Goal: Task Accomplishment & Management: Complete application form

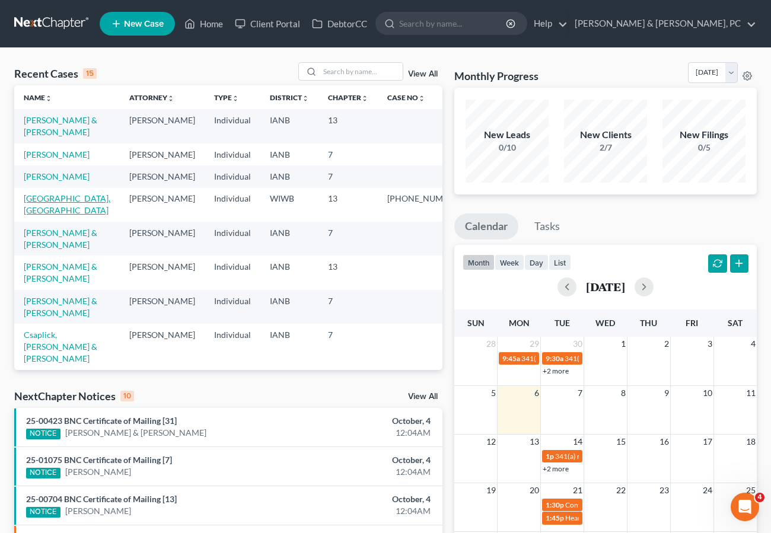
click at [49, 215] on link "[GEOGRAPHIC_DATA], [GEOGRAPHIC_DATA]" at bounding box center [67, 204] width 87 height 22
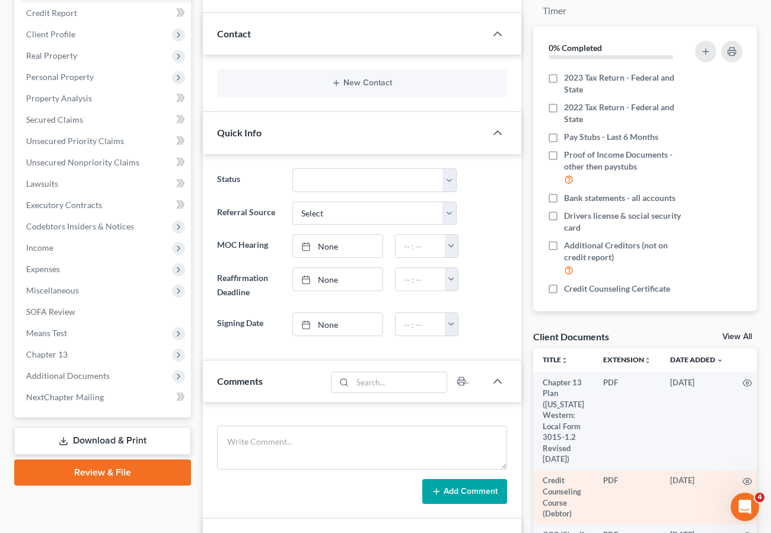
scroll to position [144, 0]
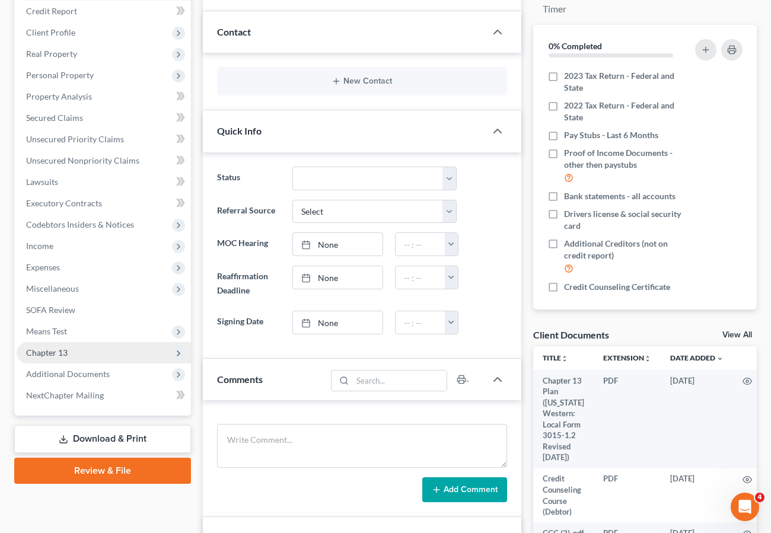
click at [43, 351] on span "Chapter 13" at bounding box center [47, 353] width 42 height 10
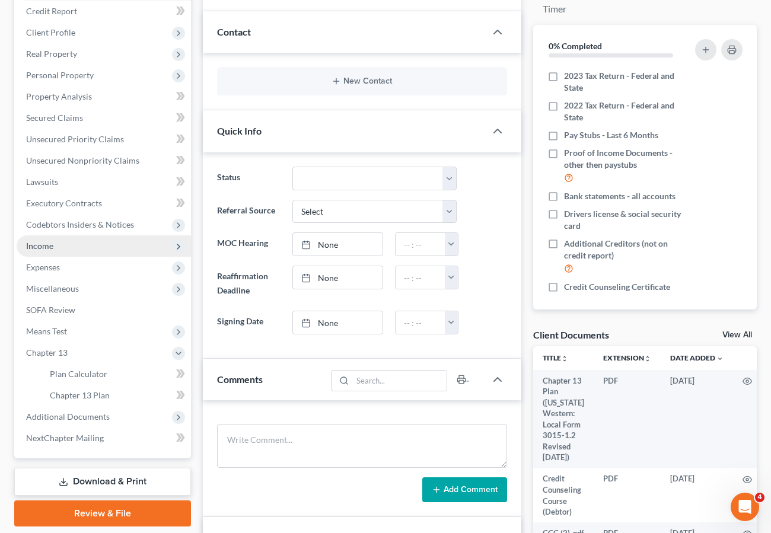
click at [56, 245] on span "Income" at bounding box center [104, 246] width 174 height 21
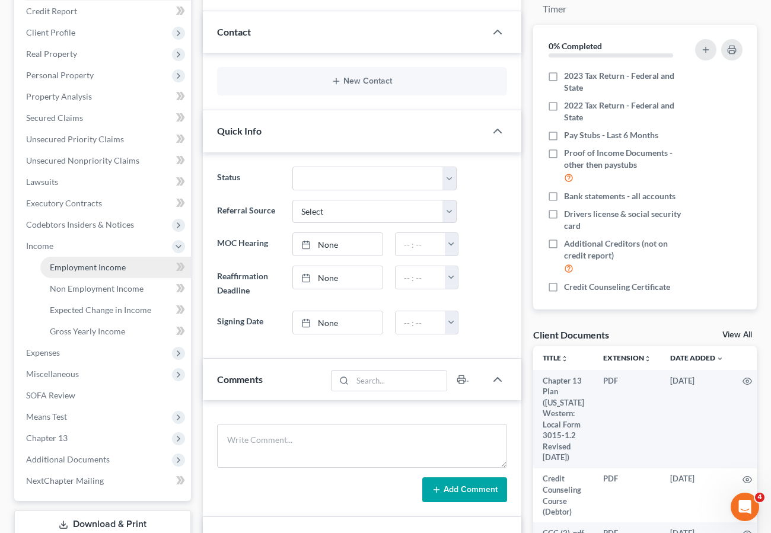
click at [73, 264] on span "Employment Income" at bounding box center [88, 267] width 76 height 10
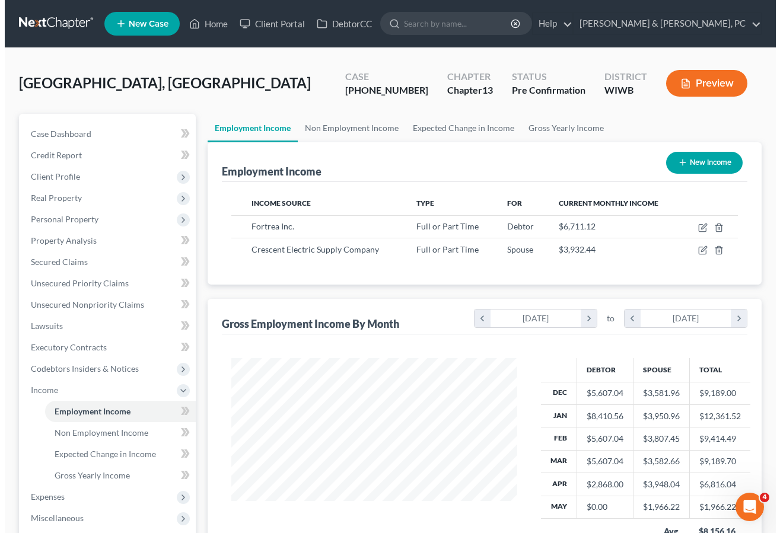
scroll to position [213, 309]
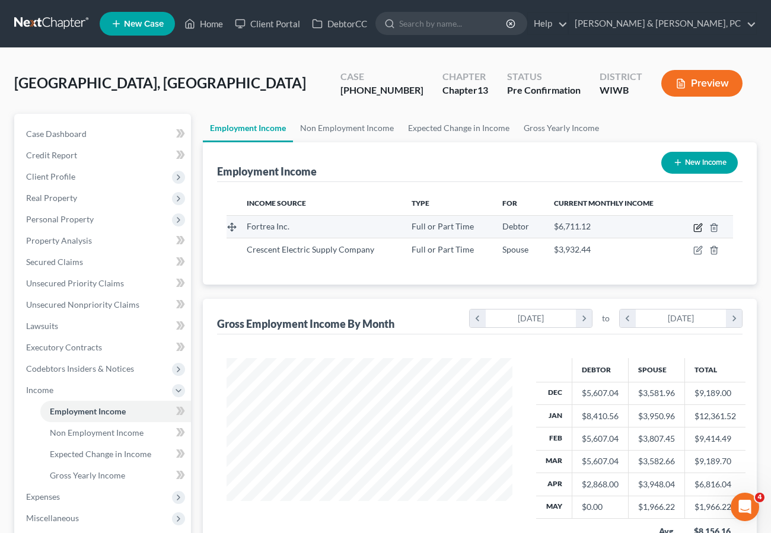
click at [697, 225] on icon "button" at bounding box center [698, 227] width 9 height 9
select select "0"
select select "52"
select select "2"
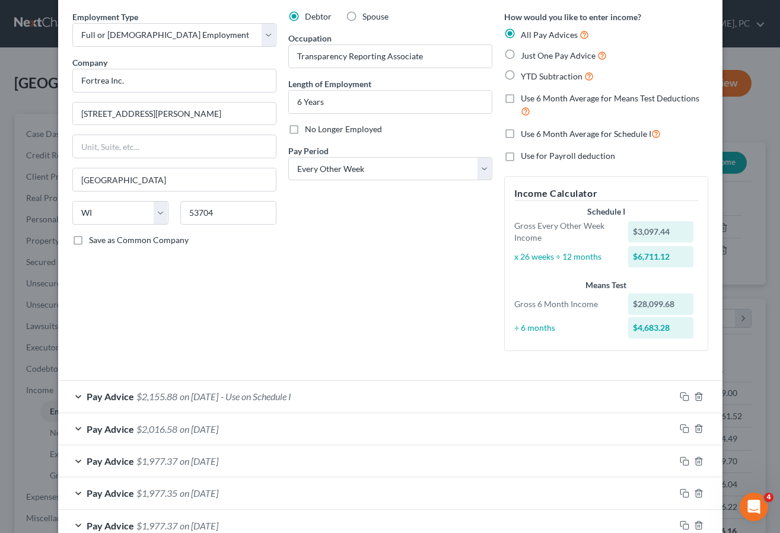
scroll to position [65, 0]
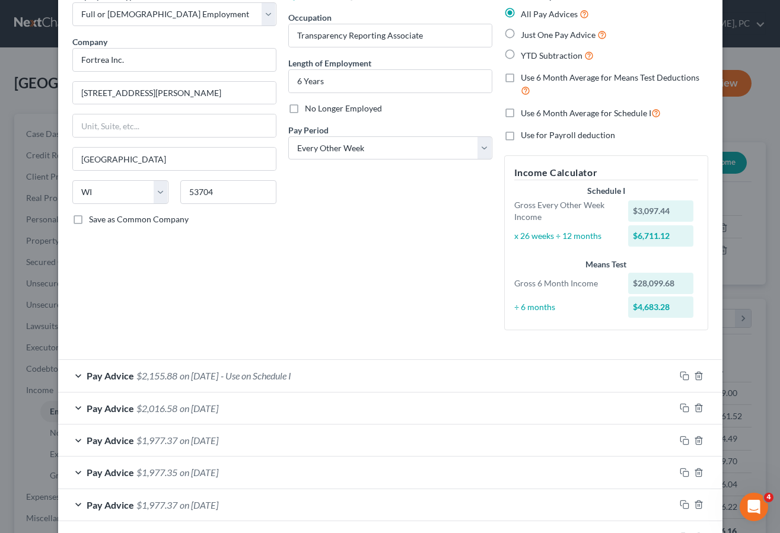
click at [327, 301] on div "Debtor Spouse Occupation Transparency Reporting Associate Length of Employment …" at bounding box center [390, 165] width 216 height 350
drag, startPoint x: 284, startPoint y: 301, endPoint x: 385, endPoint y: 360, distance: 117.2
click at [285, 301] on div "Debtor Spouse Occupation Transparency Reporting Associate Length of Employment …" at bounding box center [390, 165] width 216 height 350
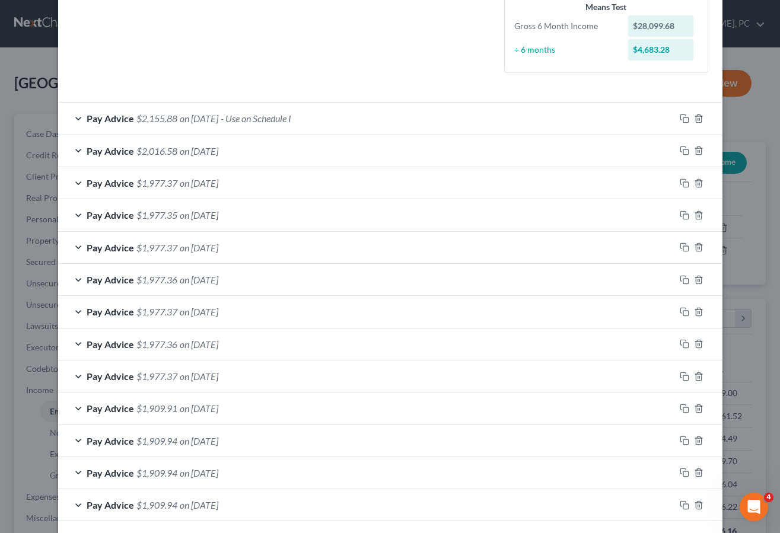
scroll to position [376, 0]
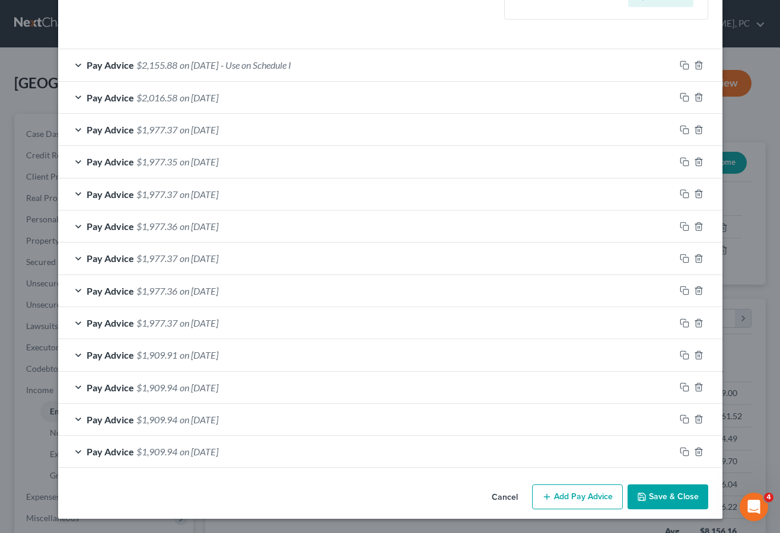
click at [561, 497] on button "Add Pay Advice" at bounding box center [577, 497] width 91 height 25
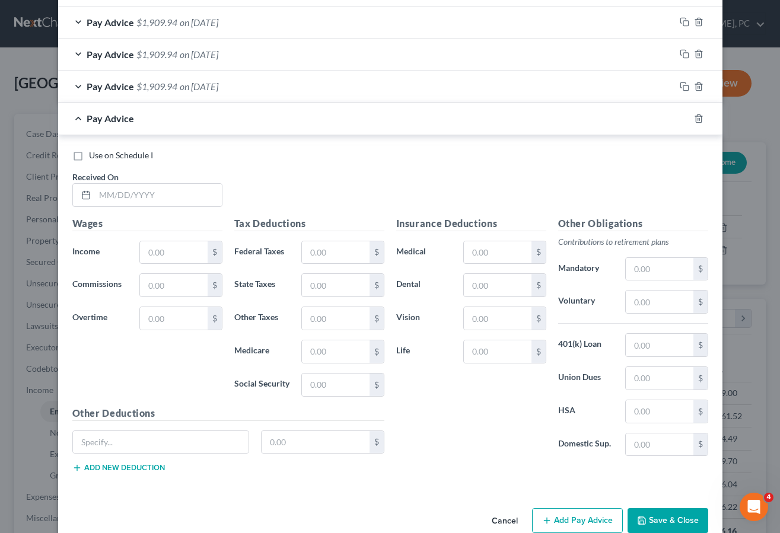
scroll to position [765, 0]
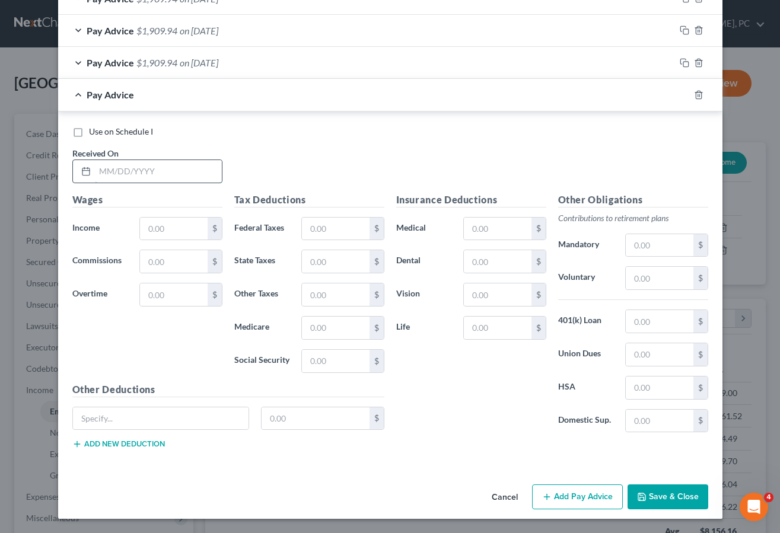
click at [122, 173] on input "text" at bounding box center [158, 171] width 127 height 23
click at [160, 336] on div "Wages Income * $ Commissions $ Overtime $" at bounding box center [147, 288] width 162 height 190
click at [97, 171] on input "text" at bounding box center [158, 171] width 127 height 23
type input "[DATE]"
type input "2,868.00"
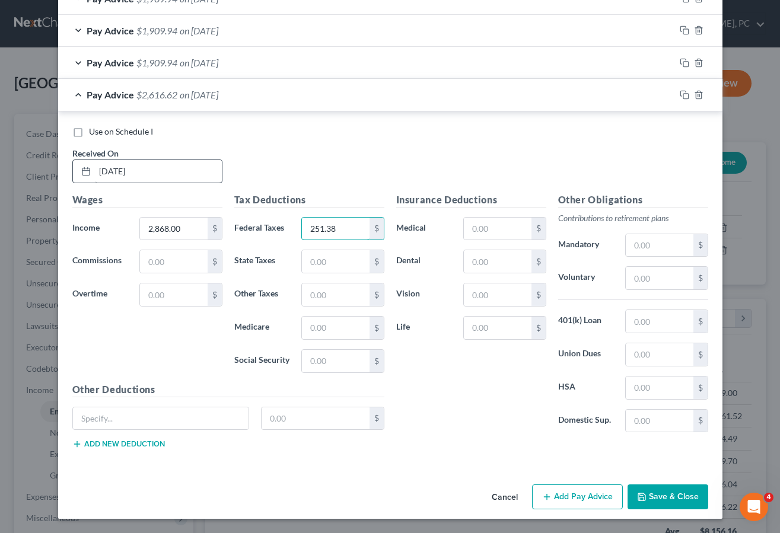
type input "251.38"
type input "125.02"
type input "39.91"
type input "170.63"
drag, startPoint x: 464, startPoint y: 451, endPoint x: 465, endPoint y: 371, distance: 80.1
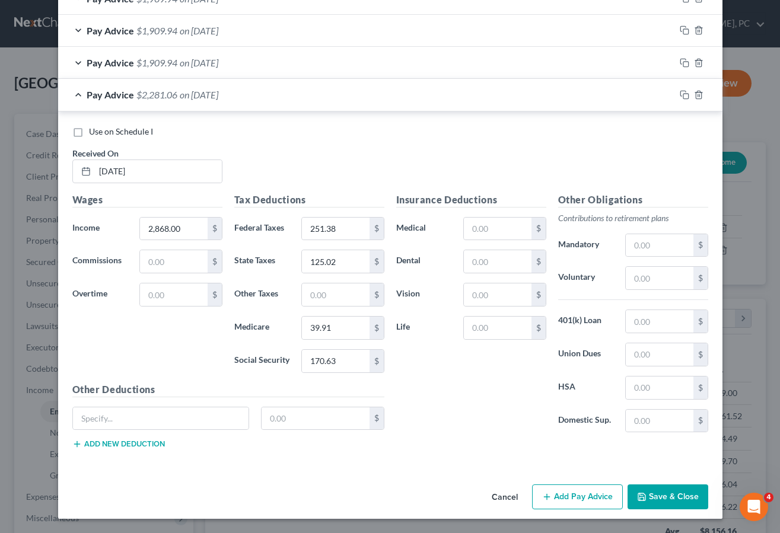
click at [463, 447] on div "Insurance Deductions Medical $ Dental $ Vision $ Life $ Other Obligations Contr…" at bounding box center [552, 326] width 324 height 266
click at [513, 227] on input "text" at bounding box center [497, 229] width 67 height 23
type input "104.16"
type input "10.63"
type input "4.62"
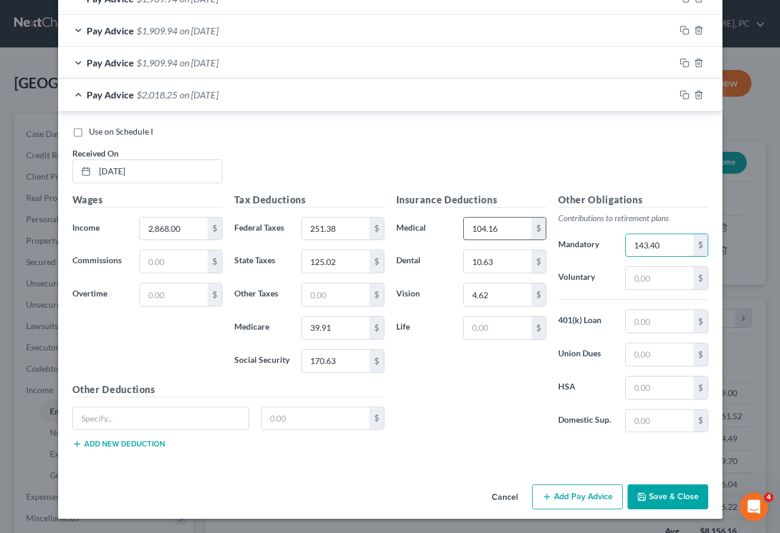
type input "143.40"
click at [126, 421] on input "text" at bounding box center [161, 419] width 176 height 23
type input "Criticall Illness"
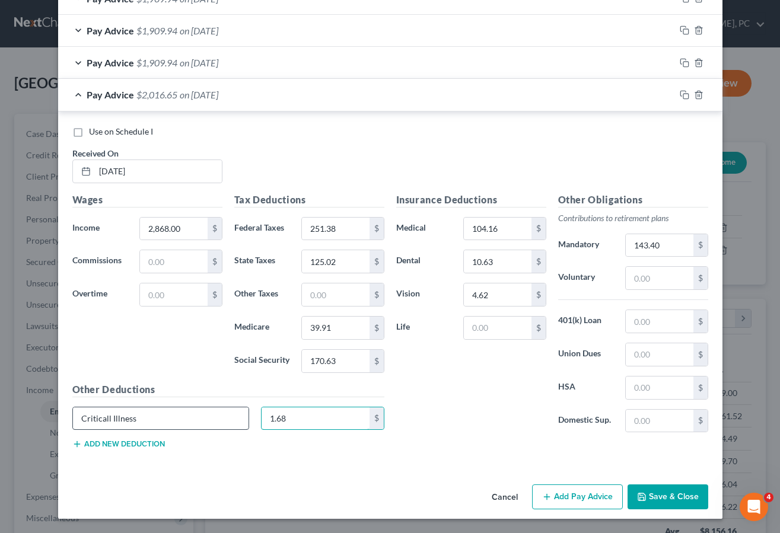
type input "1.68"
drag, startPoint x: 555, startPoint y: 494, endPoint x: 394, endPoint y: 446, distance: 168.2
click at [555, 493] on button "Add Pay Advice" at bounding box center [577, 497] width 91 height 25
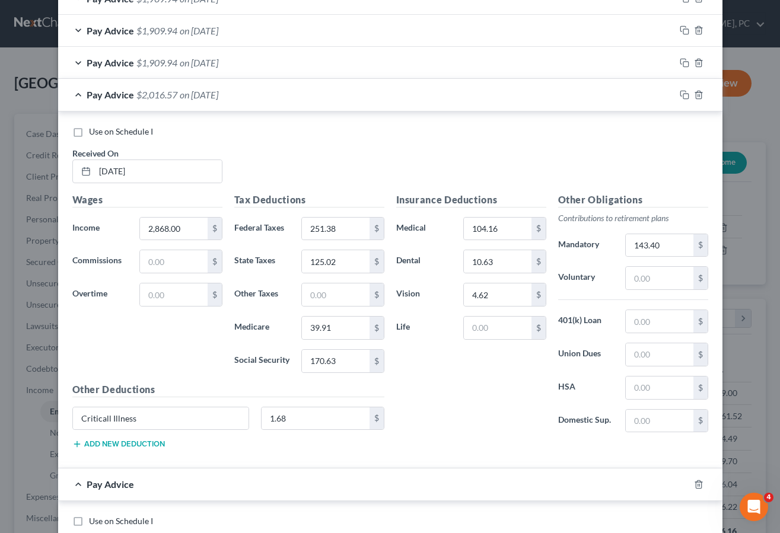
click at [446, 470] on div "Pay Advice" at bounding box center [373, 484] width 631 height 31
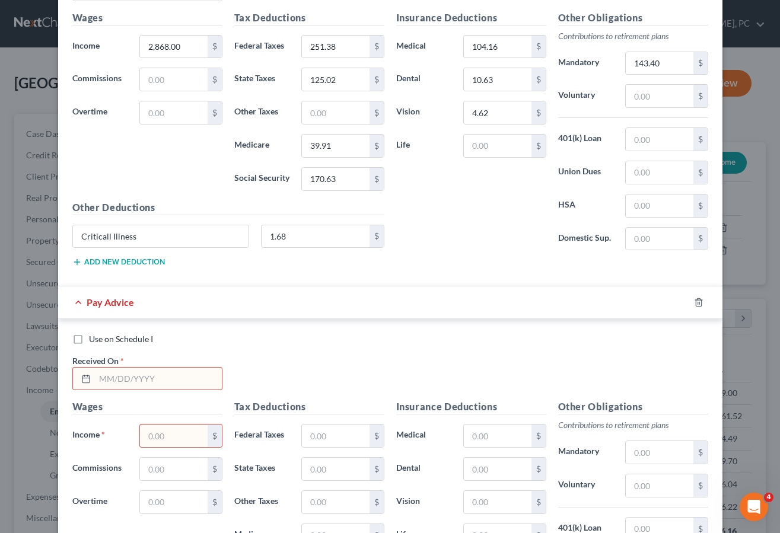
scroll to position [948, 0]
click at [103, 370] on input "text" at bounding box center [158, 378] width 127 height 23
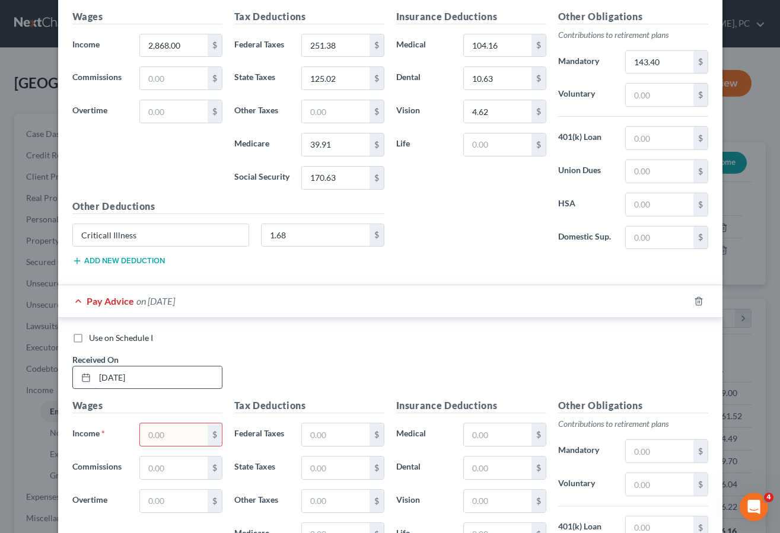
type input "[DATE]"
type input "2,868.00"
type input "251.42"
type input "125.02"
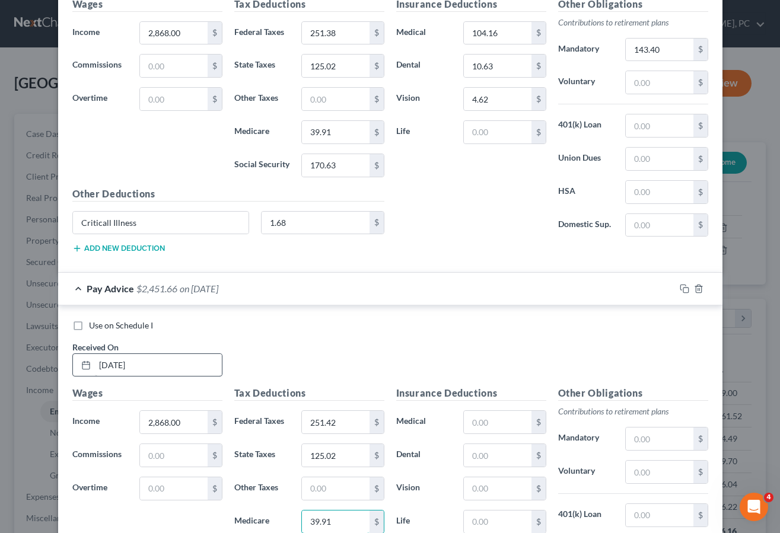
type input "39.91"
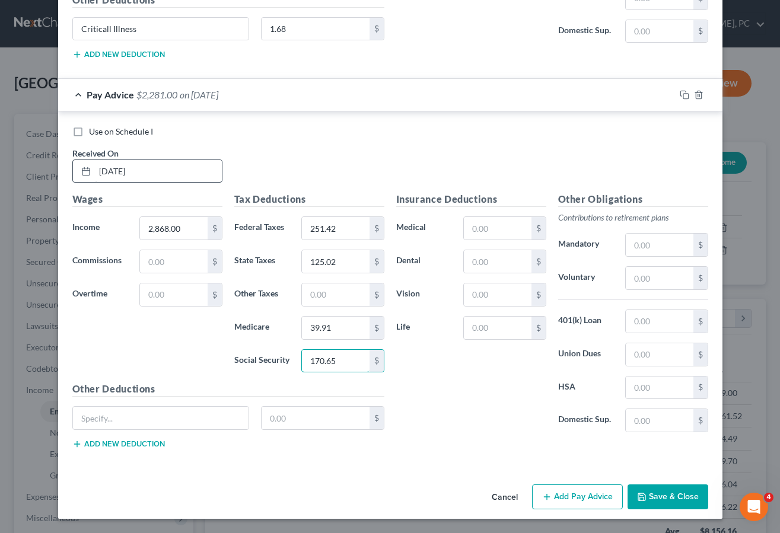
type input "170.65"
type input "Critical Illness"
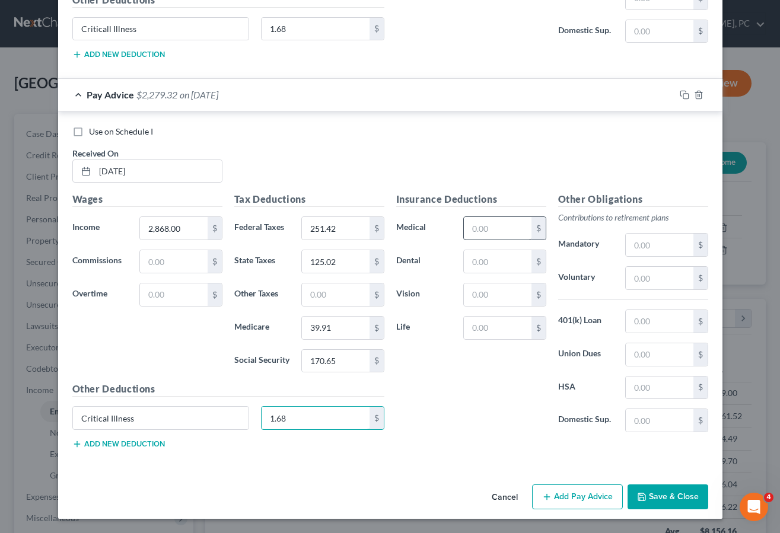
type input "1.68"
click at [487, 224] on input "text" at bounding box center [497, 228] width 67 height 23
type input "104.16"
type input "10.63"
type input "4.62"
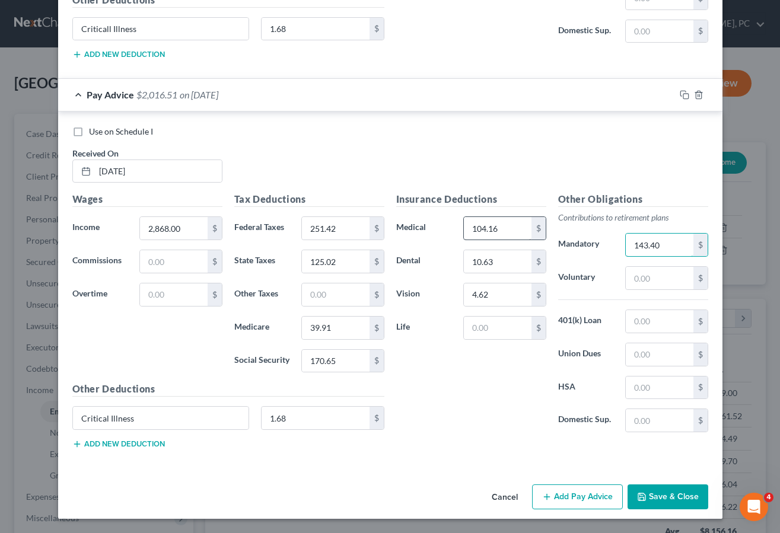
type input "143.40"
click at [565, 497] on button "Add Pay Advice" at bounding box center [577, 497] width 91 height 25
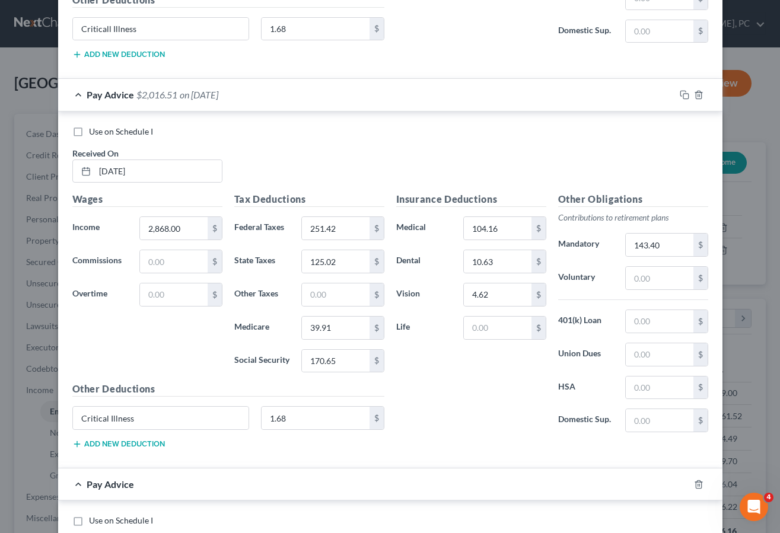
click at [437, 458] on div "Insurance Deductions Medical 104.16 $ Dental 10.63 $ Vision 4.62 $ Life $ Other…" at bounding box center [552, 325] width 324 height 266
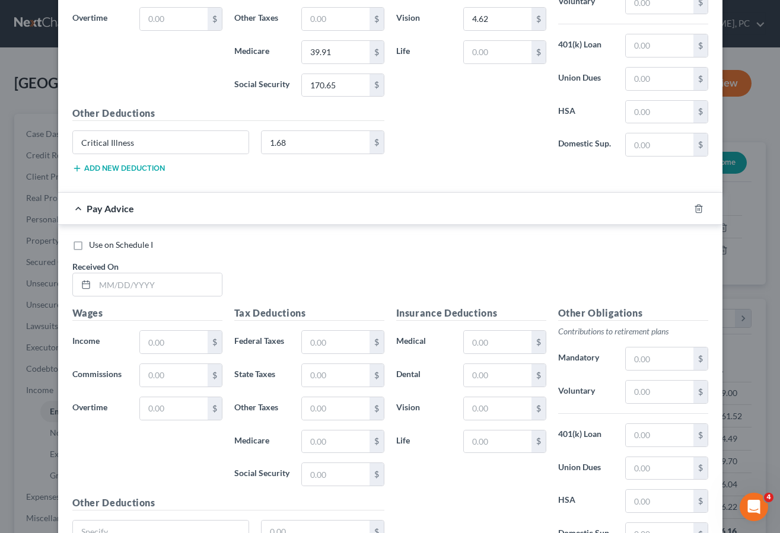
scroll to position [1451, 0]
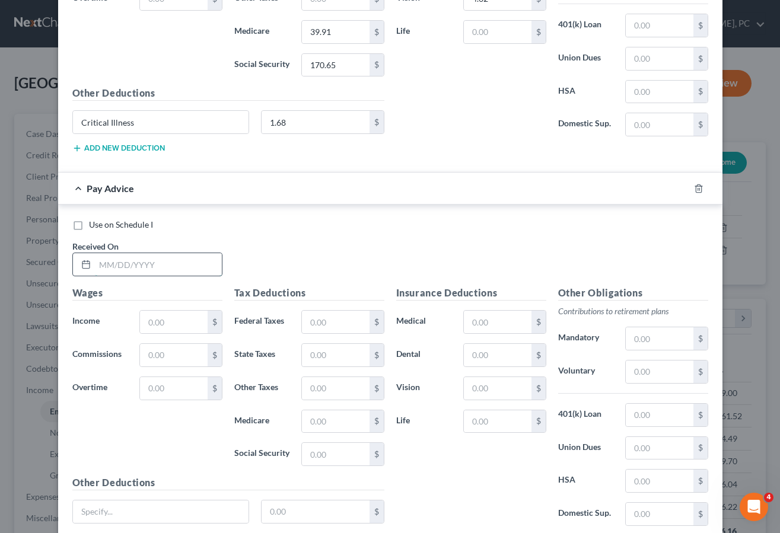
click at [108, 265] on input "text" at bounding box center [158, 264] width 127 height 23
type input "[DATE]"
type input "2,868.00"
type input "251.42"
type input "125.02"
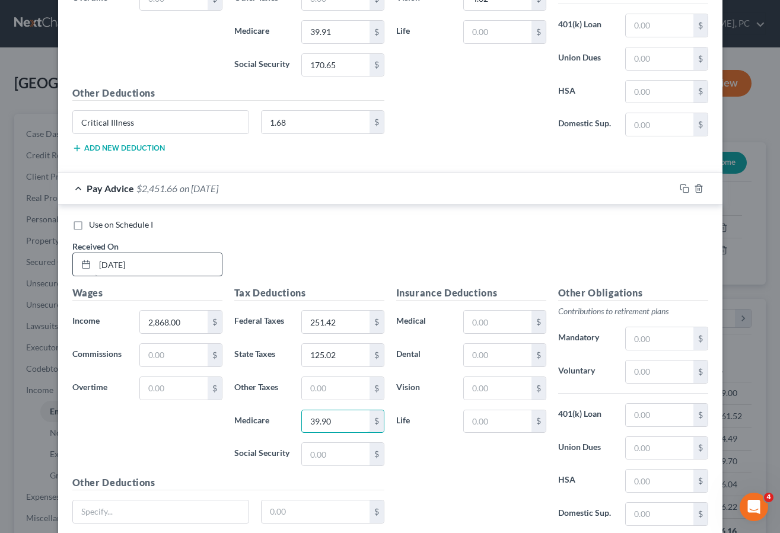
type input "39.90"
type input "170.64"
type input "Critical Illness"
type input "1.68"
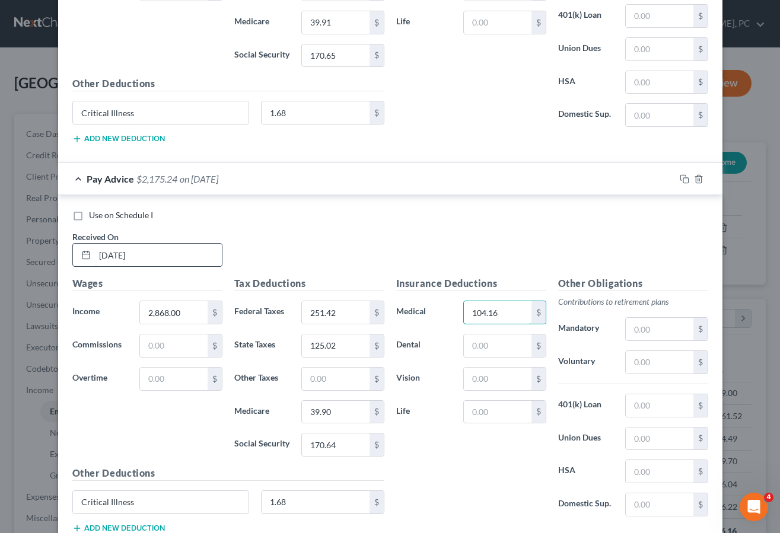
type input "104.16"
type input "10.63"
type input "4.62"
type input "143.40"
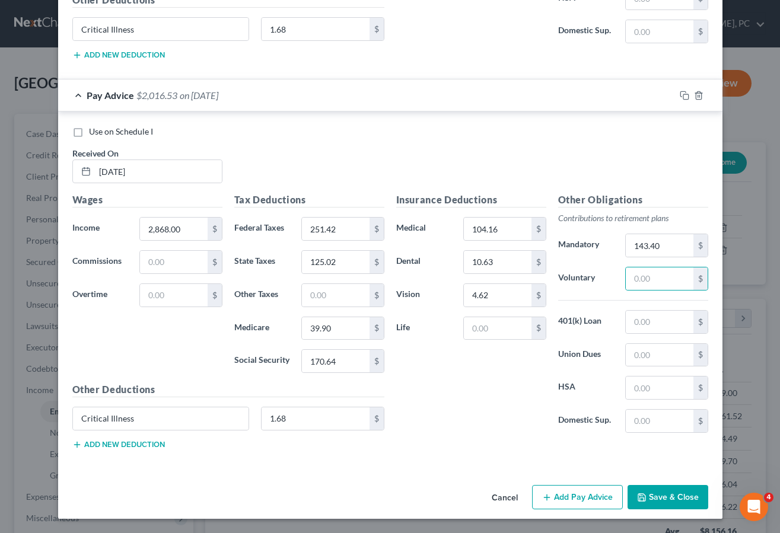
click at [575, 494] on button "Add Pay Advice" at bounding box center [577, 497] width 91 height 25
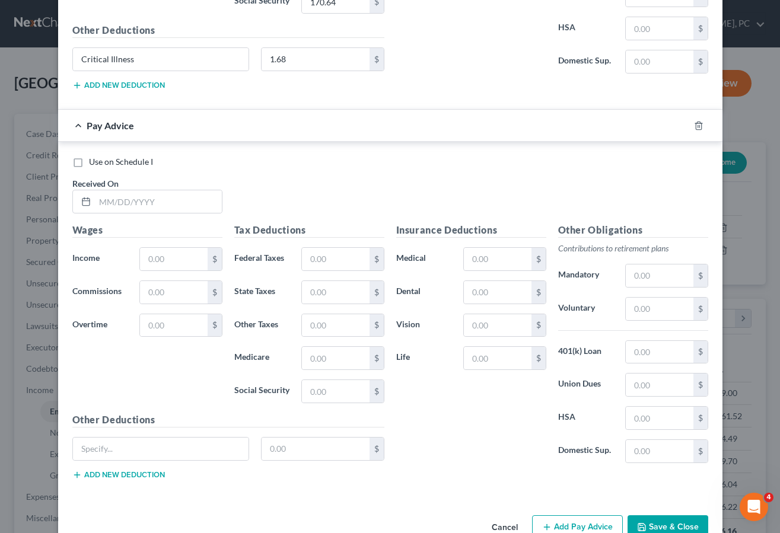
scroll to position [1925, 0]
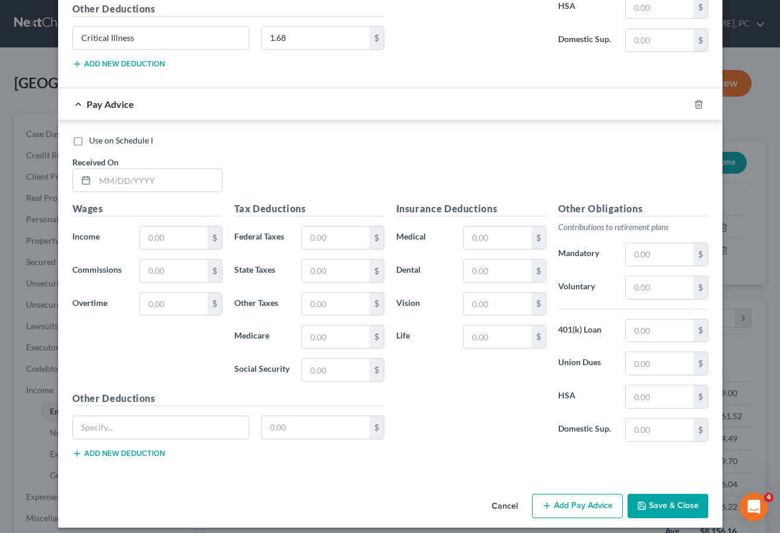
click at [399, 169] on div "Use on Schedule I Received On *" at bounding box center [390, 168] width 648 height 67
click at [694, 101] on icon "button" at bounding box center [698, 104] width 9 height 9
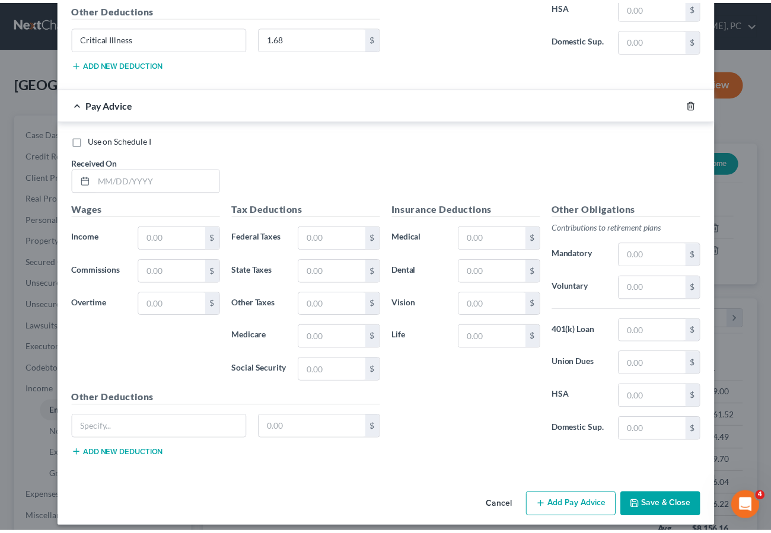
scroll to position [1544, 0]
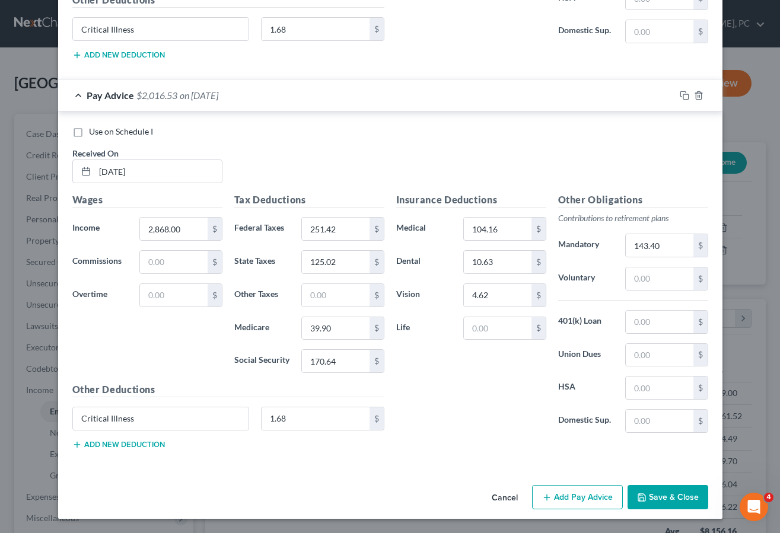
click at [665, 489] on button "Save & Close" at bounding box center [668, 497] width 81 height 25
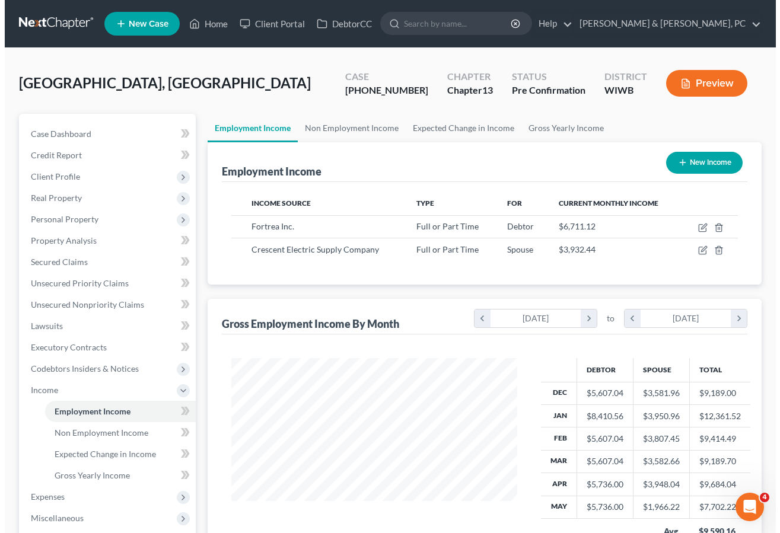
scroll to position [593141, 593044]
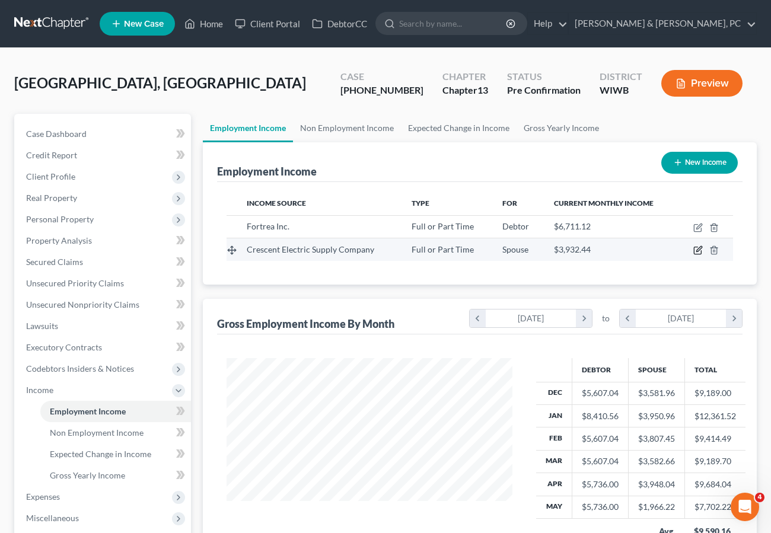
click at [698, 249] on icon "button" at bounding box center [698, 250] width 9 height 9
select select "0"
select select "14"
select select "1"
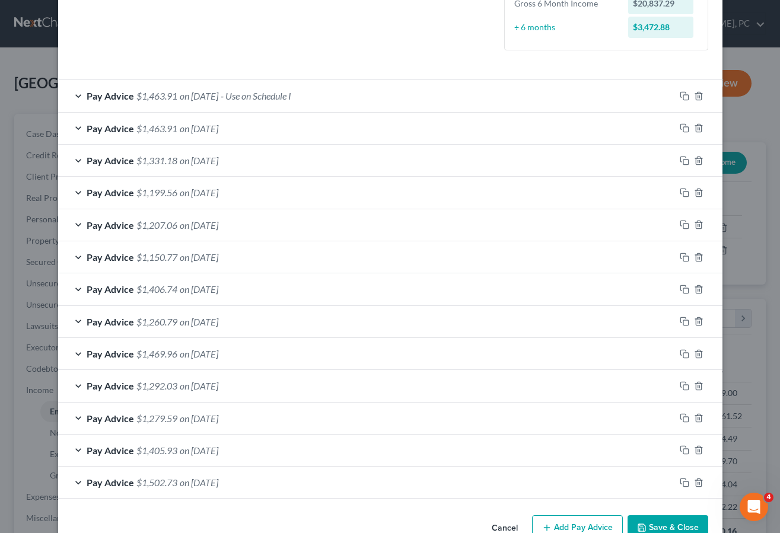
scroll to position [373, 0]
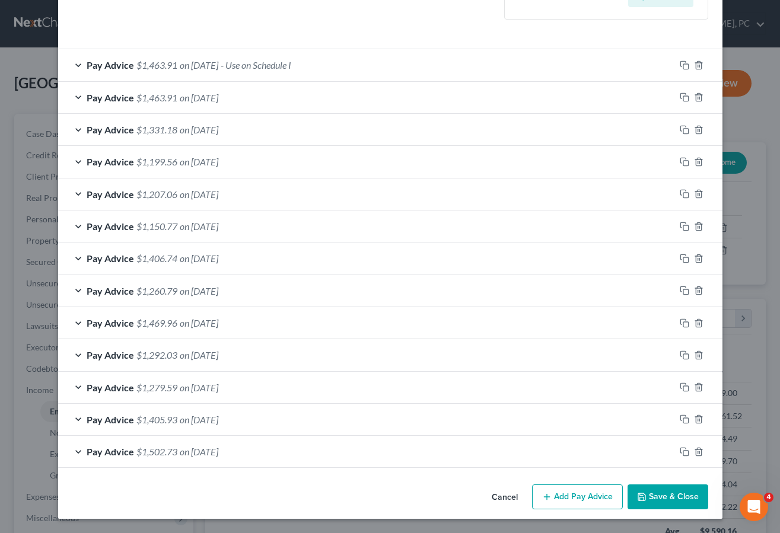
click at [574, 504] on button "Add Pay Advice" at bounding box center [577, 497] width 91 height 25
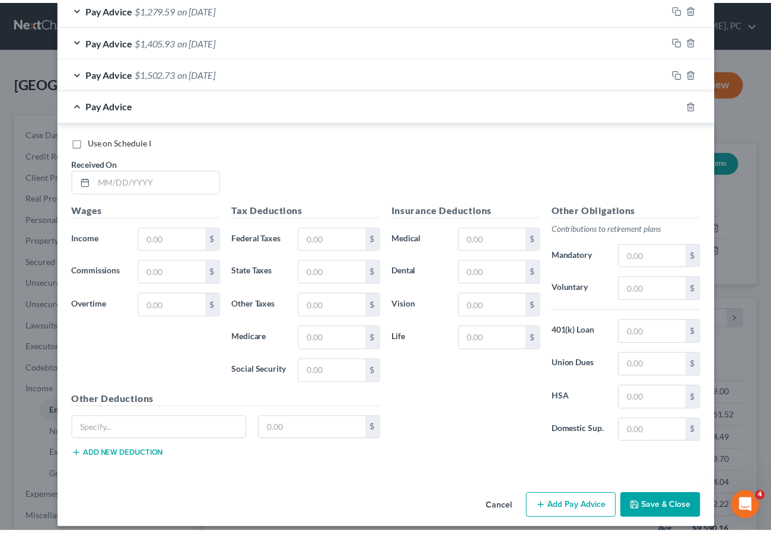
scroll to position [757, 0]
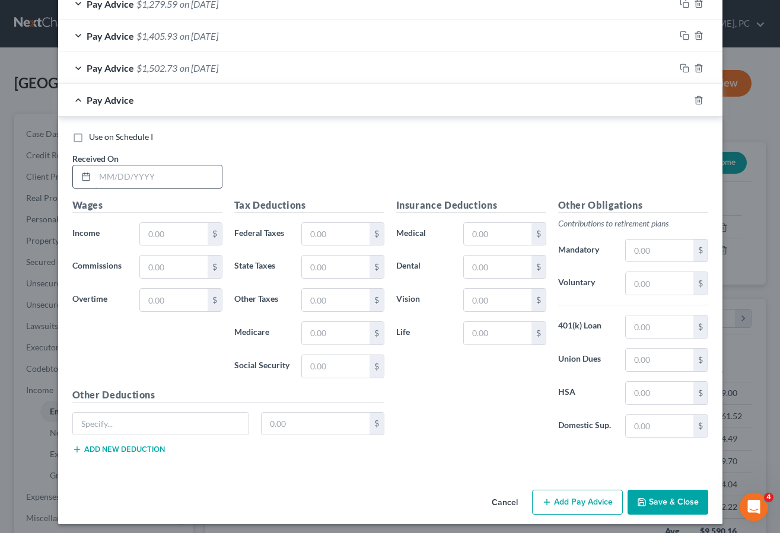
click at [109, 174] on input "text" at bounding box center [158, 177] width 127 height 23
type input "[DATE]"
type input "1,957.32"
type input "189.22"
type input "78.56"
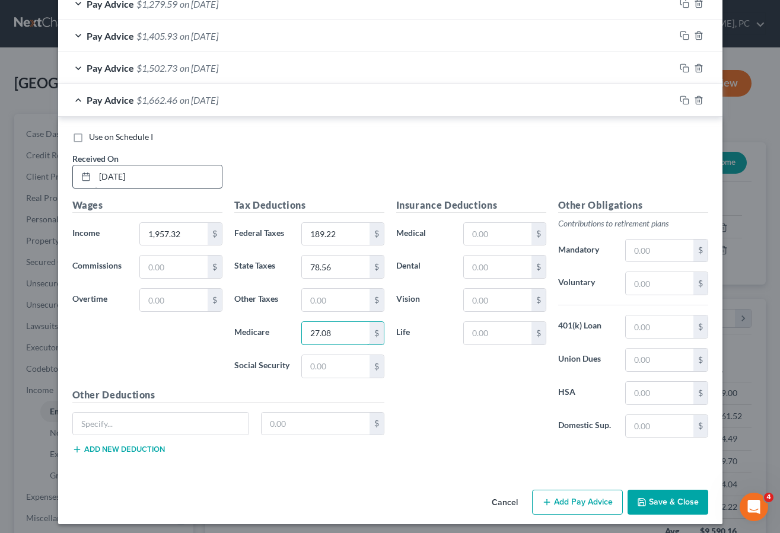
type input "27.08"
type input "115.82"
type input "81.76"
type input "7.59"
type input "100.33"
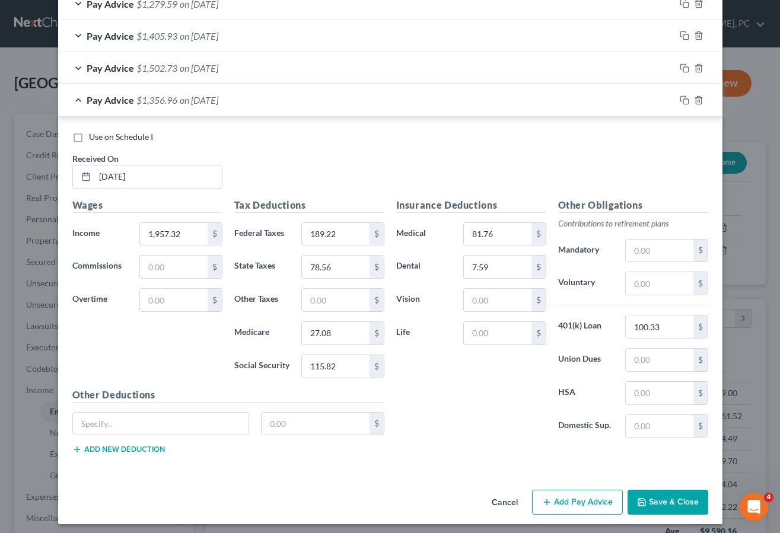
click at [664, 501] on button "Save & Close" at bounding box center [668, 502] width 81 height 25
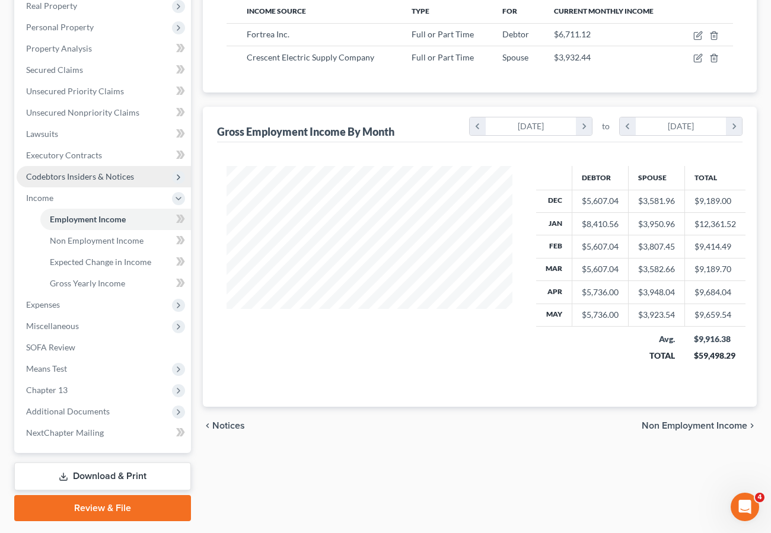
scroll to position [225, 0]
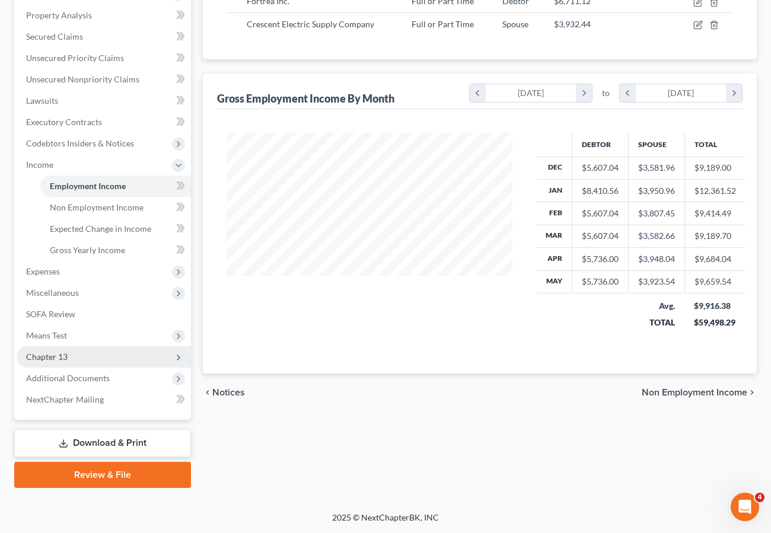
click at [55, 360] on span "Chapter 13" at bounding box center [47, 357] width 42 height 10
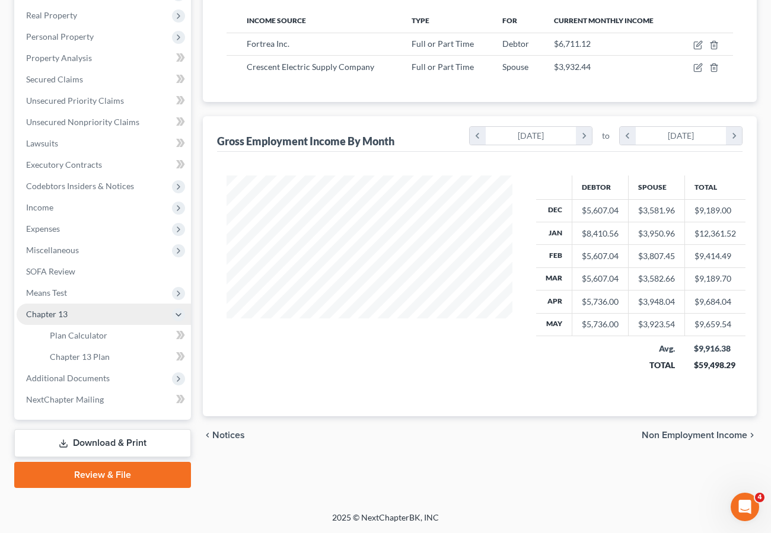
scroll to position [183, 0]
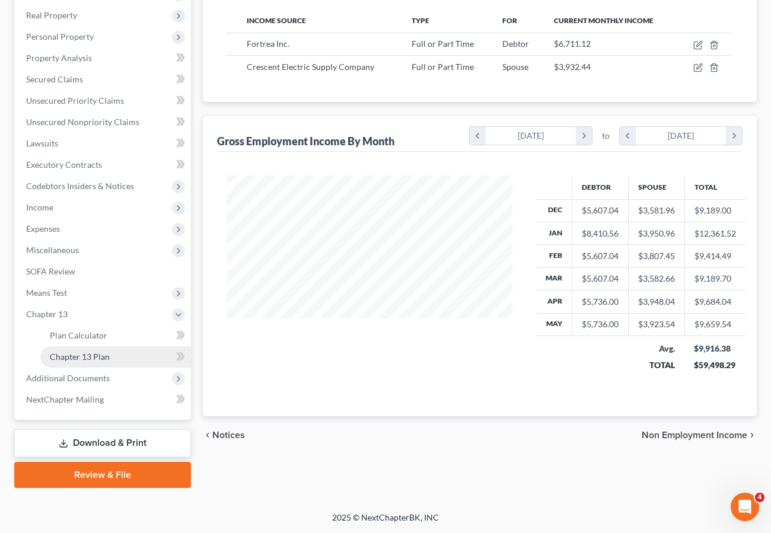
click at [79, 354] on span "Chapter 13 Plan" at bounding box center [80, 357] width 60 height 10
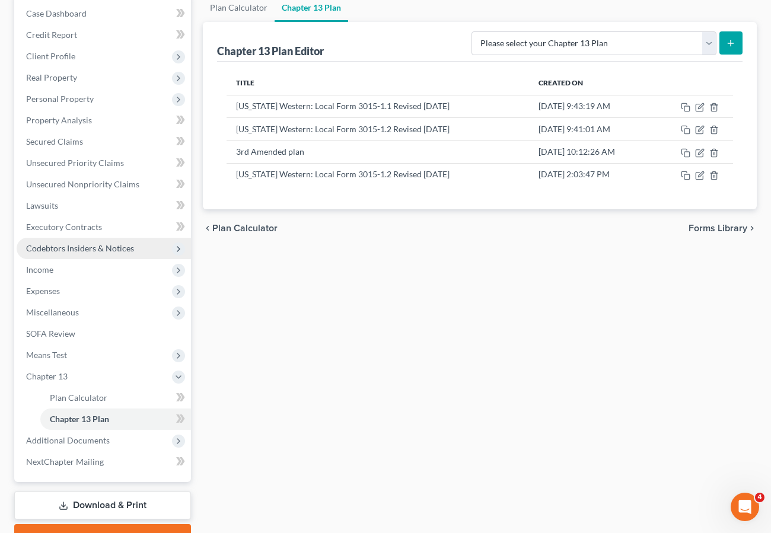
scroll to position [123, 0]
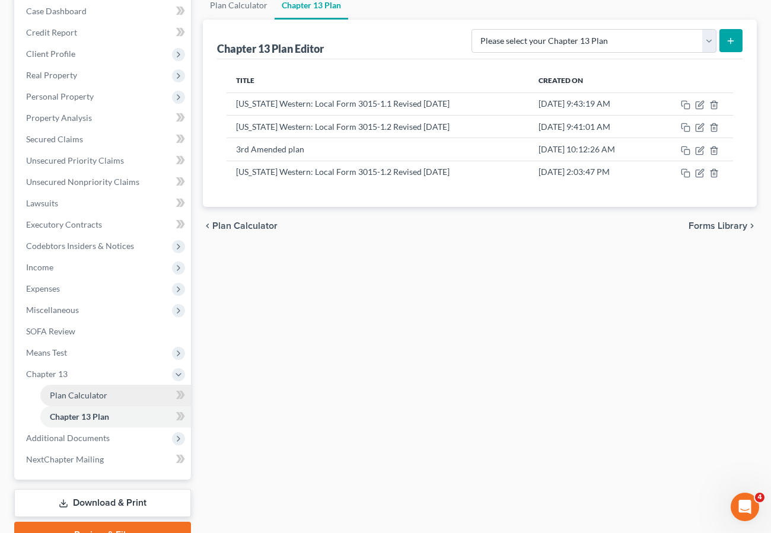
click at [71, 392] on span "Plan Calculator" at bounding box center [79, 395] width 58 height 10
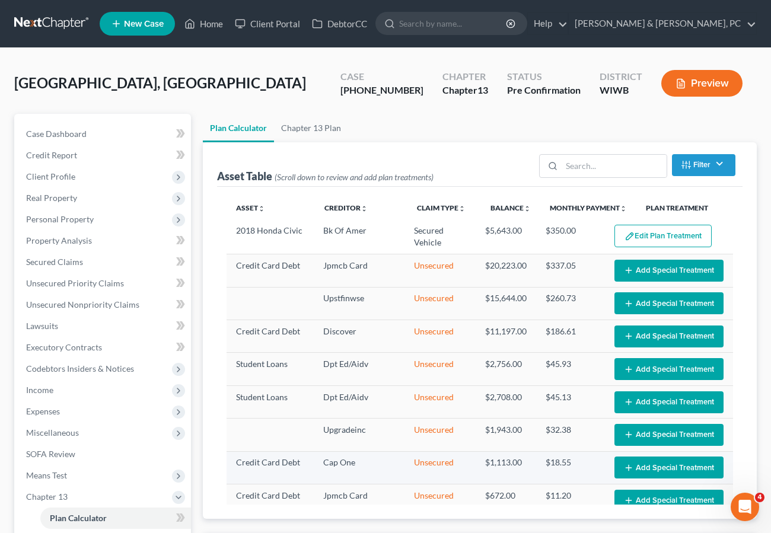
select select "59"
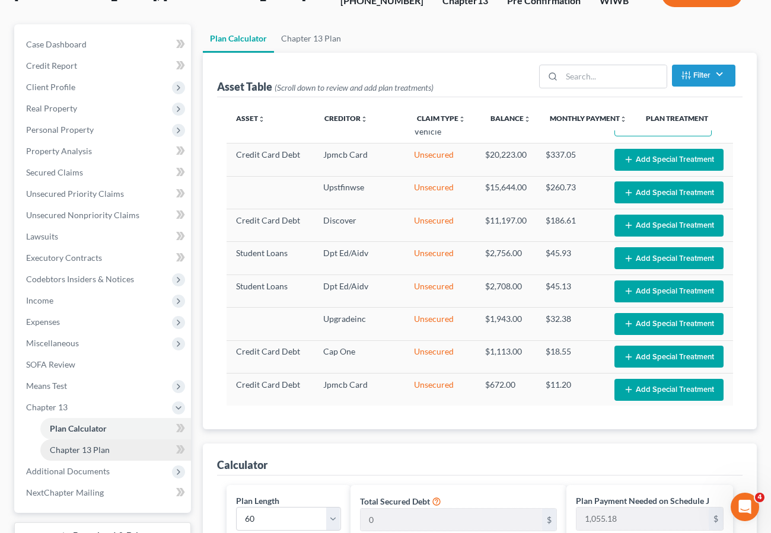
scroll to position [90, 0]
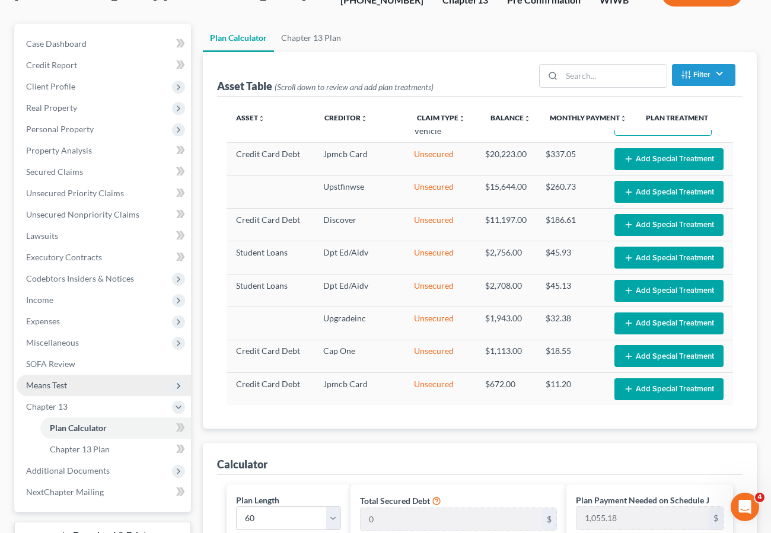
click at [52, 383] on span "Means Test" at bounding box center [46, 385] width 41 height 10
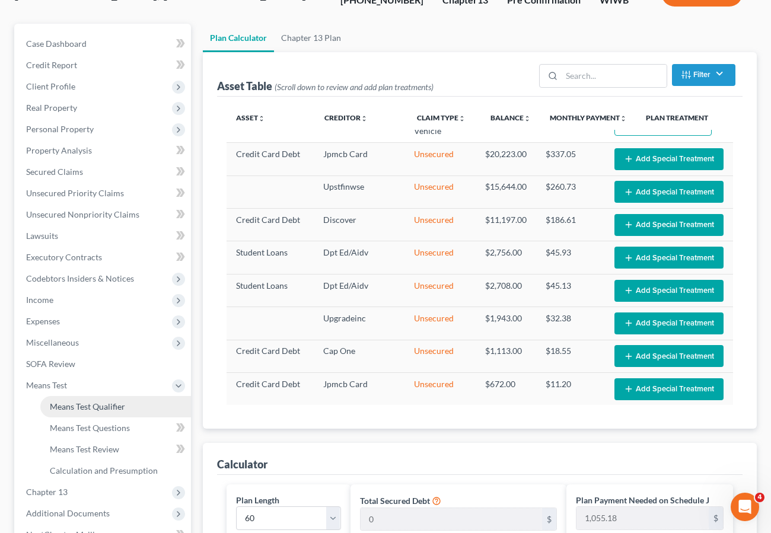
click at [63, 405] on span "Means Test Qualifier" at bounding box center [87, 407] width 75 height 10
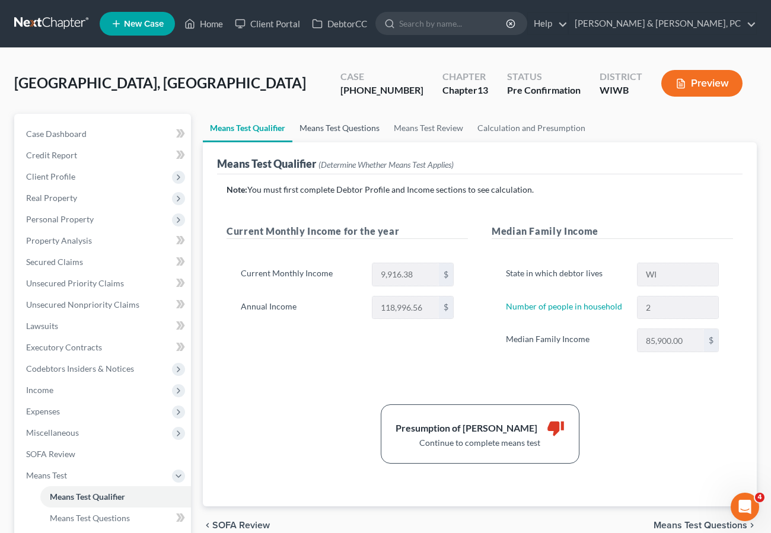
click at [354, 134] on link "Means Test Questions" at bounding box center [340, 128] width 94 height 28
select select "2"
select select "1"
select select "16"
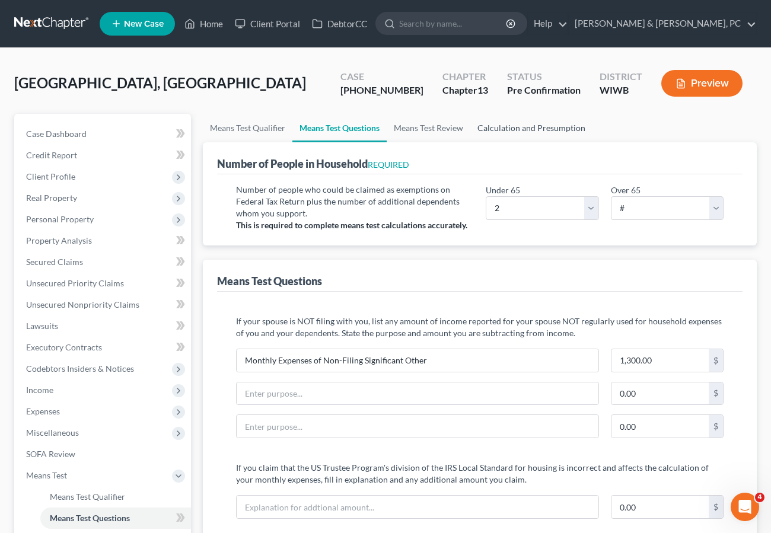
click at [539, 129] on link "Calculation and Presumption" at bounding box center [532, 128] width 122 height 28
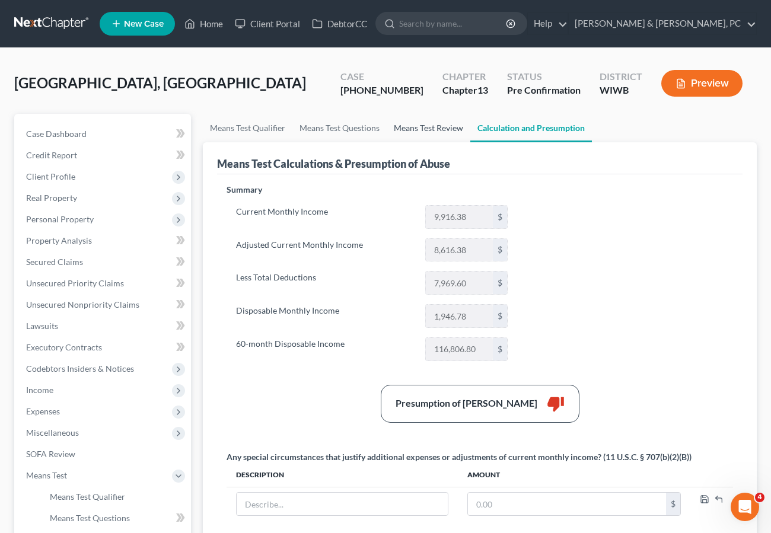
click at [424, 126] on link "Means Test Review" at bounding box center [429, 128] width 84 height 28
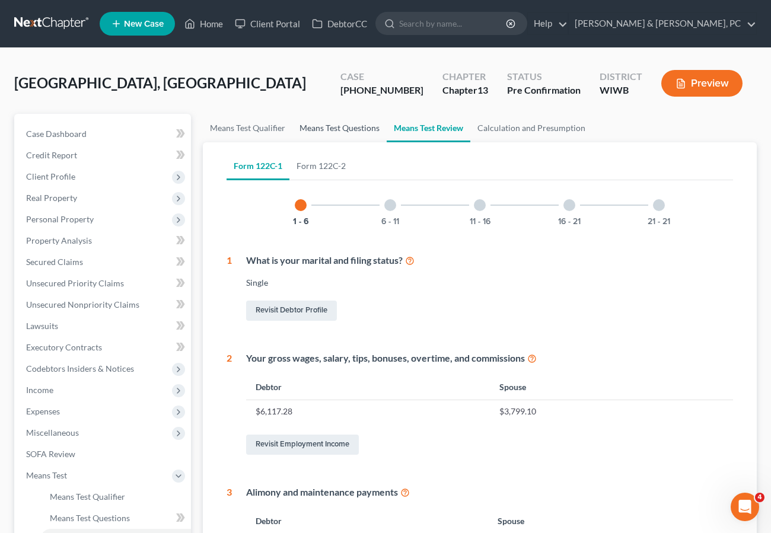
click at [328, 126] on link "Means Test Questions" at bounding box center [340, 128] width 94 height 28
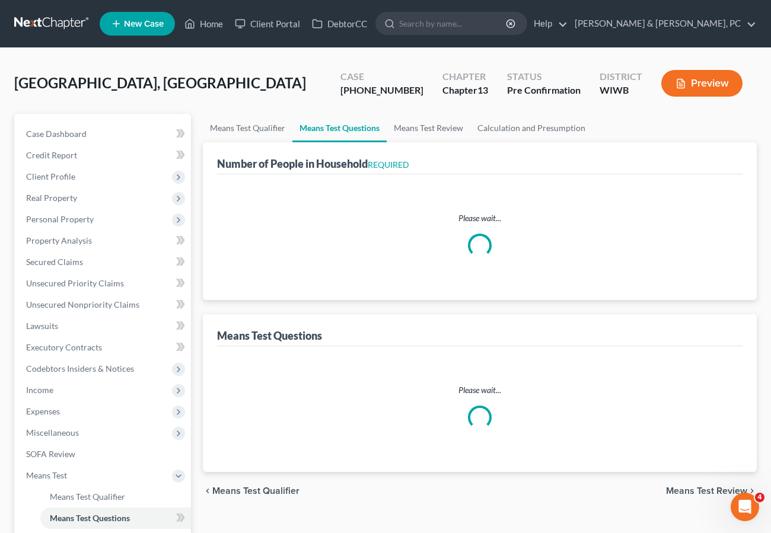
select select "1"
select select "16"
select select "2"
select select "1"
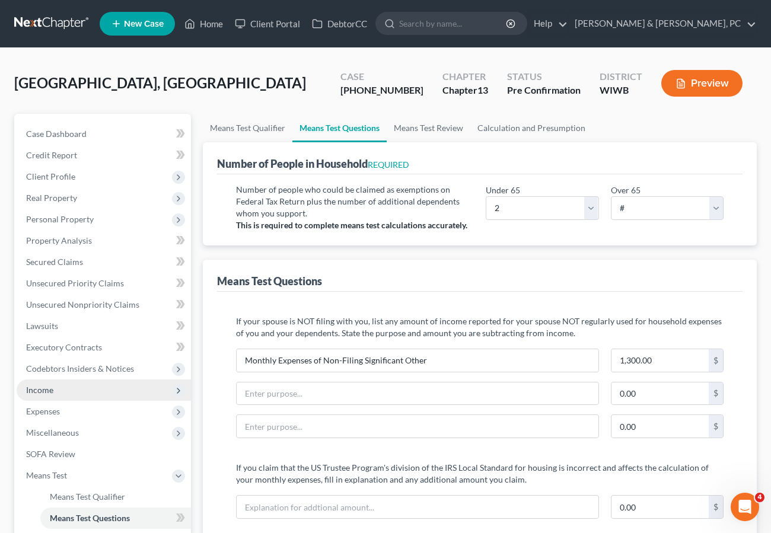
click at [53, 387] on span "Income" at bounding box center [39, 390] width 27 height 10
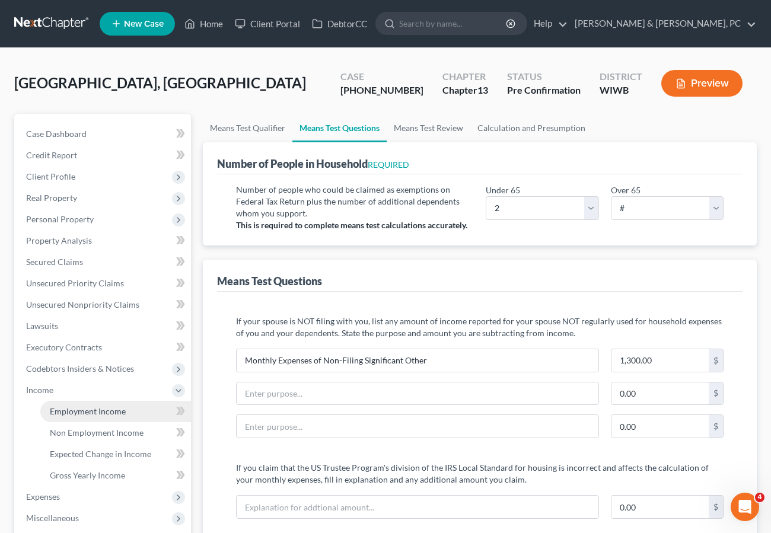
click at [103, 409] on span "Employment Income" at bounding box center [88, 411] width 76 height 10
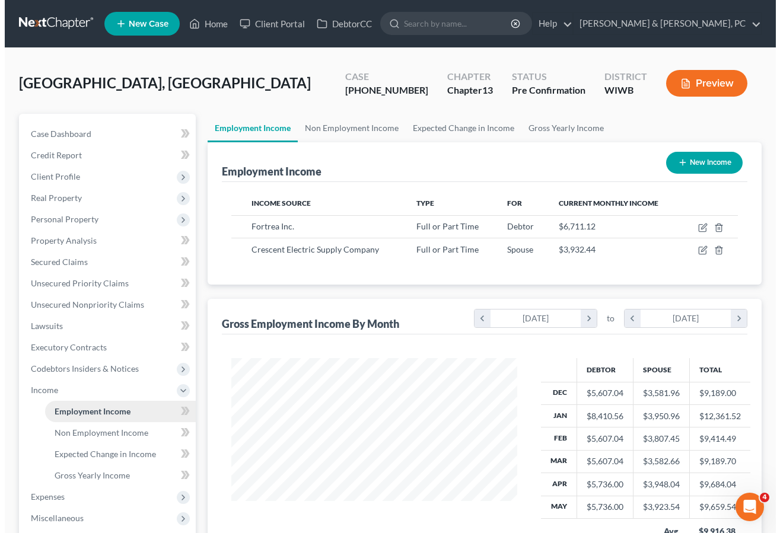
scroll to position [213, 309]
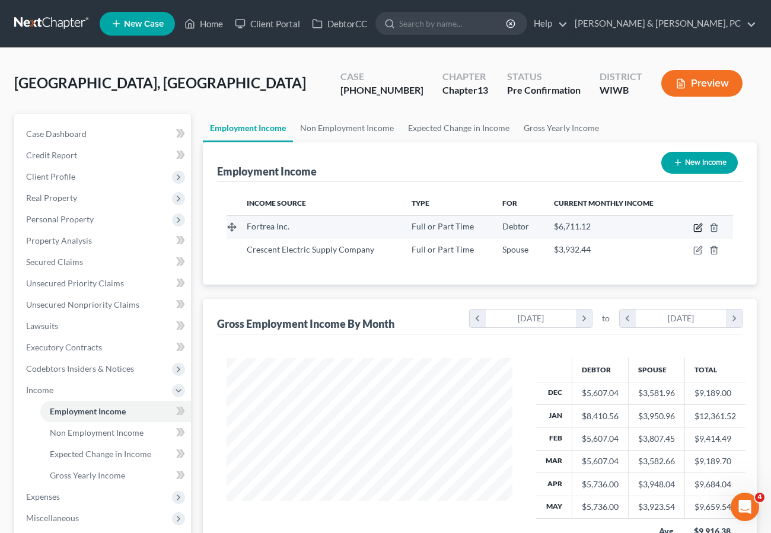
click at [698, 225] on icon "button" at bounding box center [698, 227] width 9 height 9
select select "0"
select select "52"
select select "2"
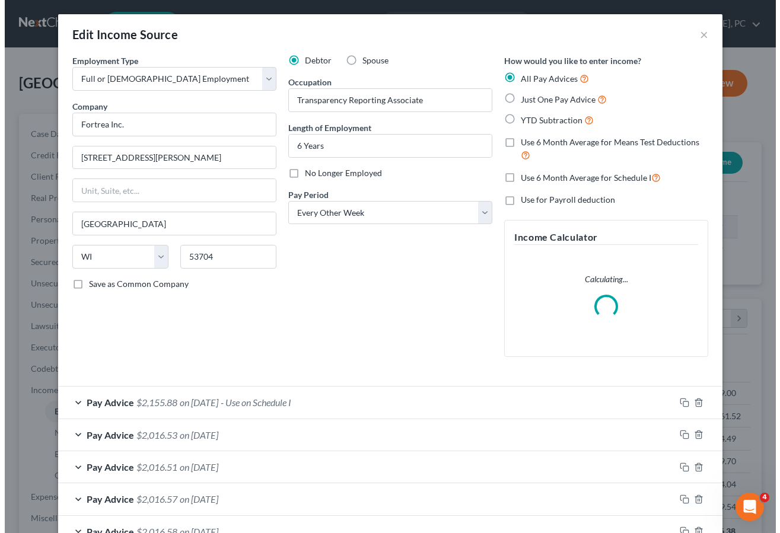
scroll to position [213, 313]
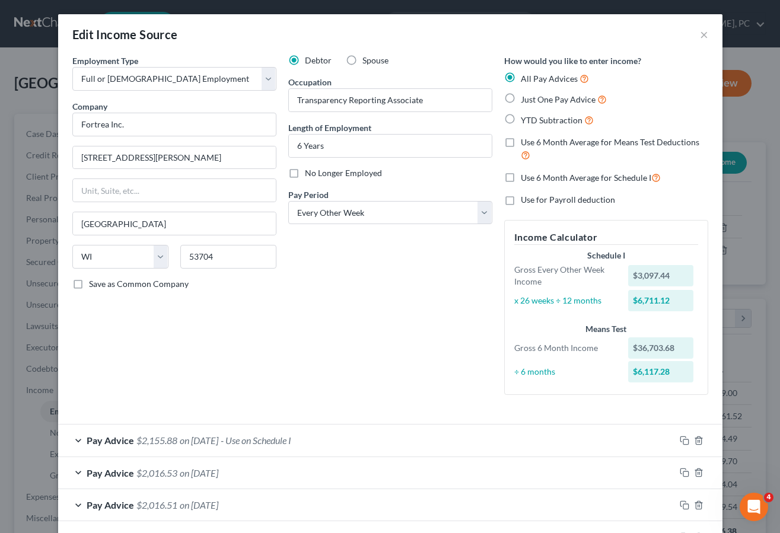
click at [521, 142] on label "Use 6 Month Average for Means Test Deductions" at bounding box center [614, 149] width 187 height 26
click at [526, 142] on input "Use 6 Month Average for Means Test Deductions" at bounding box center [530, 140] width 8 height 8
checkbox input "true"
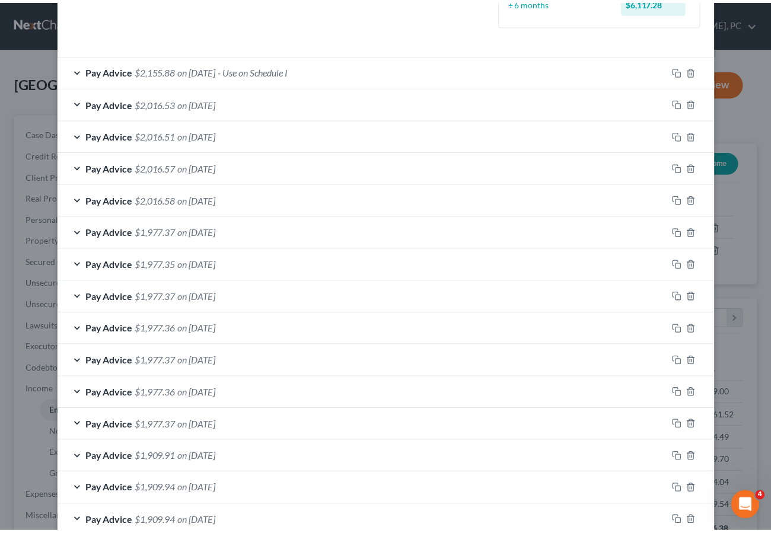
scroll to position [472, 0]
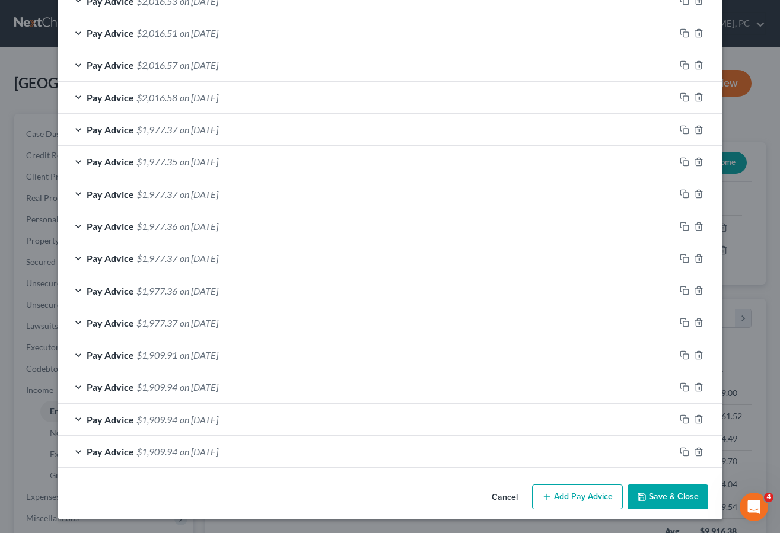
click at [665, 498] on button "Save & Close" at bounding box center [668, 497] width 81 height 25
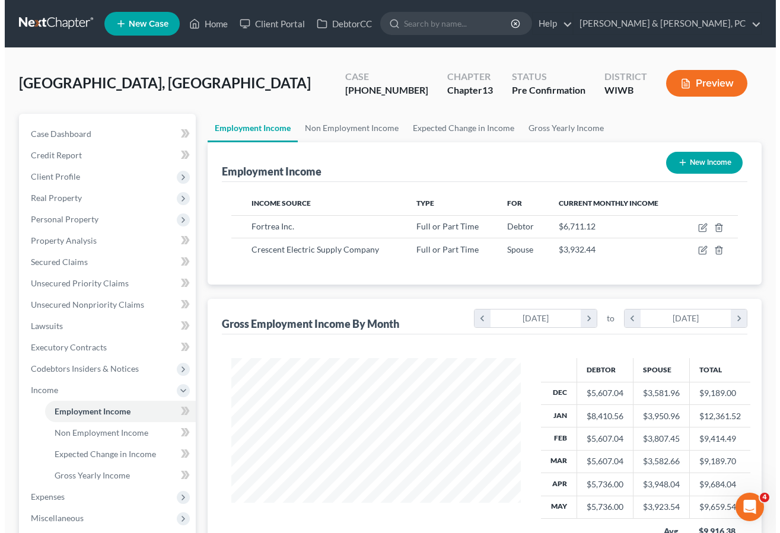
scroll to position [593141, 593044]
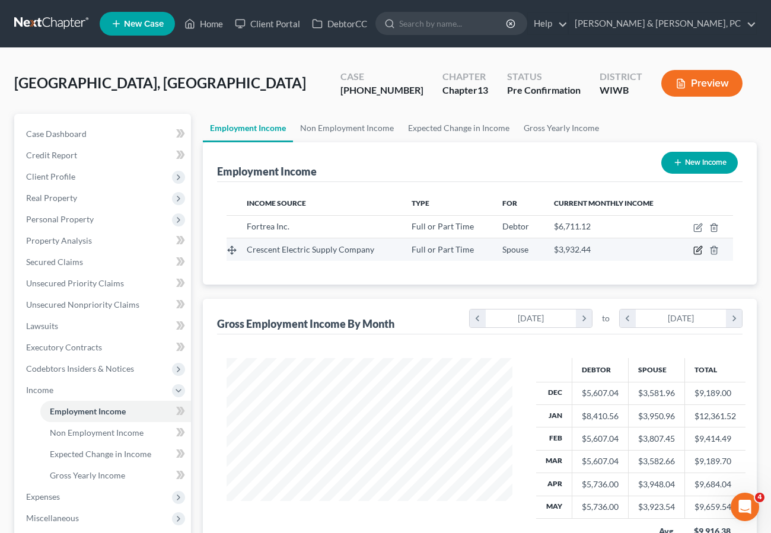
click at [699, 253] on icon "button" at bounding box center [698, 250] width 9 height 9
select select "0"
select select "14"
select select "1"
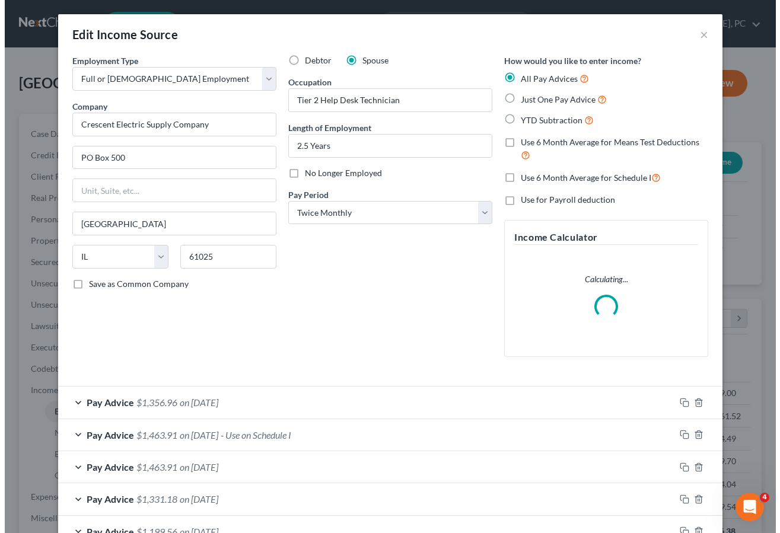
scroll to position [213, 313]
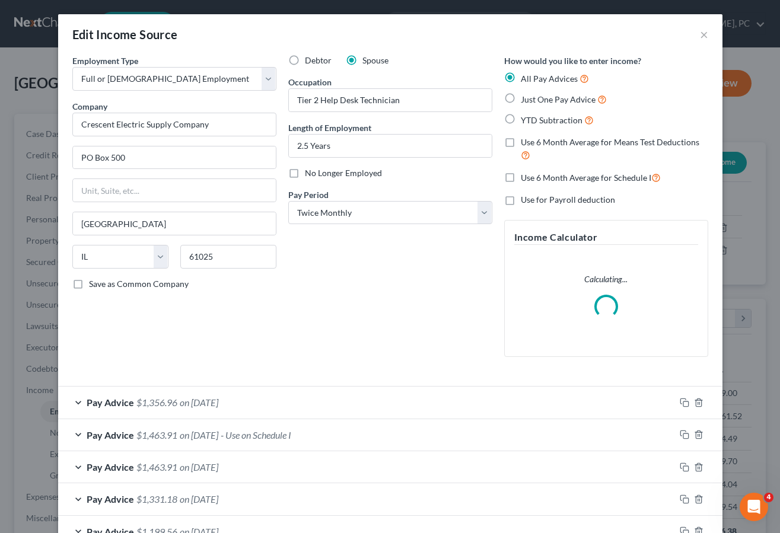
click at [521, 141] on label "Use 6 Month Average for Means Test Deductions" at bounding box center [614, 149] width 187 height 26
click at [526, 141] on input "Use 6 Month Average for Means Test Deductions" at bounding box center [530, 140] width 8 height 8
checkbox input "true"
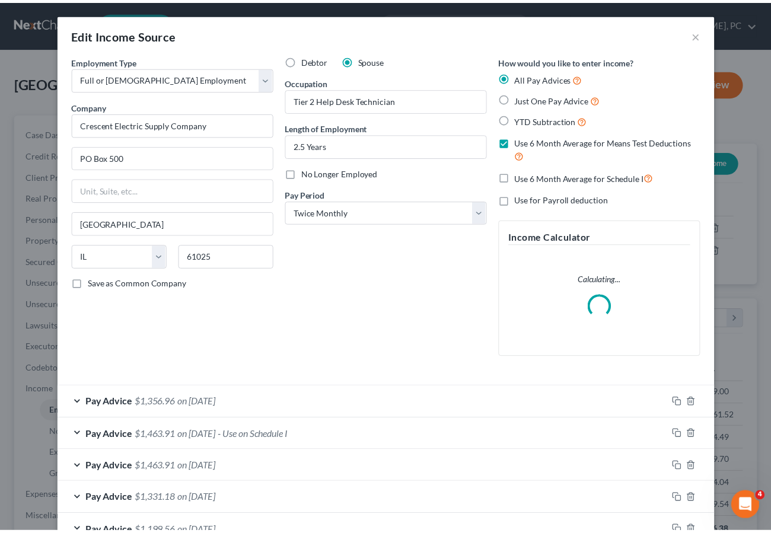
scroll to position [370, 0]
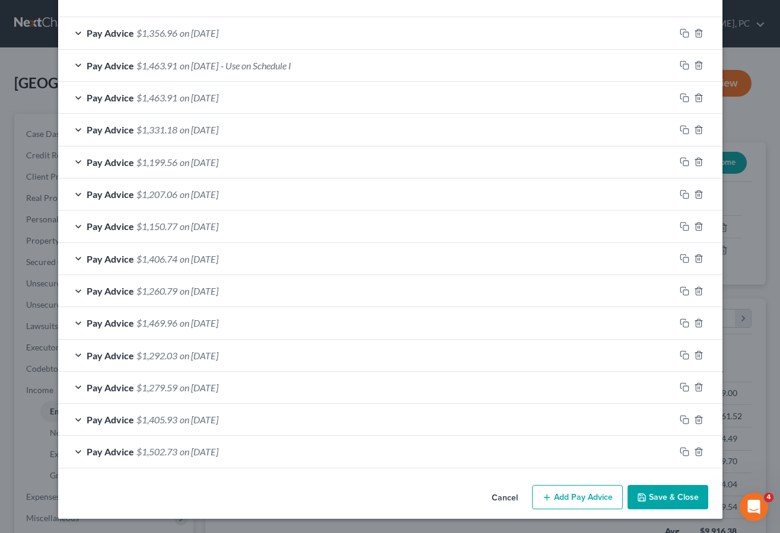
click at [667, 497] on button "Save & Close" at bounding box center [668, 497] width 81 height 25
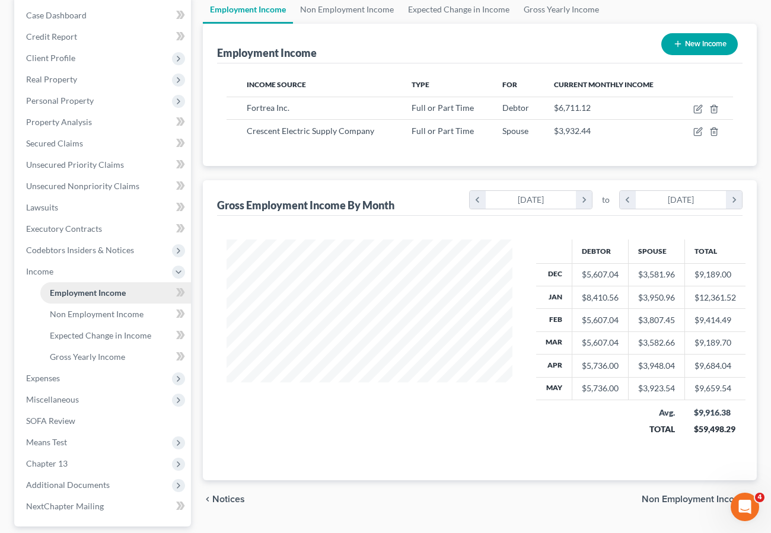
scroll to position [225, 0]
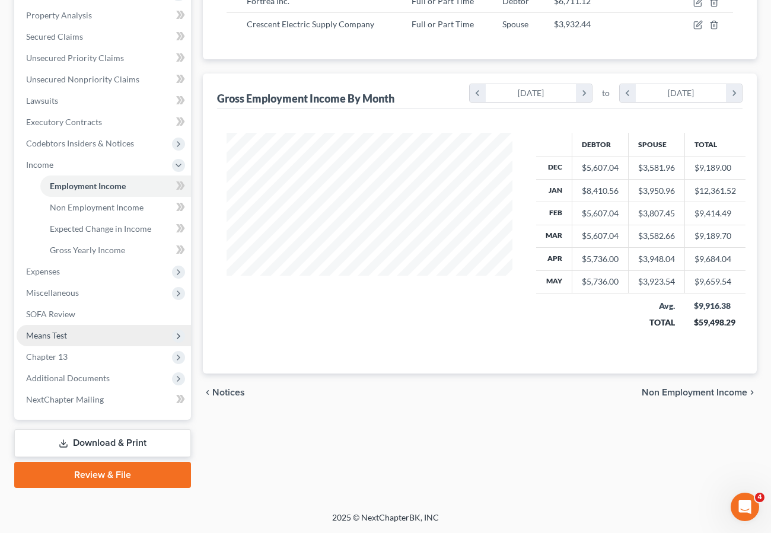
click at [64, 332] on span "Means Test" at bounding box center [46, 335] width 41 height 10
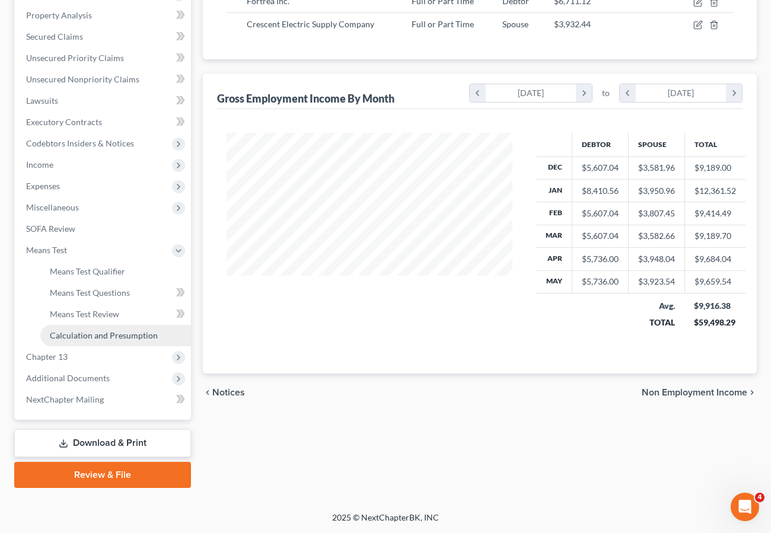
click at [87, 332] on span "Calculation and Presumption" at bounding box center [104, 335] width 108 height 10
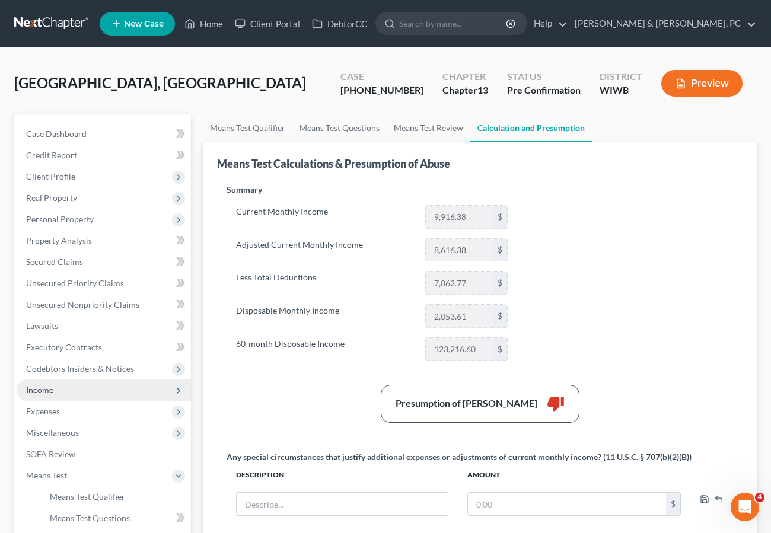
click at [42, 389] on span "Income" at bounding box center [39, 390] width 27 height 10
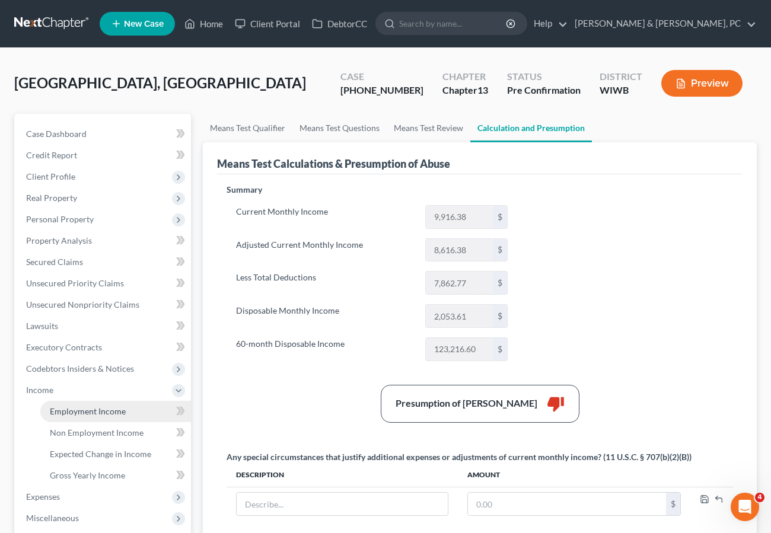
click at [87, 409] on span "Employment Income" at bounding box center [88, 411] width 76 height 10
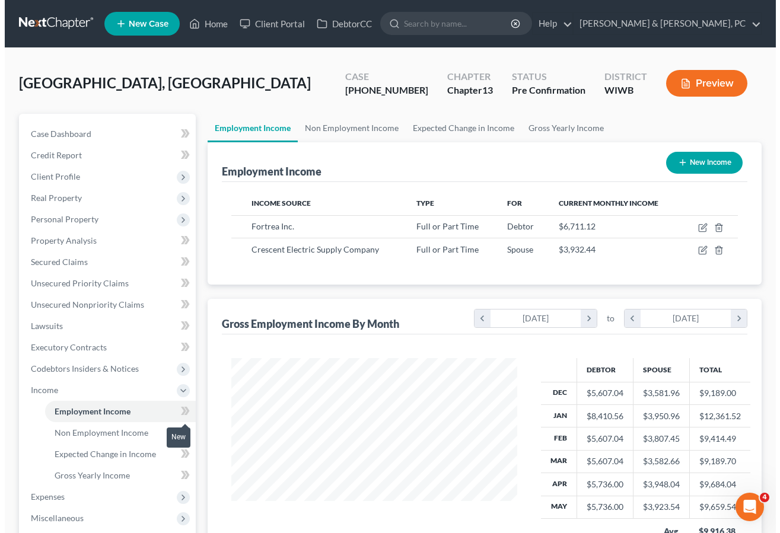
scroll to position [213, 309]
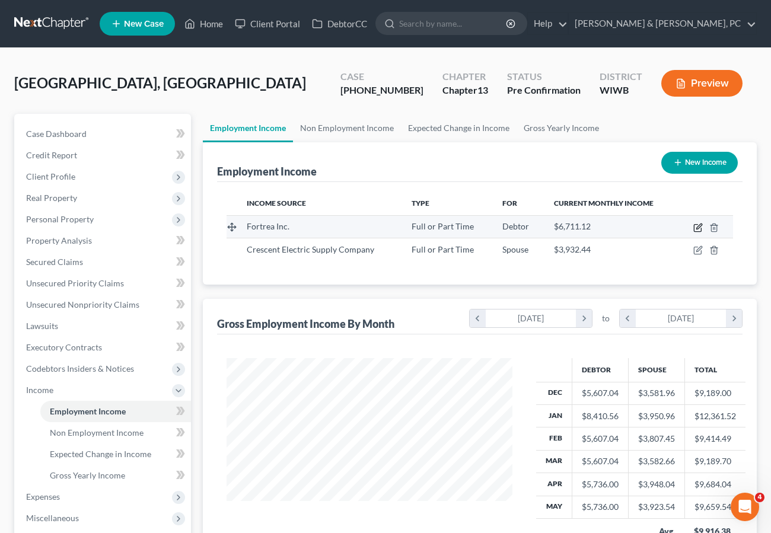
click at [701, 225] on icon "button" at bounding box center [699, 226] width 5 height 5
select select "0"
select select "52"
select select "2"
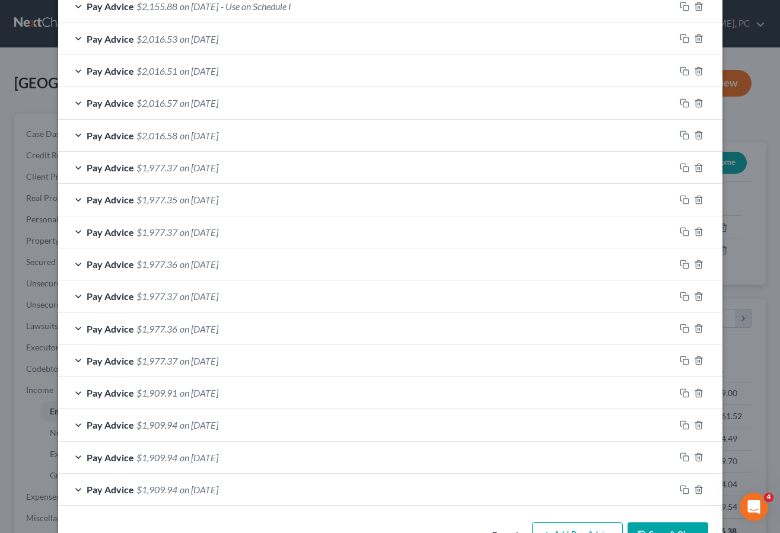
scroll to position [472, 0]
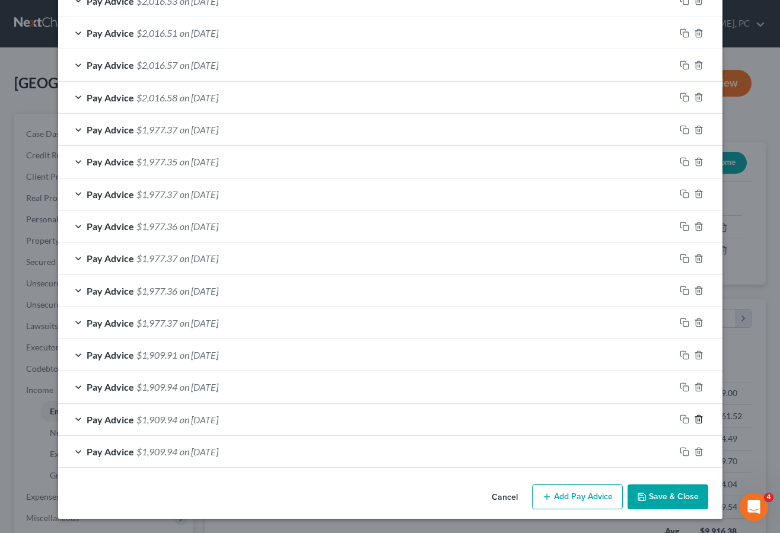
click at [696, 419] on icon "button" at bounding box center [698, 420] width 5 height 8
click at [695, 449] on polyline "button" at bounding box center [698, 449] width 7 height 0
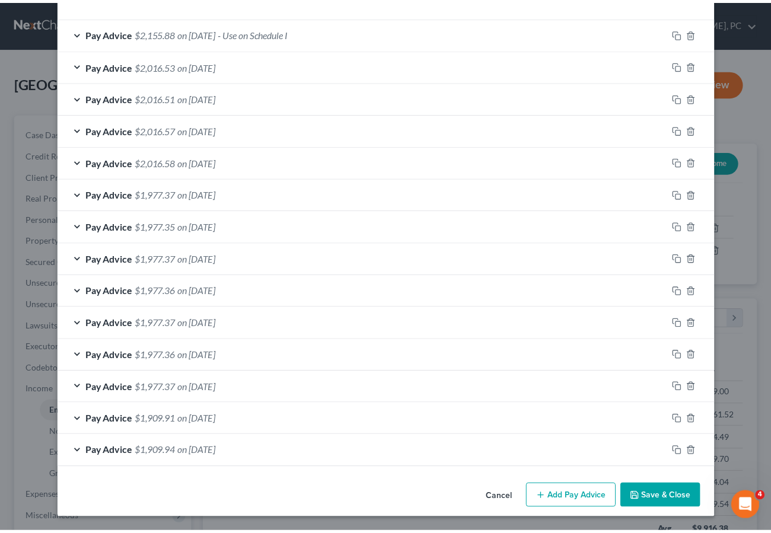
scroll to position [408, 0]
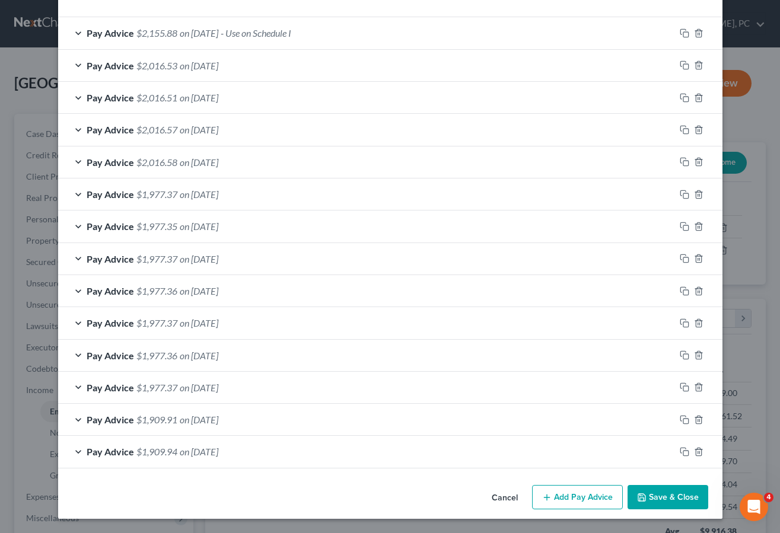
click at [656, 495] on button "Save & Close" at bounding box center [668, 497] width 81 height 25
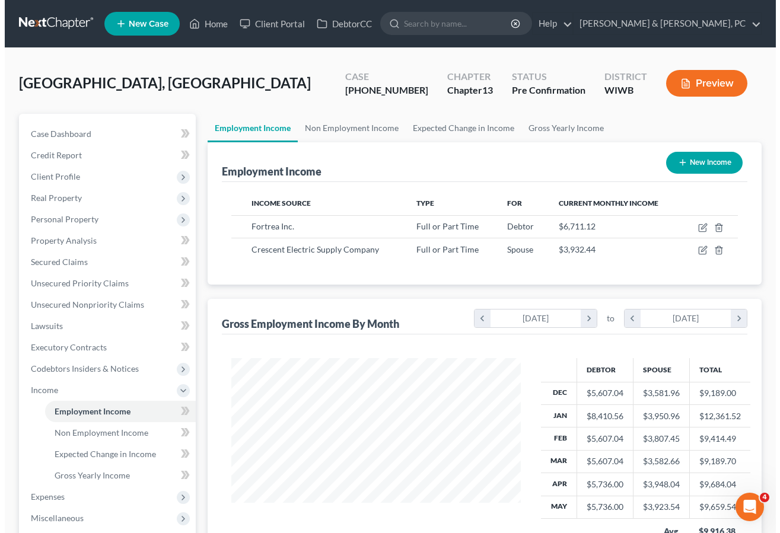
scroll to position [593141, 593044]
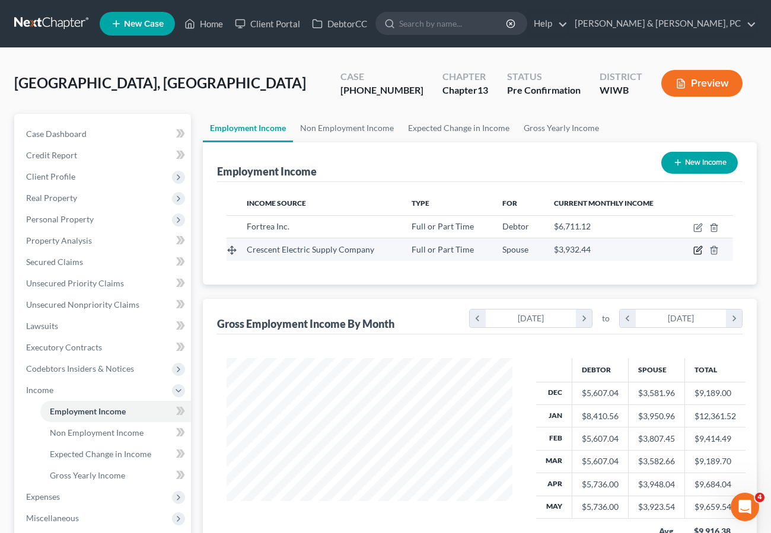
click at [698, 249] on icon "button" at bounding box center [698, 250] width 9 height 9
select select "0"
select select "14"
select select "1"
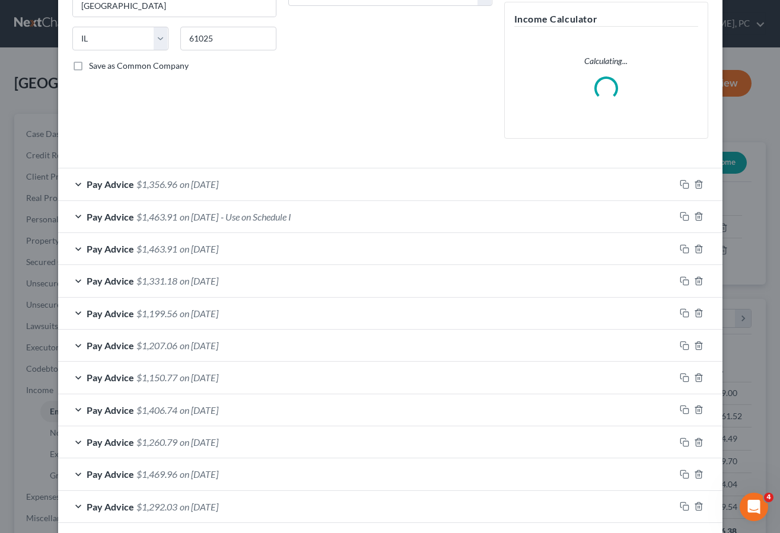
scroll to position [370, 0]
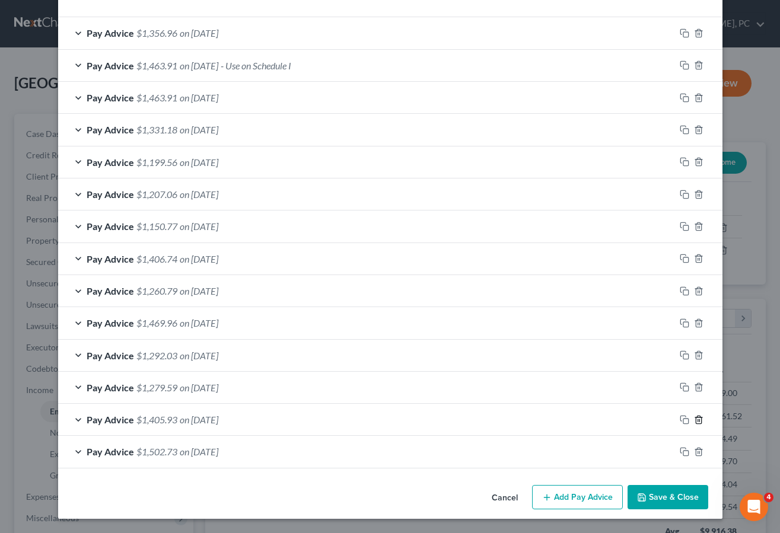
click at [695, 420] on icon "button" at bounding box center [698, 419] width 9 height 9
click at [694, 451] on icon "button" at bounding box center [698, 451] width 9 height 9
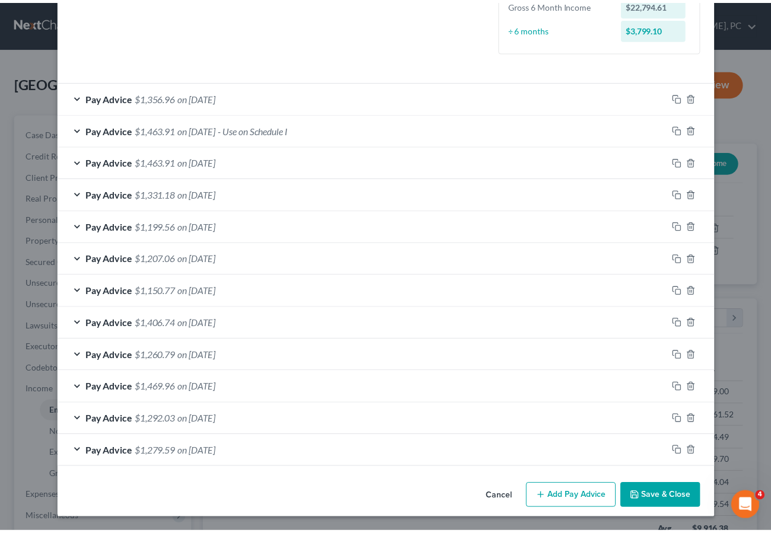
scroll to position [341, 0]
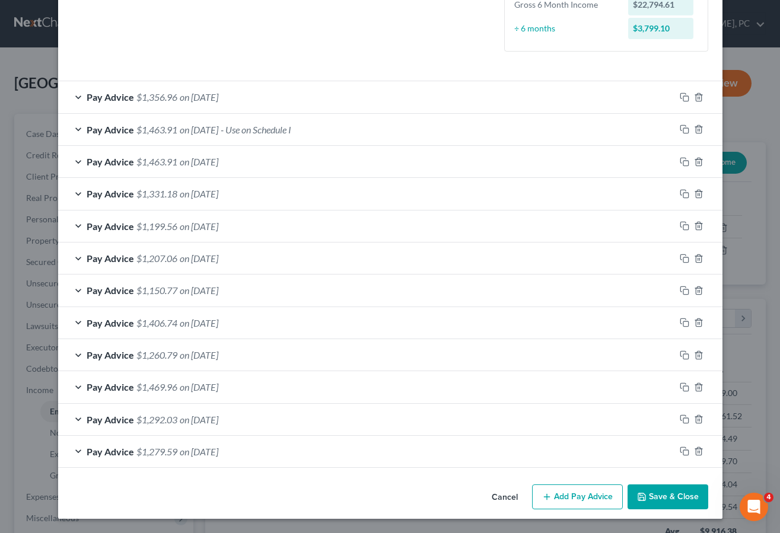
click at [654, 497] on button "Save & Close" at bounding box center [668, 497] width 81 height 25
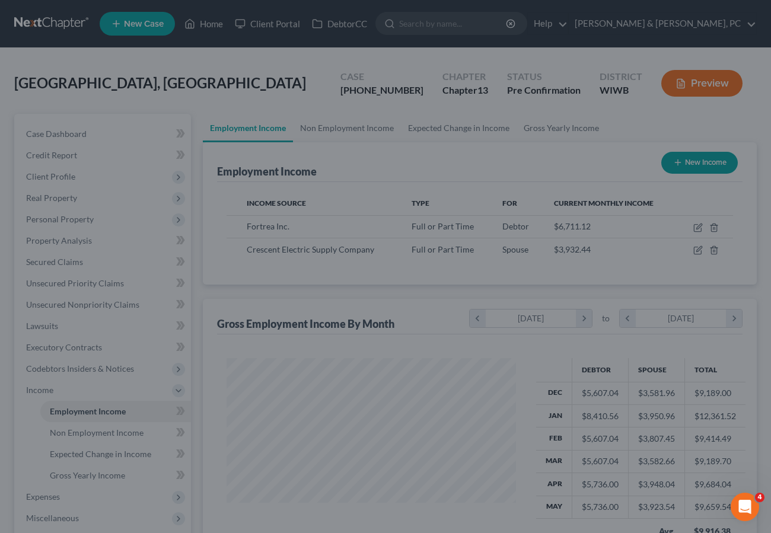
scroll to position [593141, 593044]
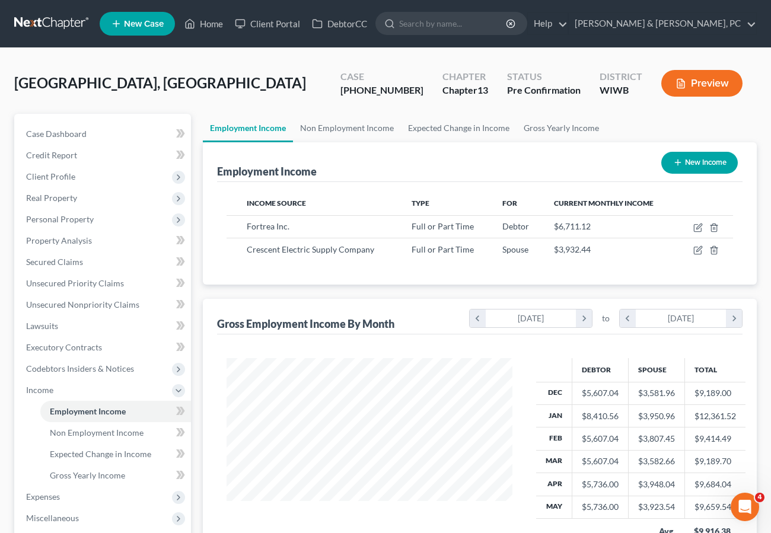
click at [469, 160] on div "Employment Income New Income" at bounding box center [480, 162] width 526 height 40
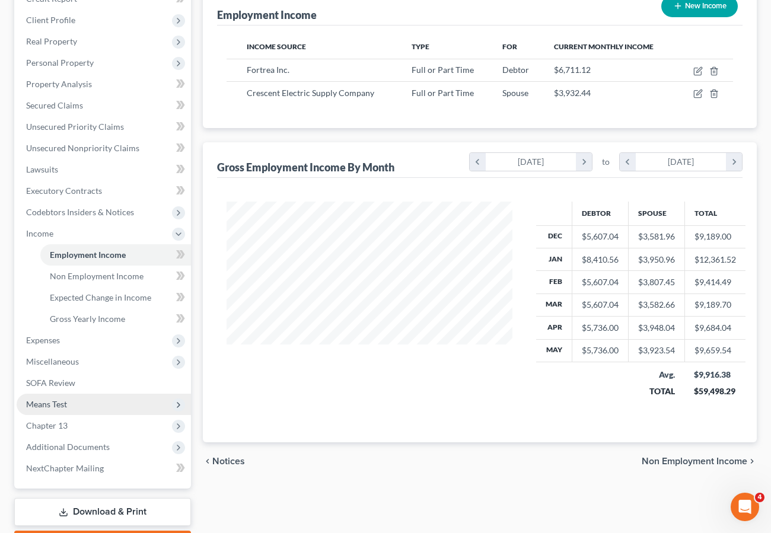
scroll to position [170, 0]
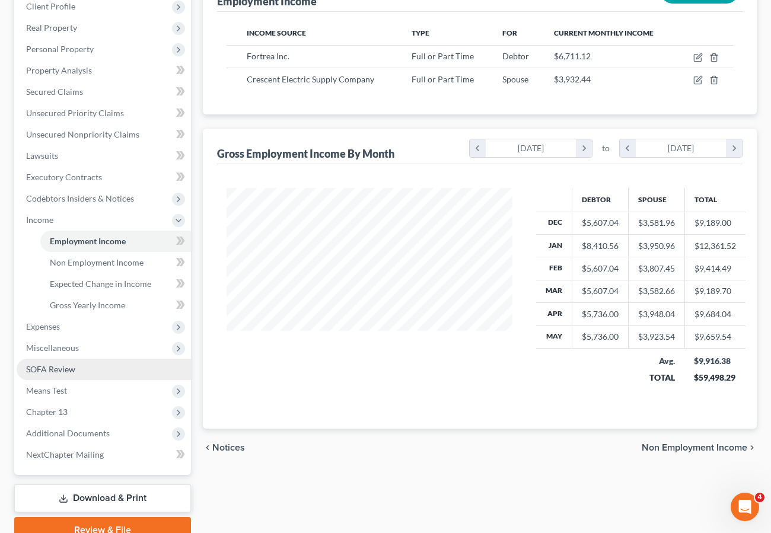
click at [45, 366] on span "SOFA Review" at bounding box center [50, 369] width 49 height 10
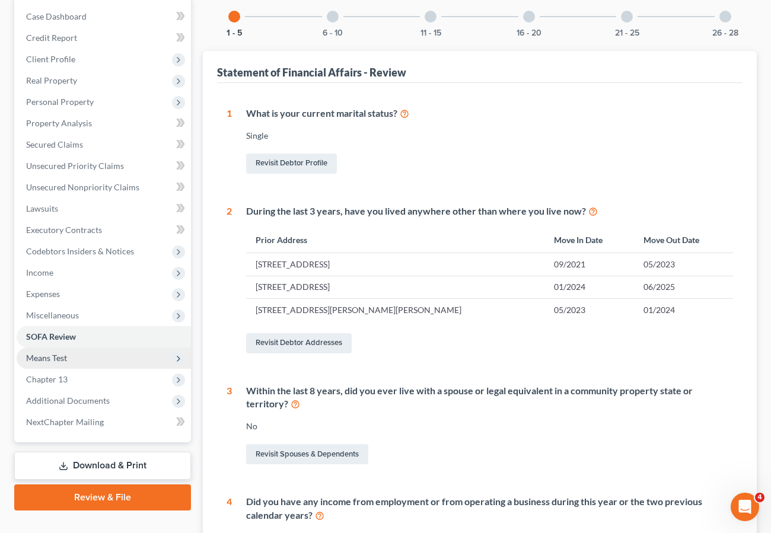
scroll to position [119, 0]
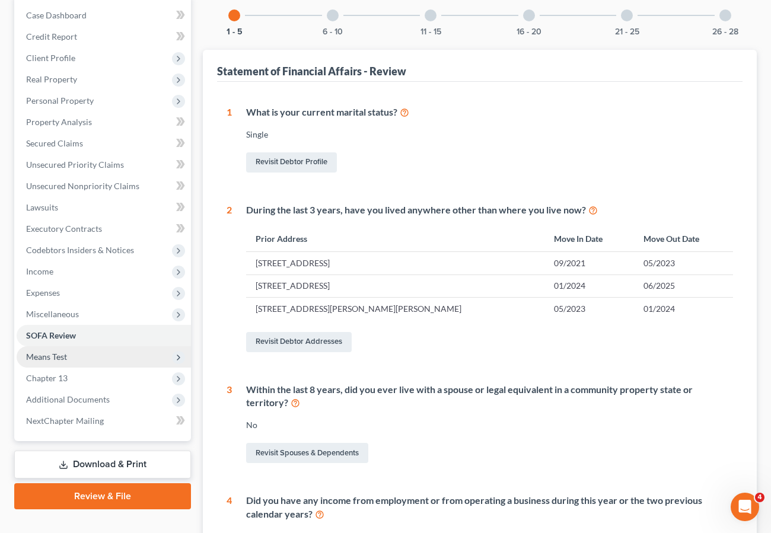
click at [55, 358] on span "Means Test" at bounding box center [46, 357] width 41 height 10
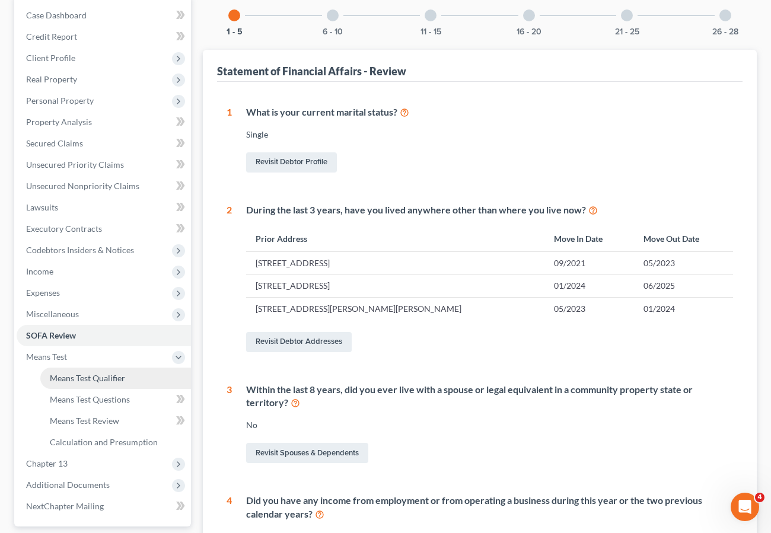
click at [74, 377] on span "Means Test Qualifier" at bounding box center [87, 378] width 75 height 10
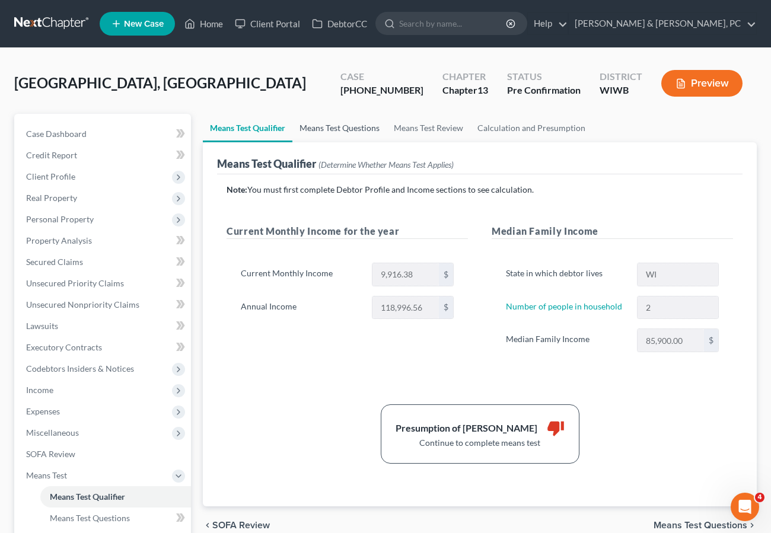
click at [329, 125] on link "Means Test Questions" at bounding box center [340, 128] width 94 height 28
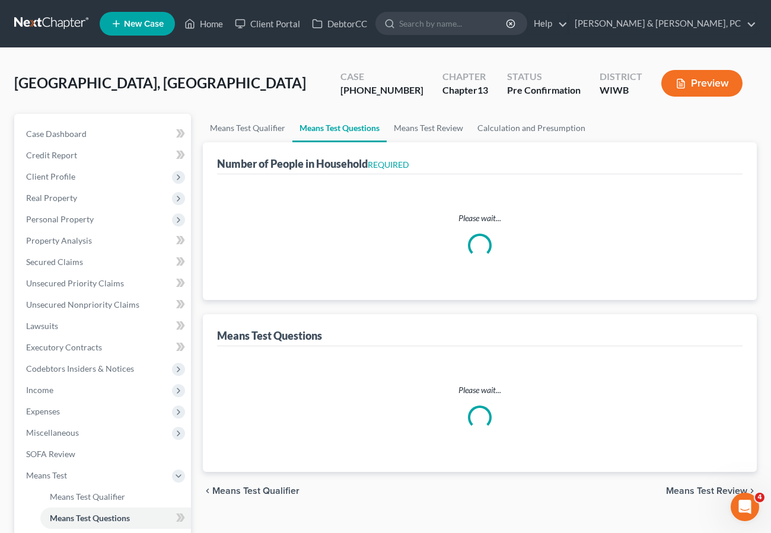
select select "1"
select select "16"
select select "2"
select select "1"
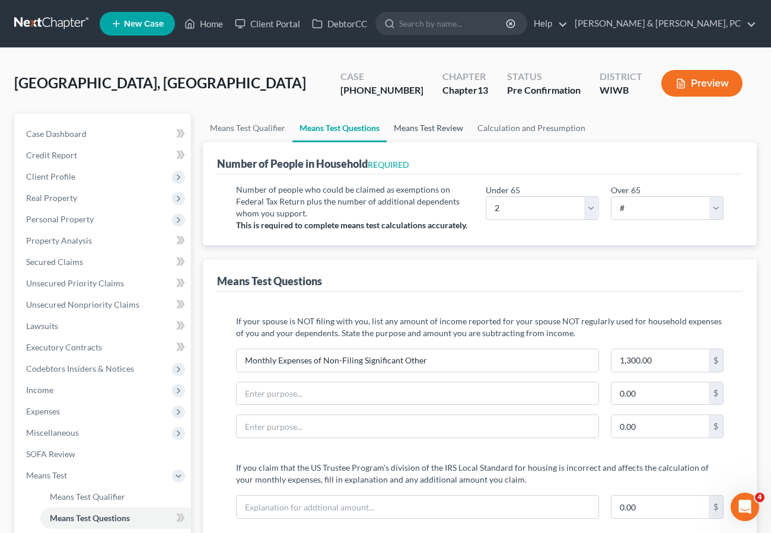
click at [431, 131] on link "Means Test Review" at bounding box center [429, 128] width 84 height 28
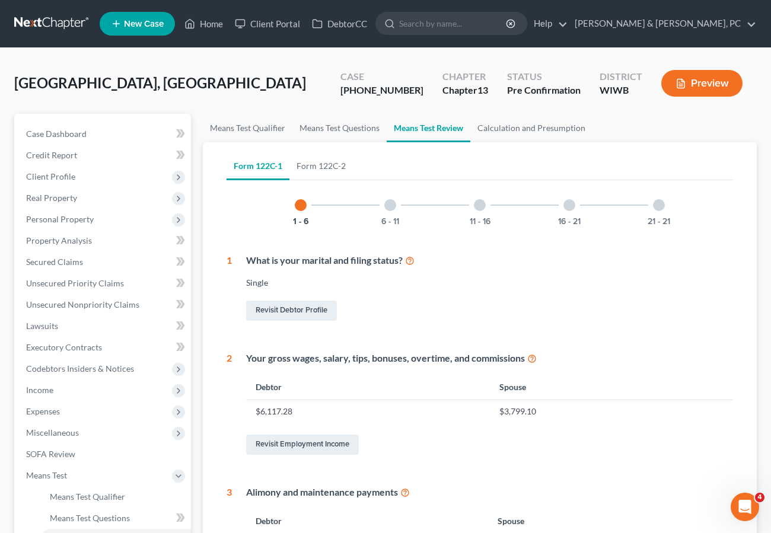
drag, startPoint x: 481, startPoint y: 272, endPoint x: 492, endPoint y: 164, distance: 109.1
click at [481, 272] on div "What is your marital and filing status? Single Revisit Debtor Profile" at bounding box center [482, 288] width 501 height 69
click at [517, 124] on link "Calculation and Presumption" at bounding box center [532, 128] width 122 height 28
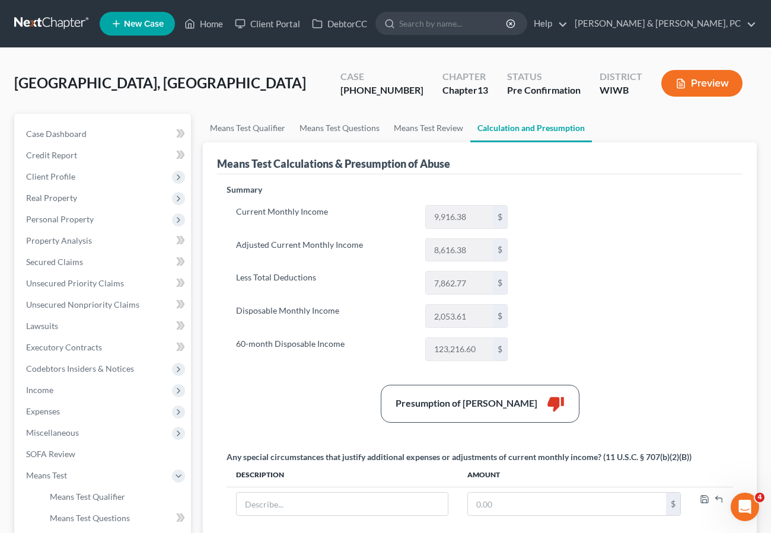
click at [600, 301] on div "Summary Current Monthly Income 9,916.38 $ Adjusted Current Monthly Income 8,616…" at bounding box center [480, 432] width 519 height 497
click at [420, 130] on link "Means Test Review" at bounding box center [429, 128] width 84 height 28
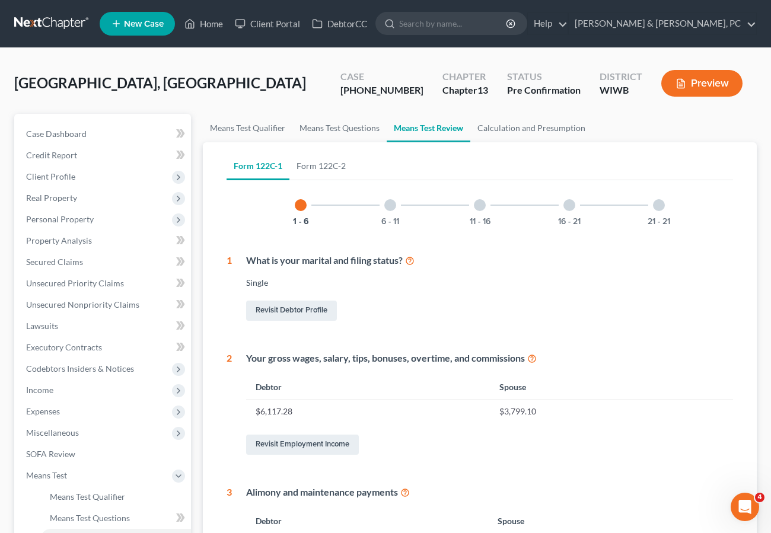
click at [390, 205] on div at bounding box center [390, 205] width 12 height 12
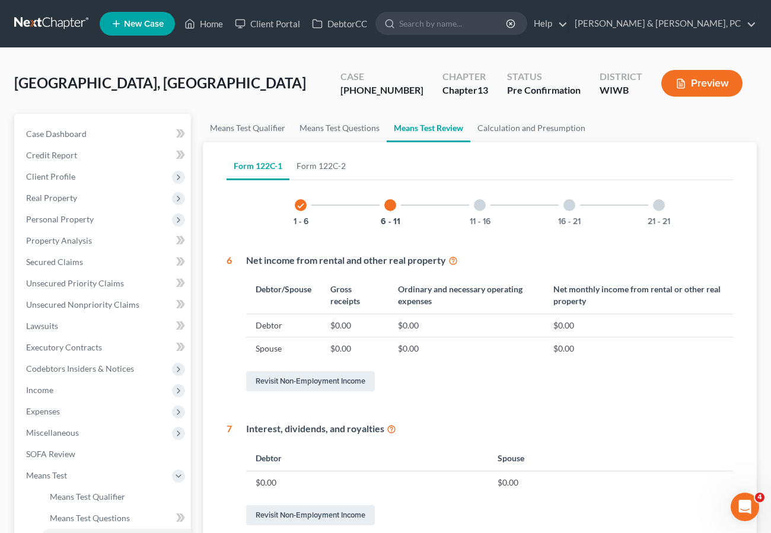
click at [478, 205] on div at bounding box center [480, 205] width 12 height 12
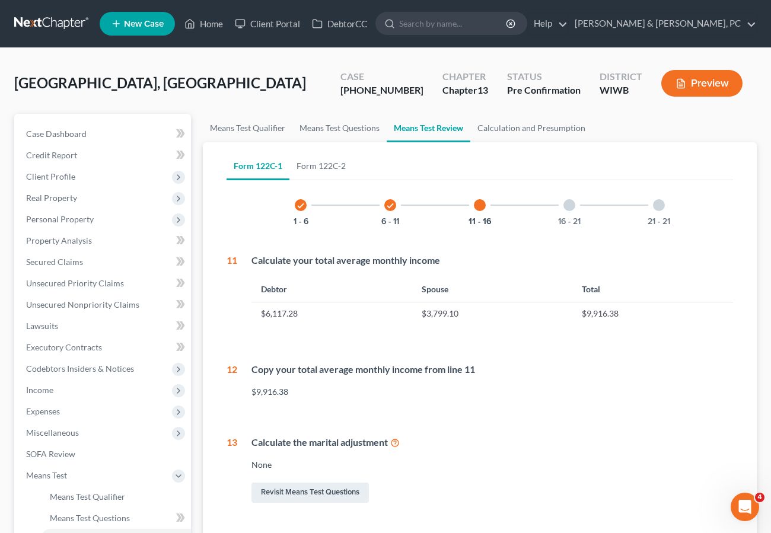
click at [573, 206] on div at bounding box center [570, 205] width 12 height 12
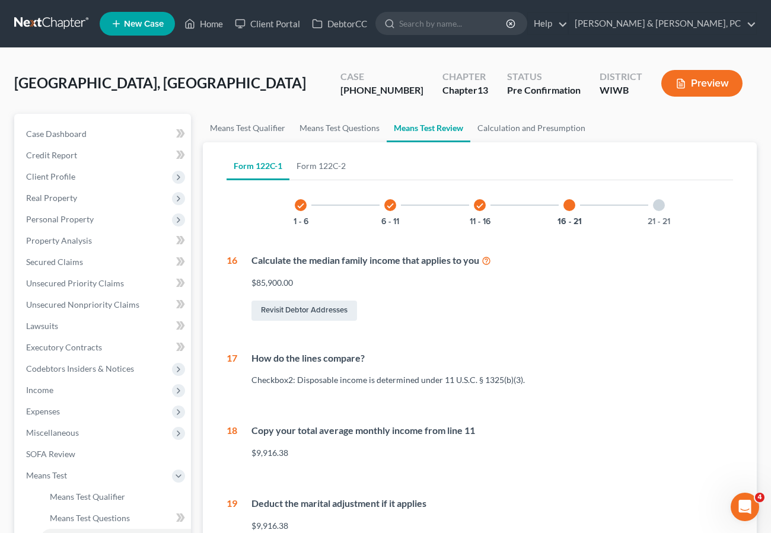
scroll to position [1, 0]
click at [659, 204] on div at bounding box center [659, 205] width 12 height 12
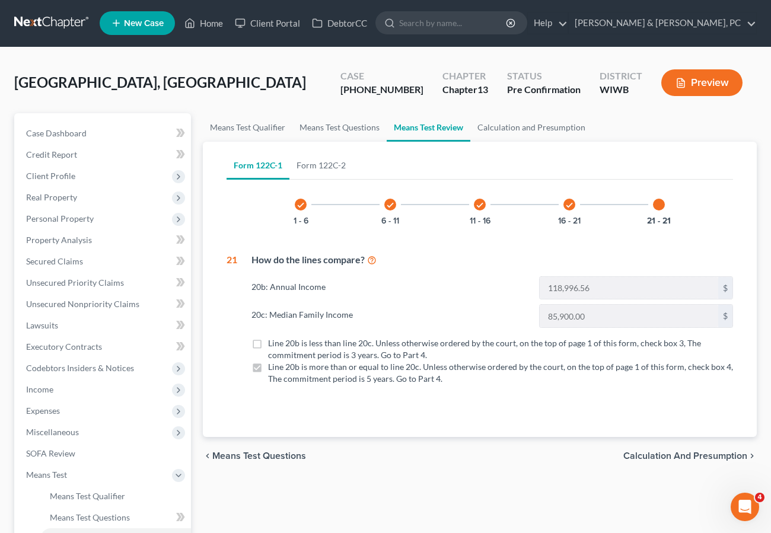
scroll to position [0, 0]
click at [320, 168] on link "Form 122C-2" at bounding box center [321, 166] width 63 height 28
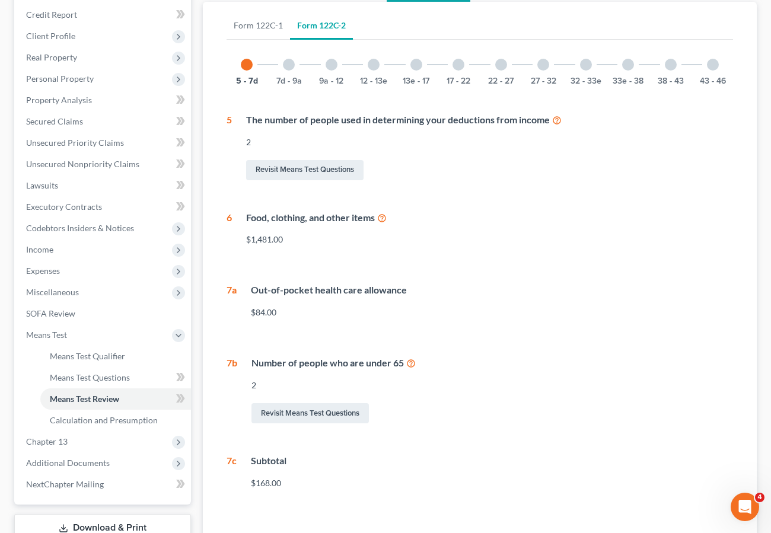
scroll to position [115, 0]
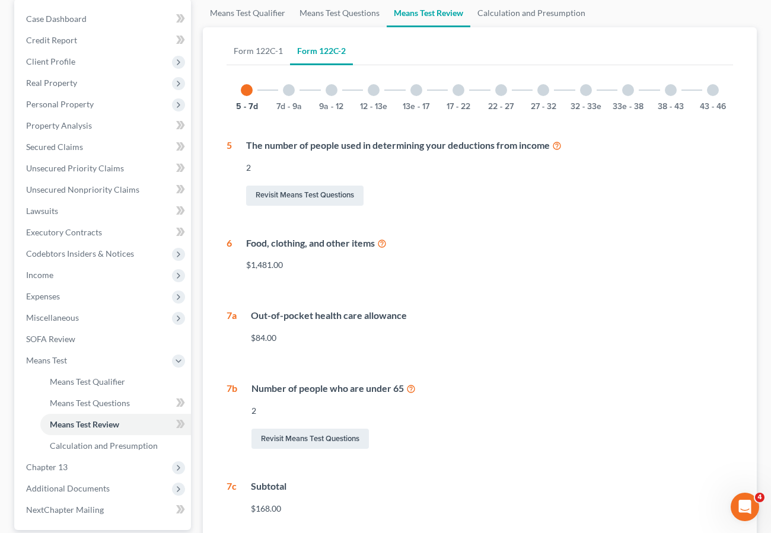
click at [290, 94] on div at bounding box center [289, 90] width 12 height 12
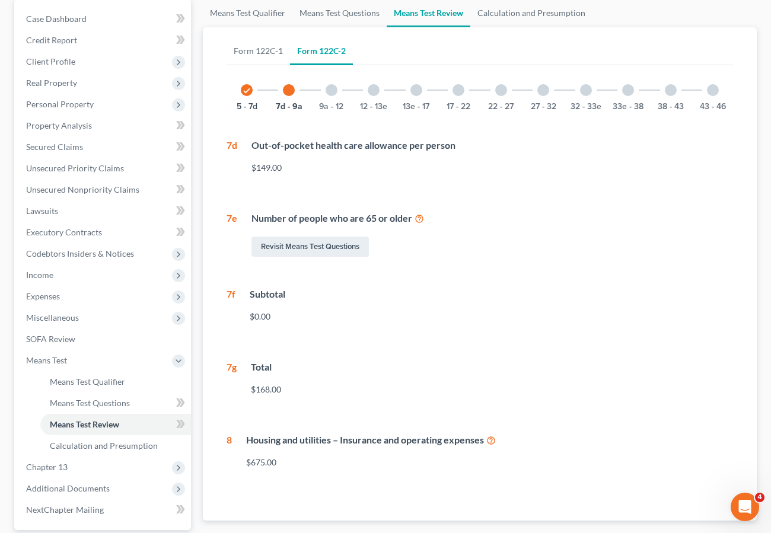
click at [326, 85] on div "9a - 12" at bounding box center [332, 90] width 40 height 40
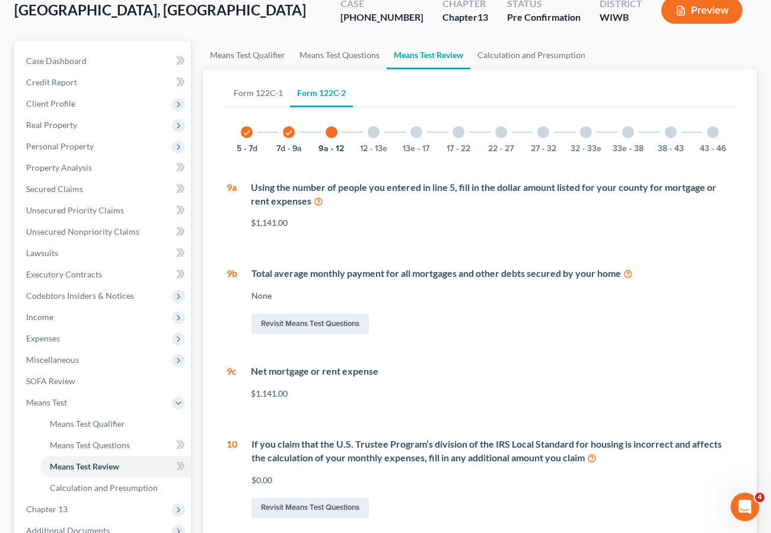
scroll to position [0, 0]
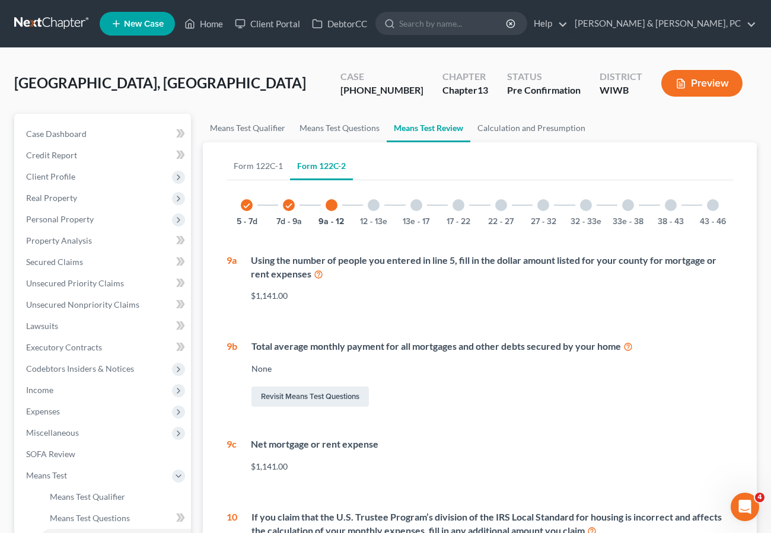
click at [373, 203] on div at bounding box center [374, 205] width 12 height 12
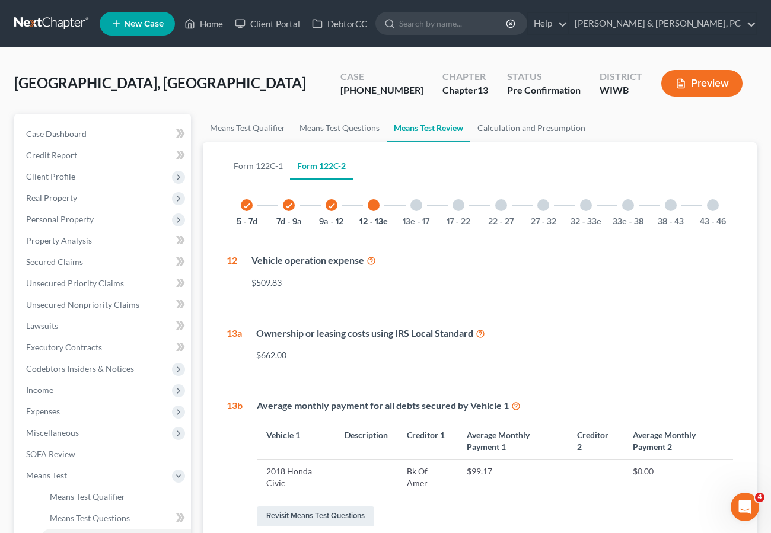
click at [417, 205] on div at bounding box center [417, 205] width 12 height 12
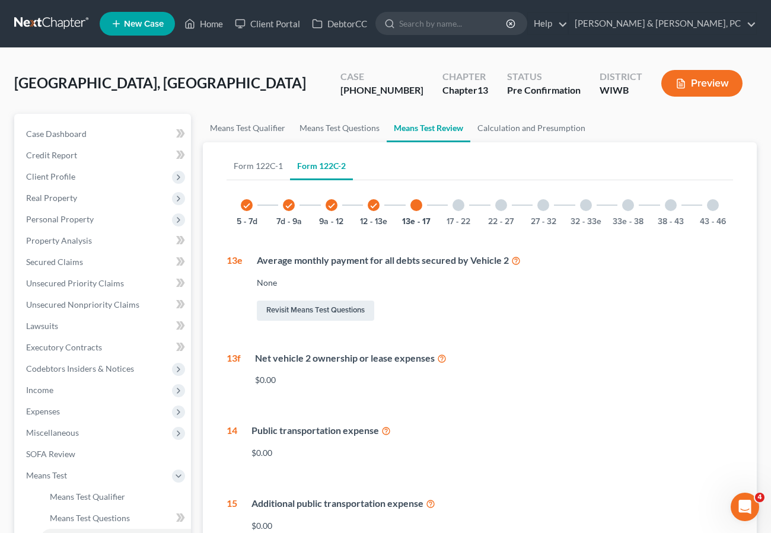
click at [533, 437] on div "Public transportation expense" at bounding box center [493, 431] width 482 height 14
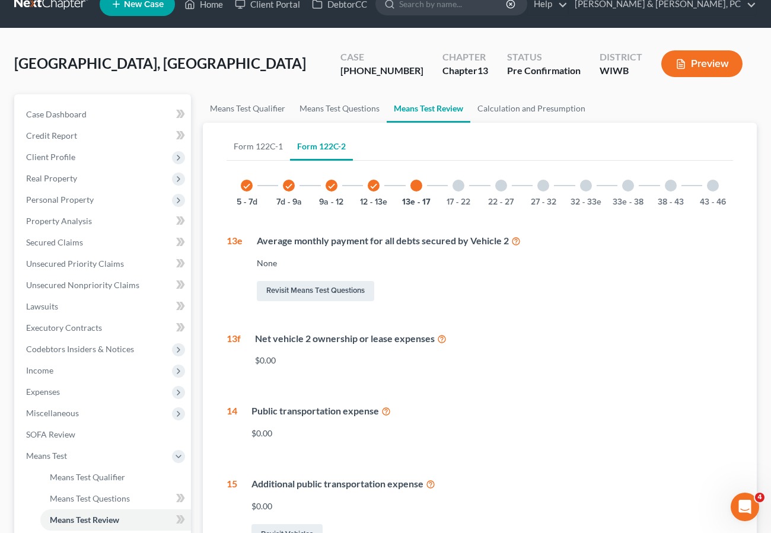
scroll to position [19, 0]
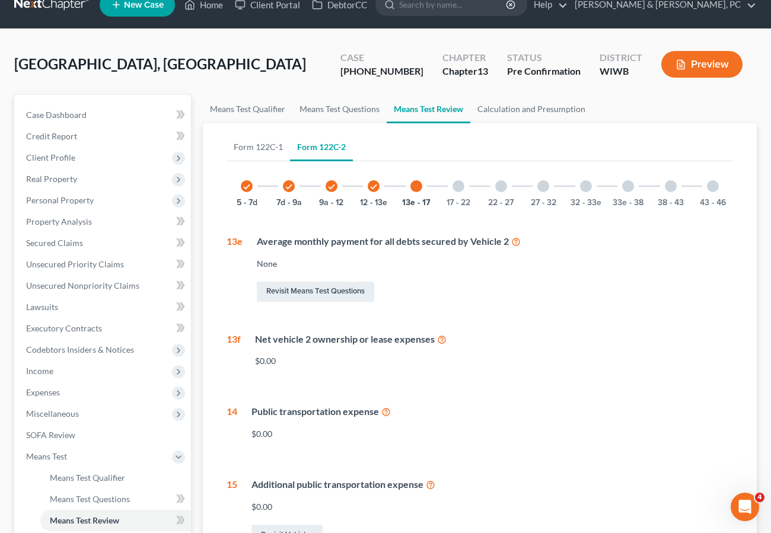
click at [457, 184] on div at bounding box center [459, 186] width 12 height 12
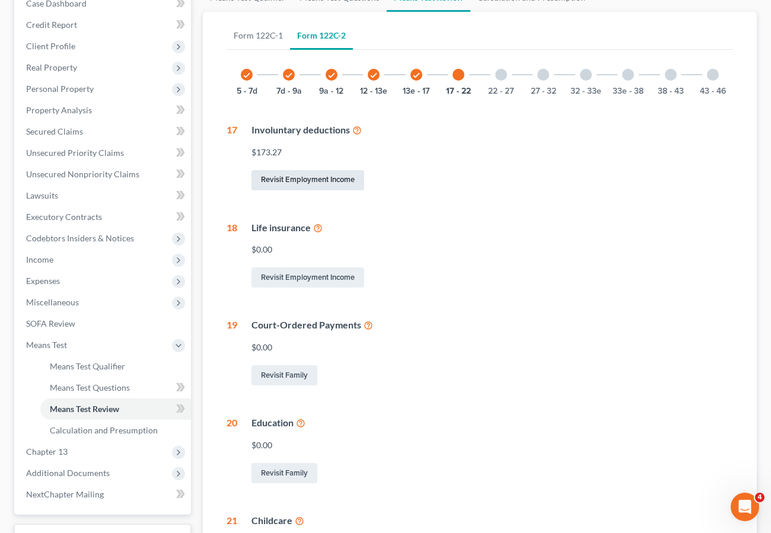
scroll to position [0, 0]
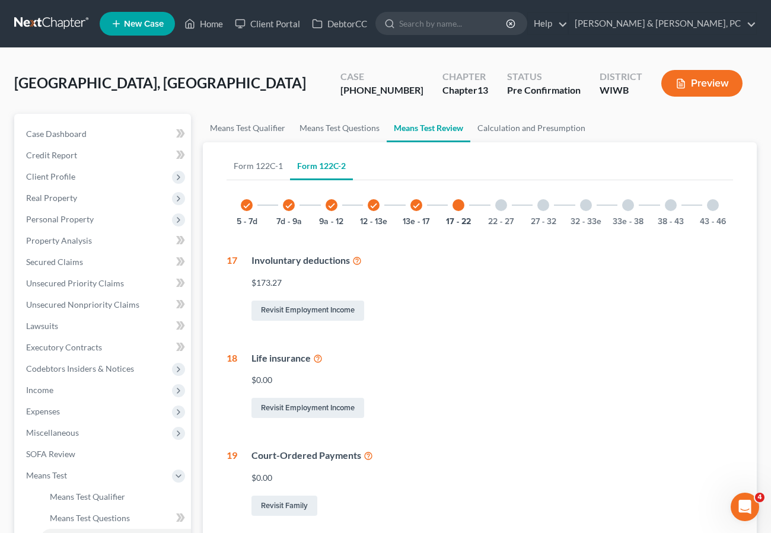
click at [500, 205] on div at bounding box center [501, 205] width 12 height 12
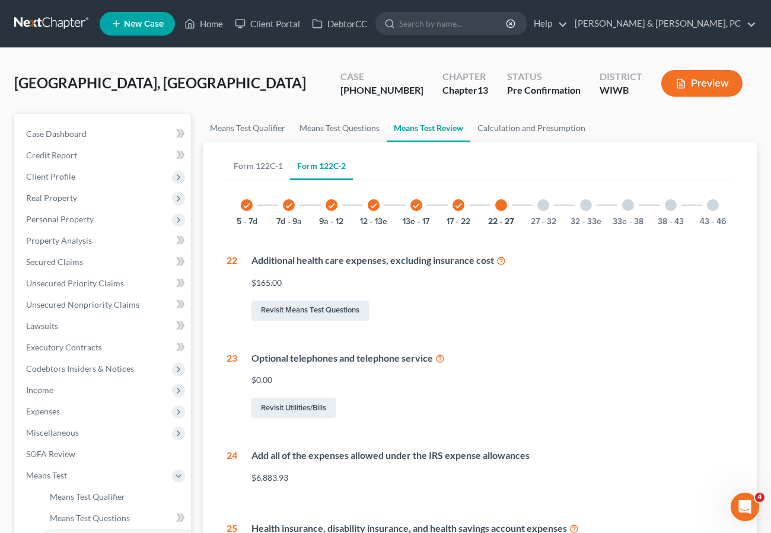
click at [546, 206] on div at bounding box center [544, 205] width 12 height 12
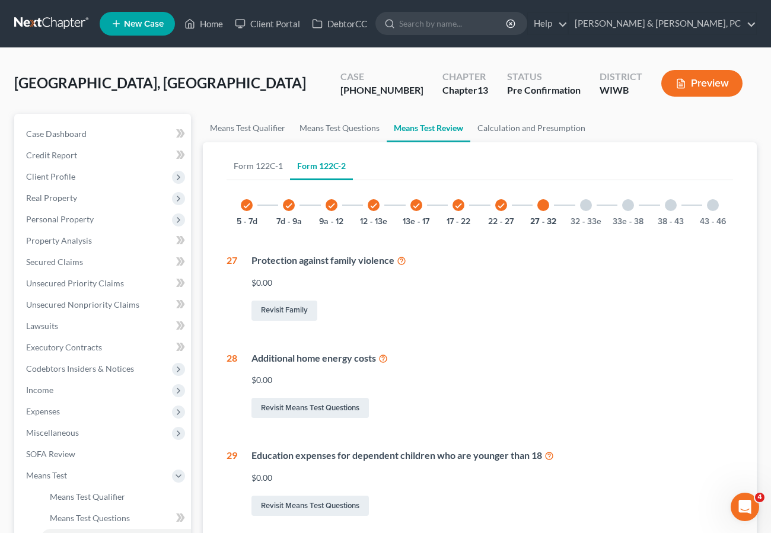
click at [589, 201] on div at bounding box center [586, 205] width 12 height 12
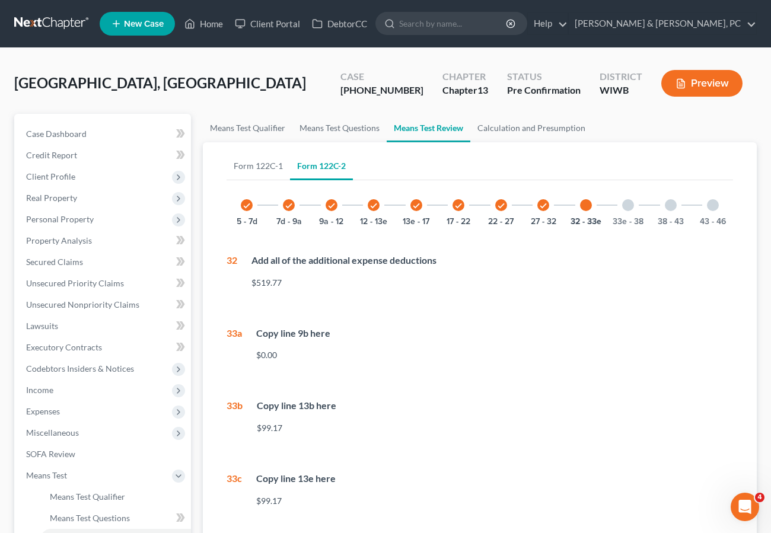
click at [627, 204] on div at bounding box center [628, 205] width 12 height 12
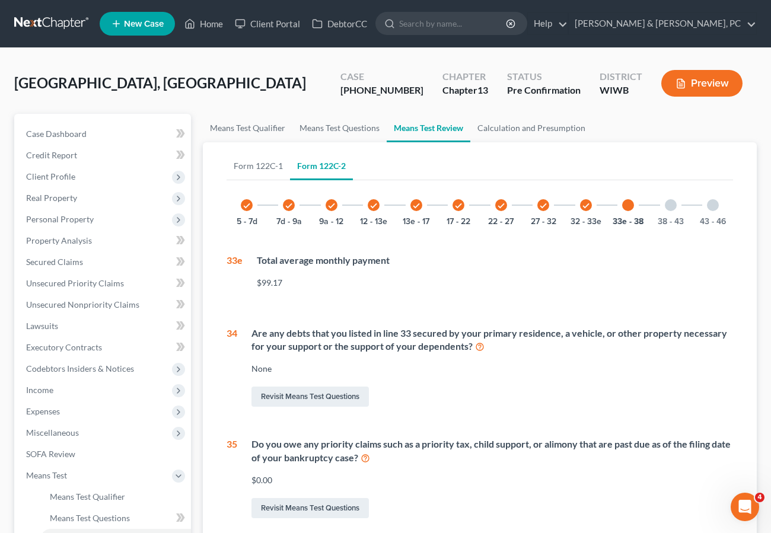
click at [670, 202] on div at bounding box center [671, 205] width 12 height 12
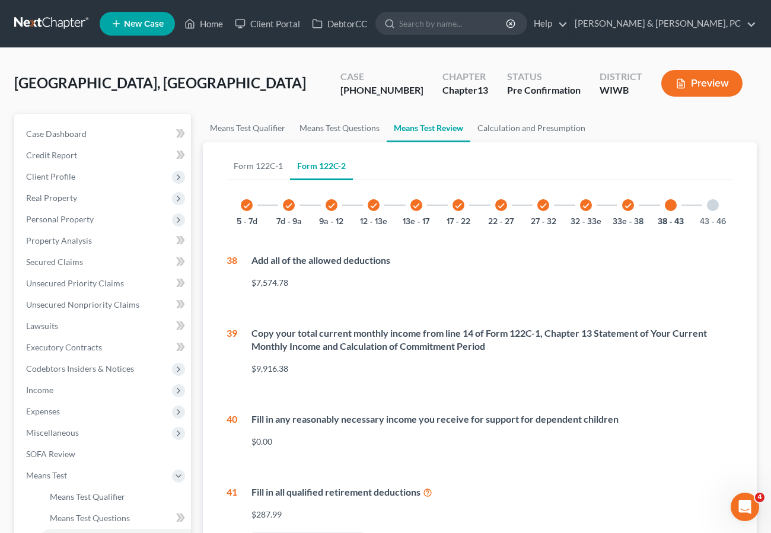
click at [715, 208] on div at bounding box center [713, 205] width 12 height 12
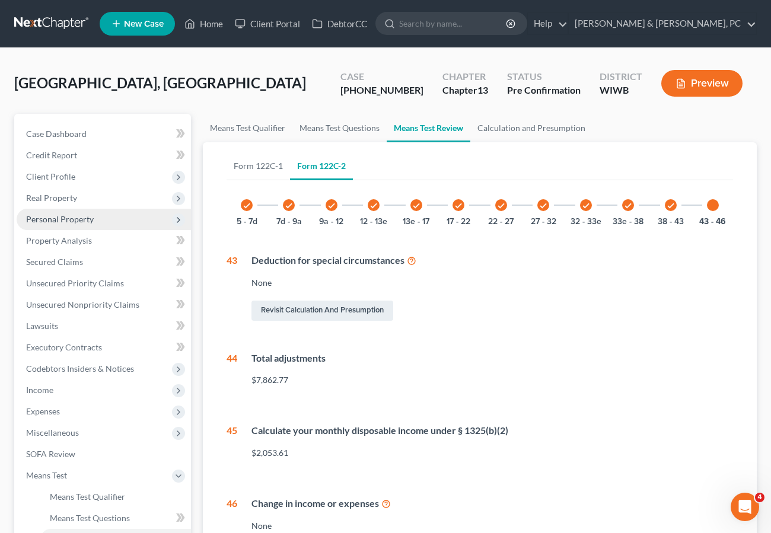
click at [62, 215] on span "Personal Property" at bounding box center [60, 219] width 68 height 10
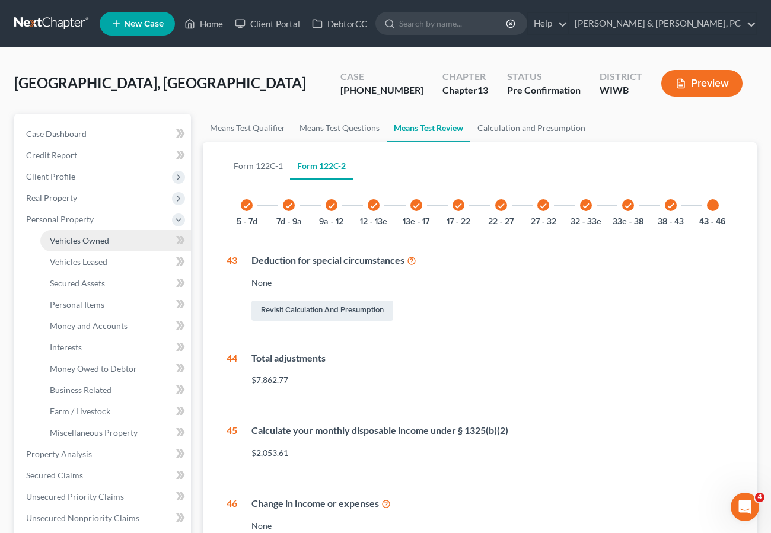
click at [71, 243] on span "Vehicles Owned" at bounding box center [79, 241] width 59 height 10
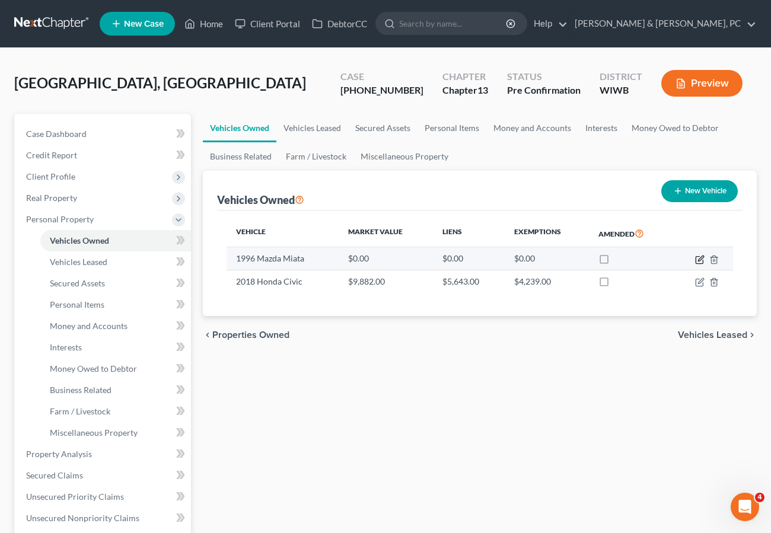
click at [695, 256] on icon "button" at bounding box center [699, 259] width 9 height 9
select select "0"
select select "30"
select select "2"
select select "3"
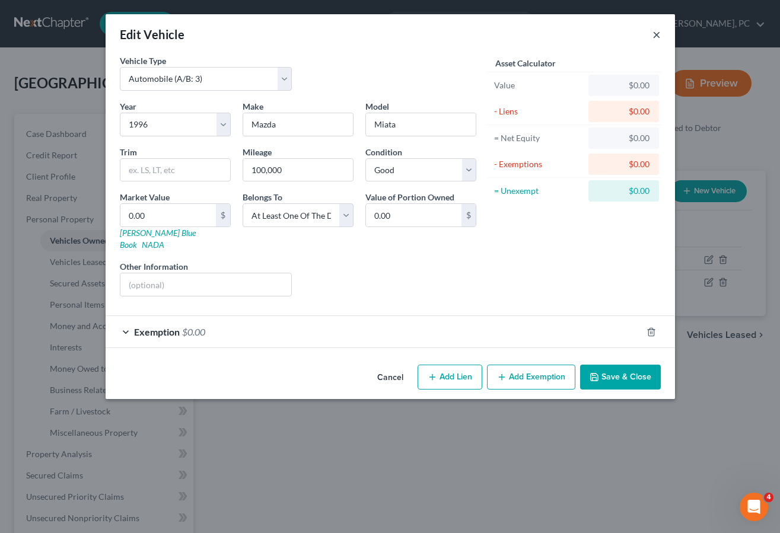
click at [654, 33] on button "×" at bounding box center [657, 34] width 8 height 14
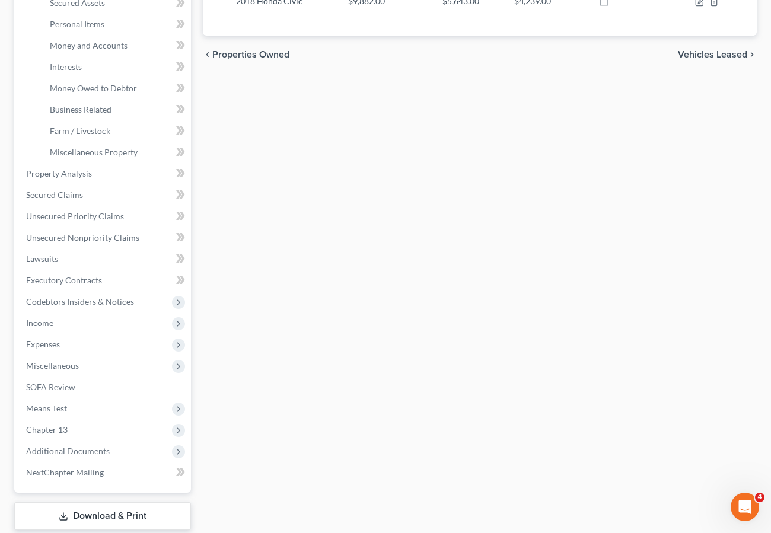
scroll to position [354, 0]
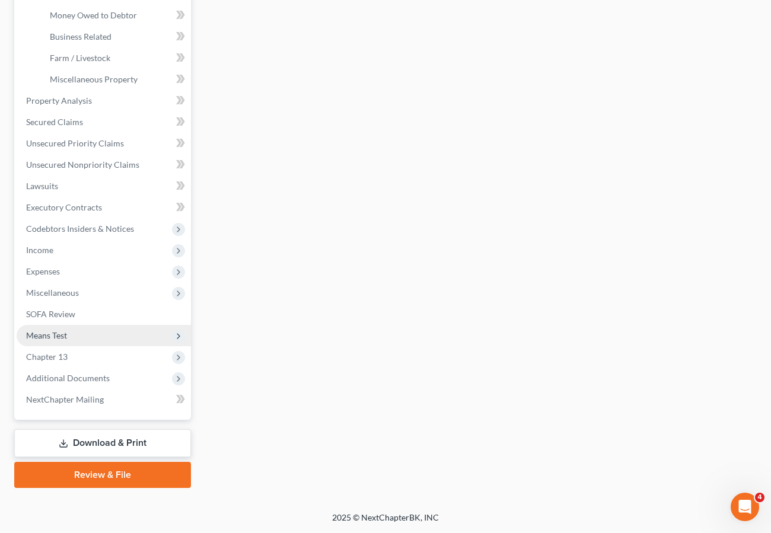
click at [58, 332] on span "Means Test" at bounding box center [46, 335] width 41 height 10
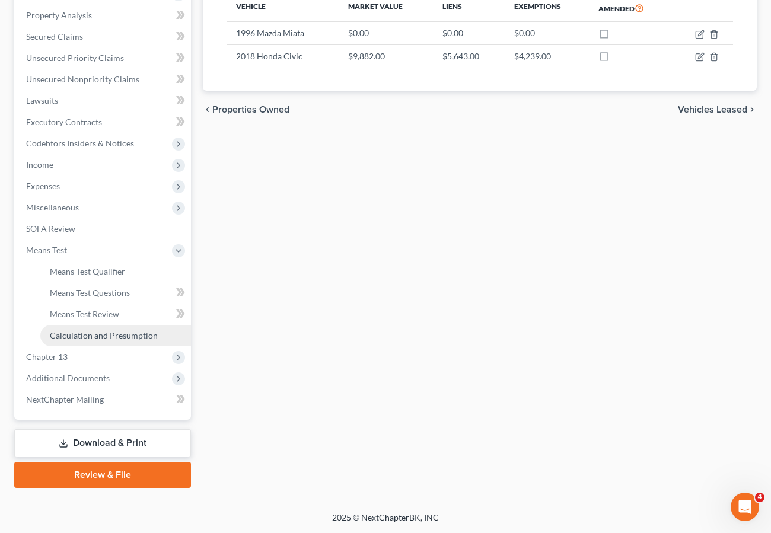
scroll to position [225, 0]
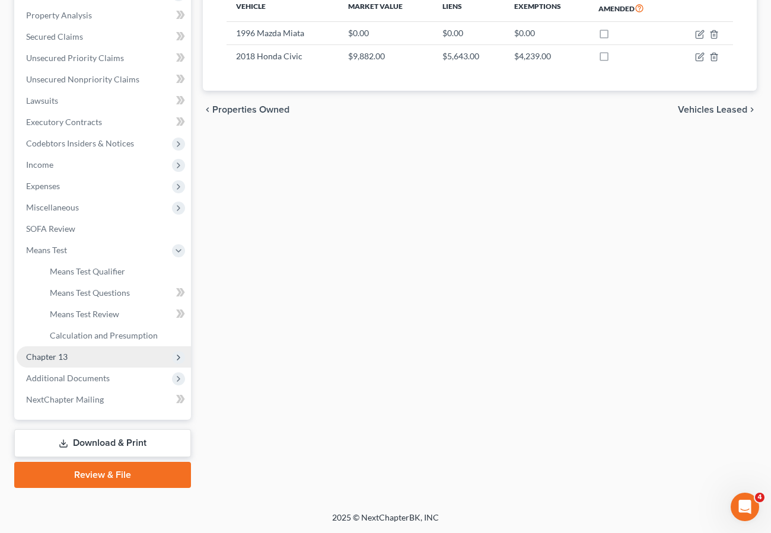
click at [62, 358] on span "Chapter 13" at bounding box center [47, 357] width 42 height 10
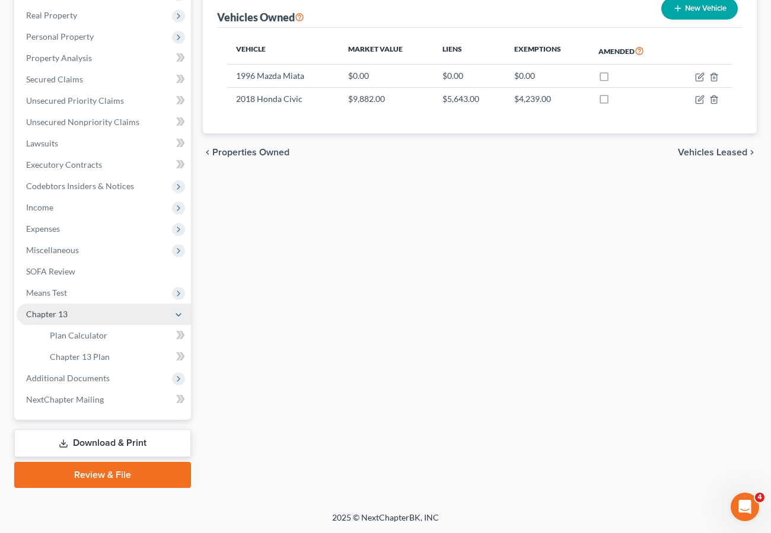
scroll to position [183, 0]
click at [75, 334] on span "Plan Calculator" at bounding box center [79, 335] width 58 height 10
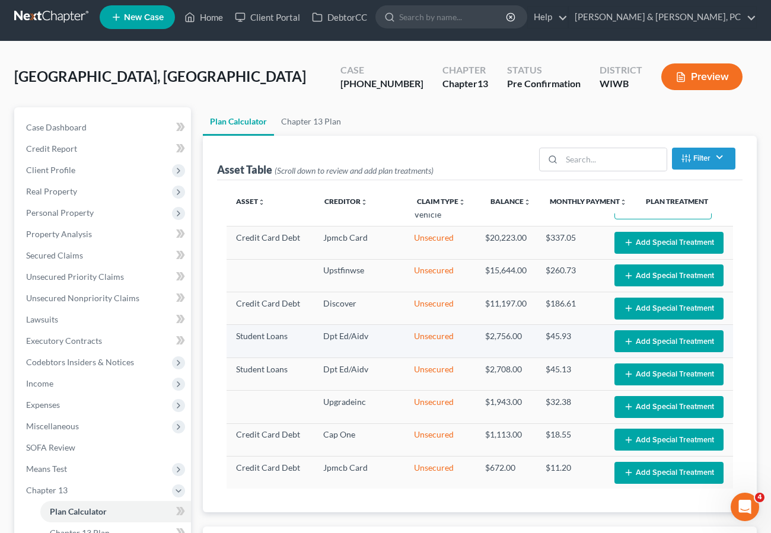
scroll to position [10, 0]
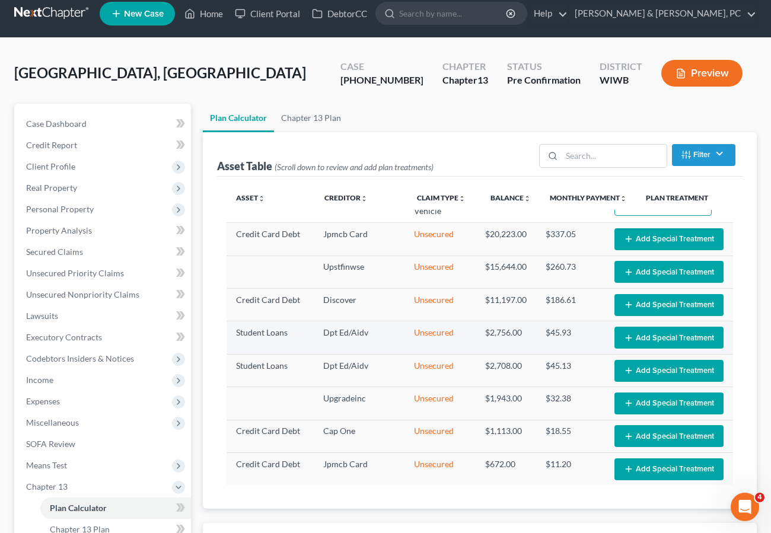
click at [647, 336] on button "Add Special Treatment" at bounding box center [669, 338] width 109 height 22
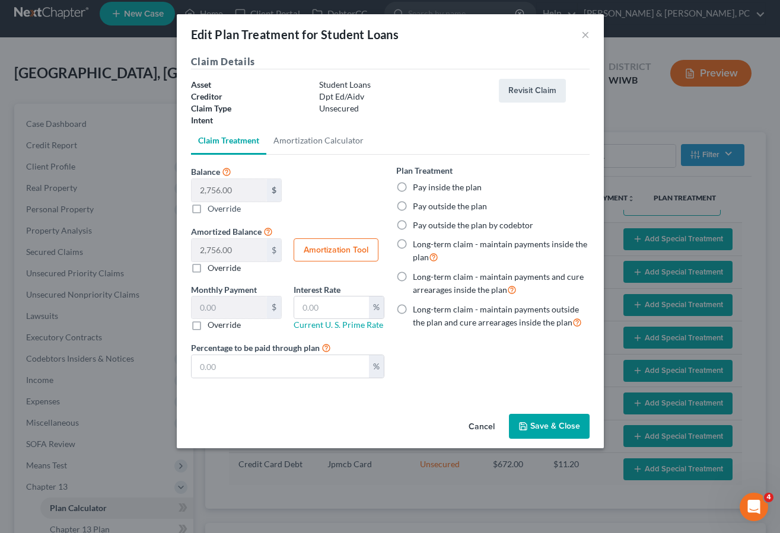
click at [431, 204] on label "Pay outside the plan" at bounding box center [450, 207] width 74 height 12
click at [425, 204] on input "Pay outside the plan" at bounding box center [422, 205] width 8 height 8
radio input "true"
click at [549, 426] on button "Save & Close" at bounding box center [549, 426] width 81 height 25
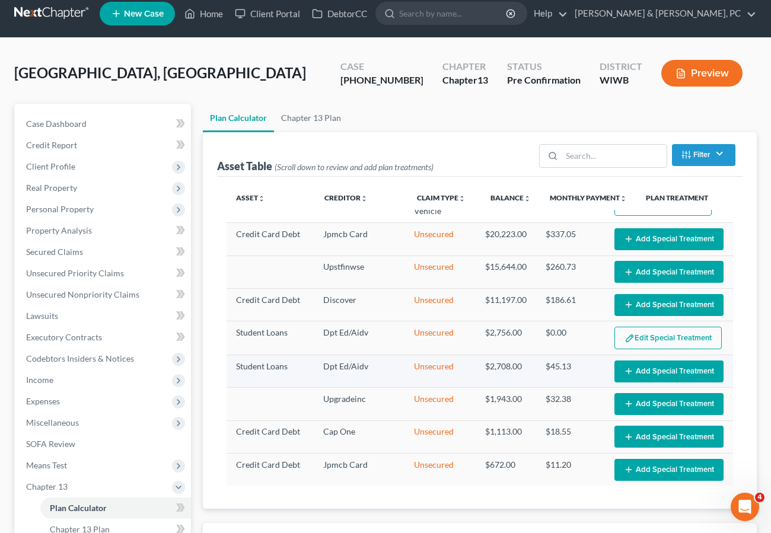
click at [633, 371] on button "Add Special Treatment" at bounding box center [669, 372] width 109 height 22
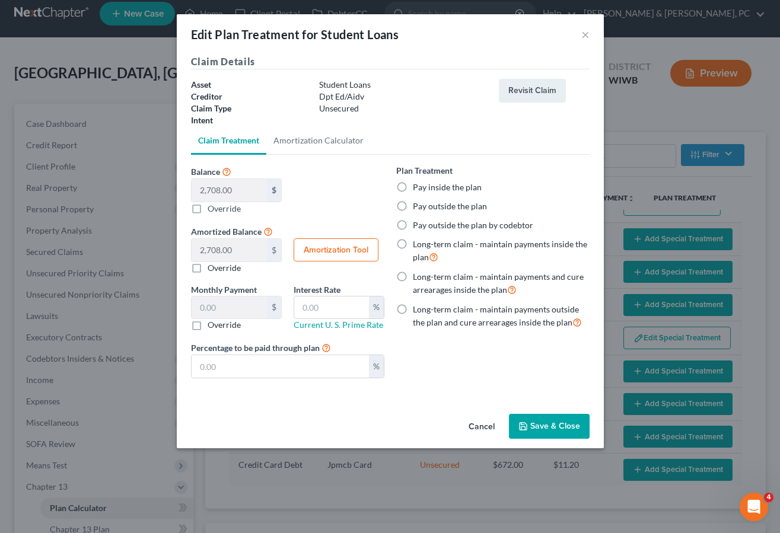
click at [425, 207] on label "Pay outside the plan" at bounding box center [450, 207] width 74 height 12
click at [425, 207] on input "Pay outside the plan" at bounding box center [422, 205] width 8 height 8
radio input "true"
click at [548, 426] on button "Save & Close" at bounding box center [549, 426] width 81 height 25
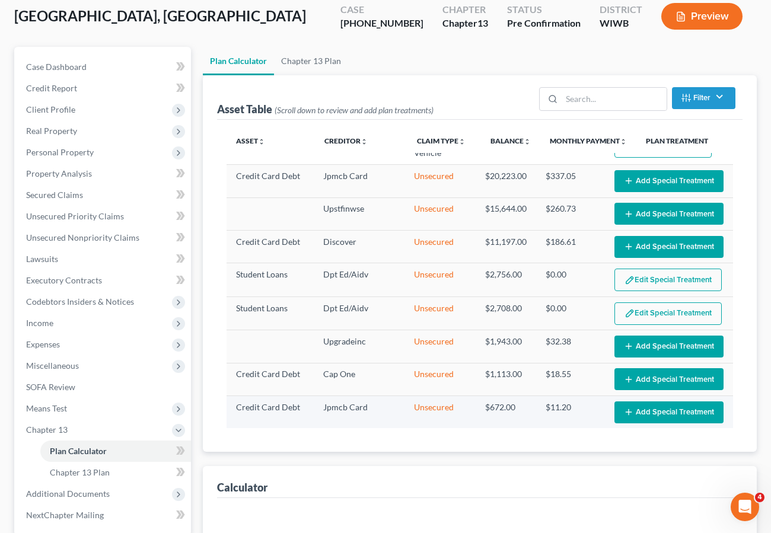
scroll to position [68, 0]
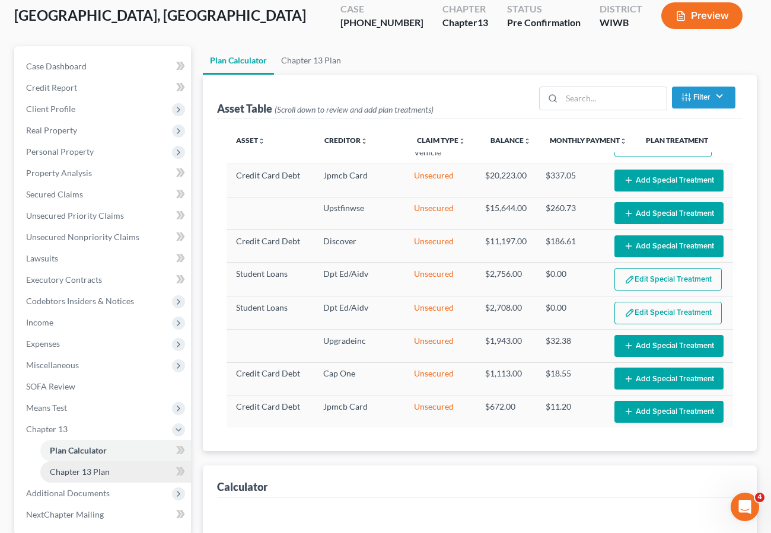
select select "59"
click at [78, 468] on span "Chapter 13 Plan" at bounding box center [80, 472] width 60 height 10
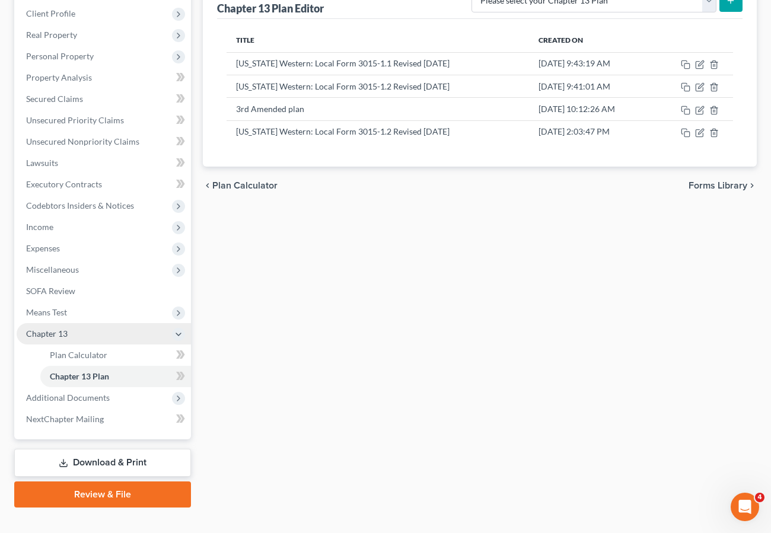
scroll to position [168, 0]
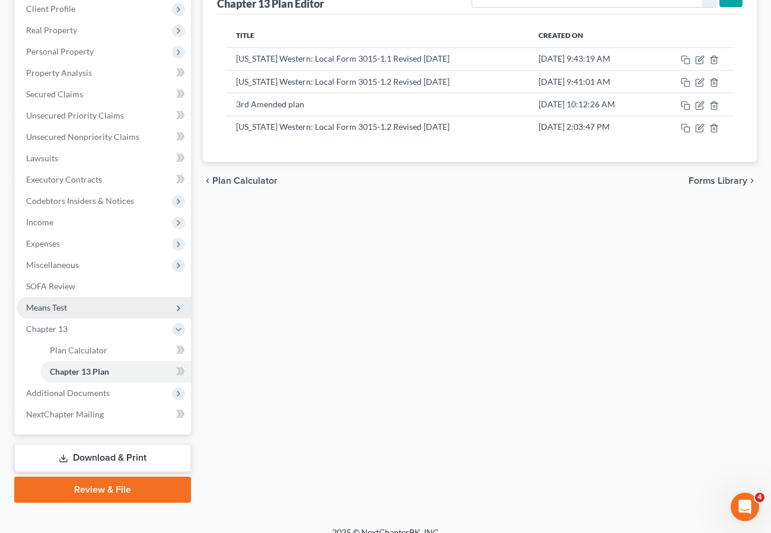
click at [51, 317] on span "Means Test" at bounding box center [104, 307] width 174 height 21
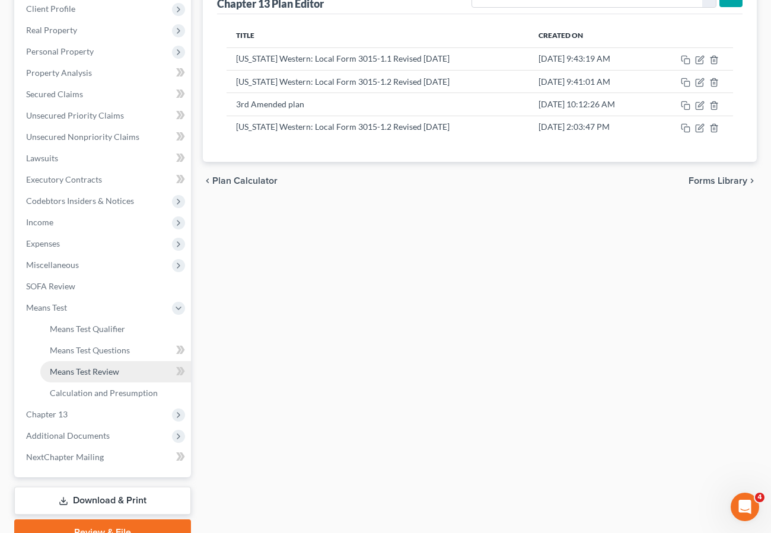
scroll to position [172, 0]
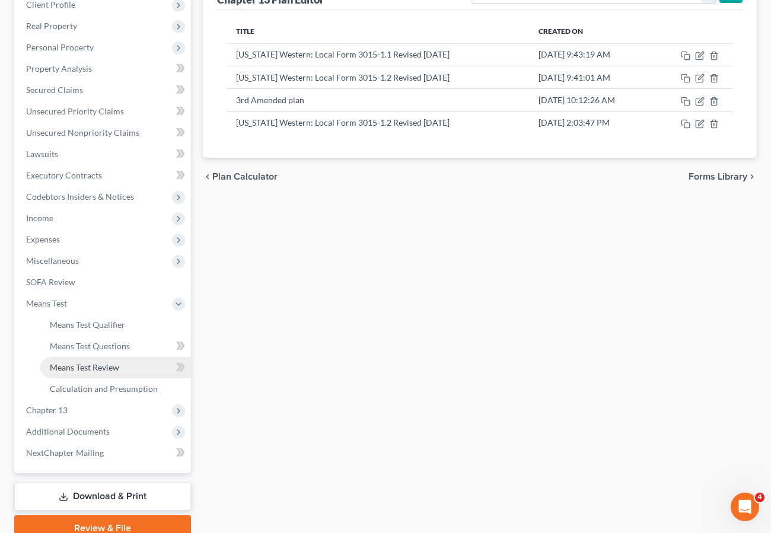
click at [93, 368] on span "Means Test Review" at bounding box center [84, 368] width 69 height 10
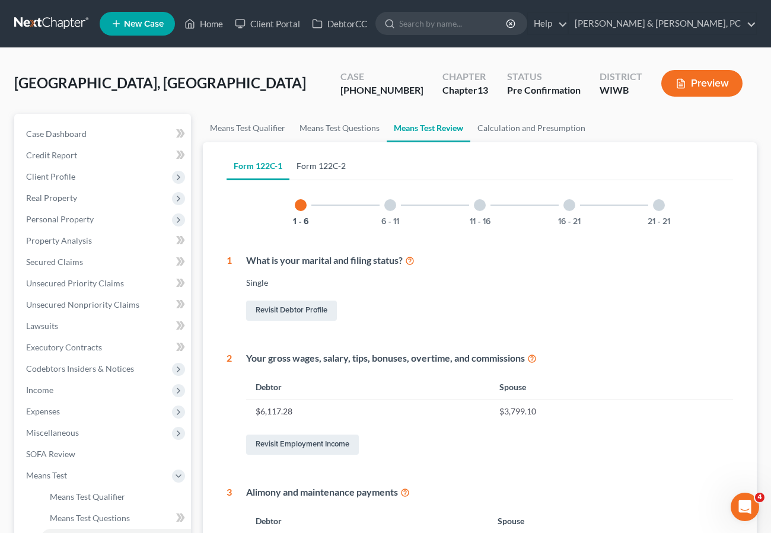
click at [320, 166] on link "Form 122C-2" at bounding box center [321, 166] width 63 height 28
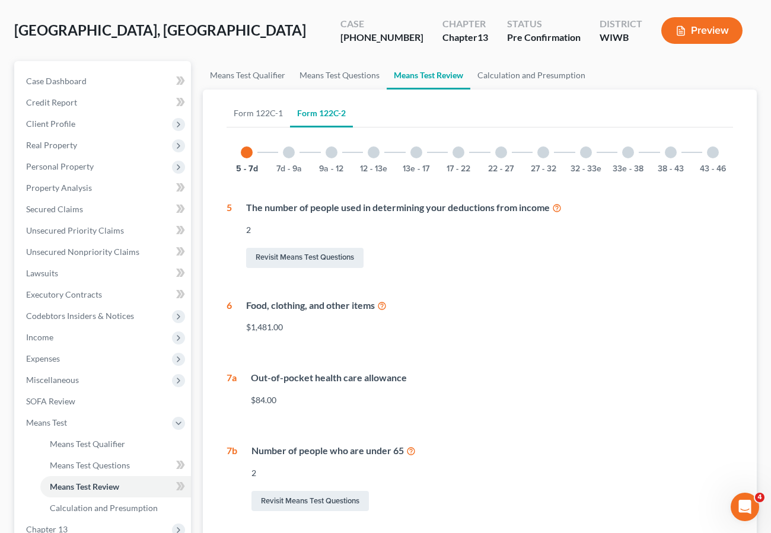
scroll to position [47, 0]
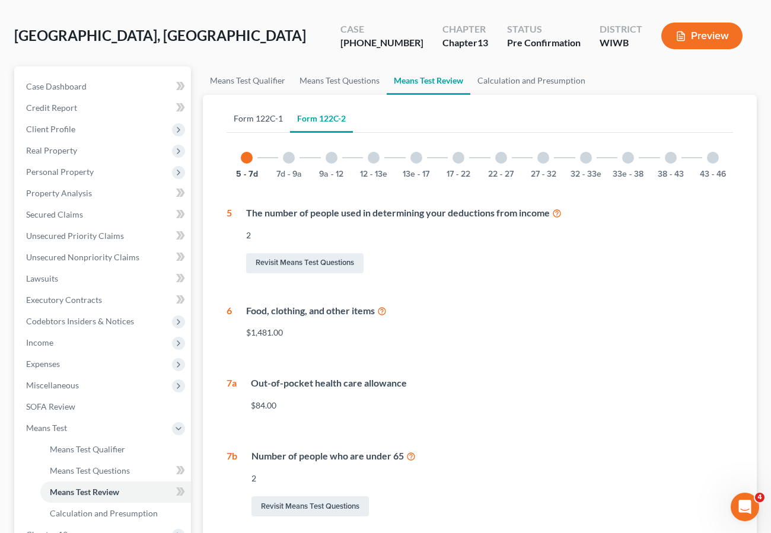
click at [258, 116] on link "Form 122C-1" at bounding box center [258, 118] width 63 height 28
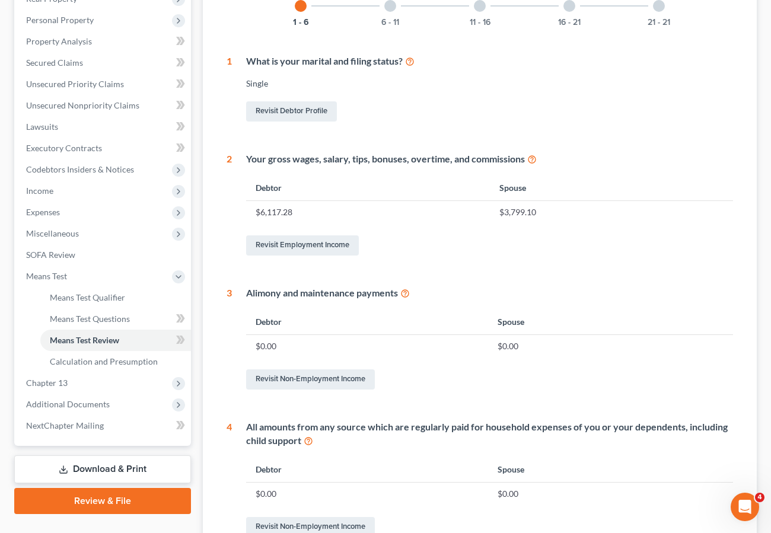
scroll to position [0, 0]
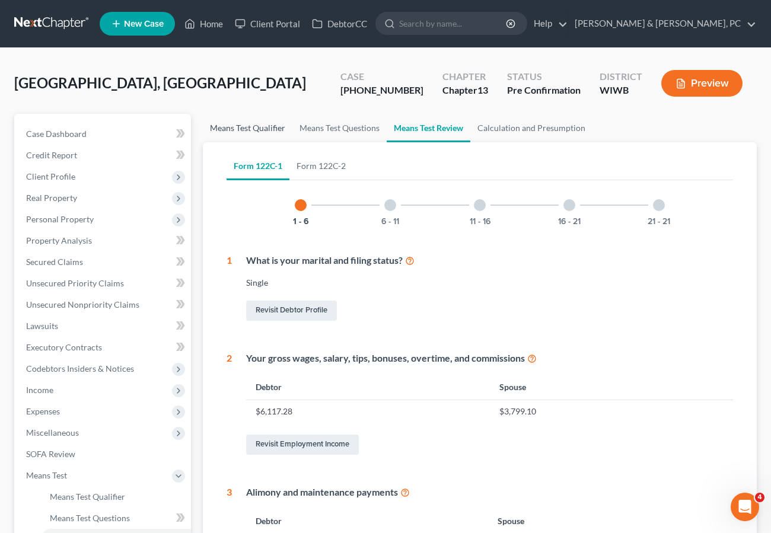
click at [243, 128] on link "Means Test Qualifier" at bounding box center [248, 128] width 90 height 28
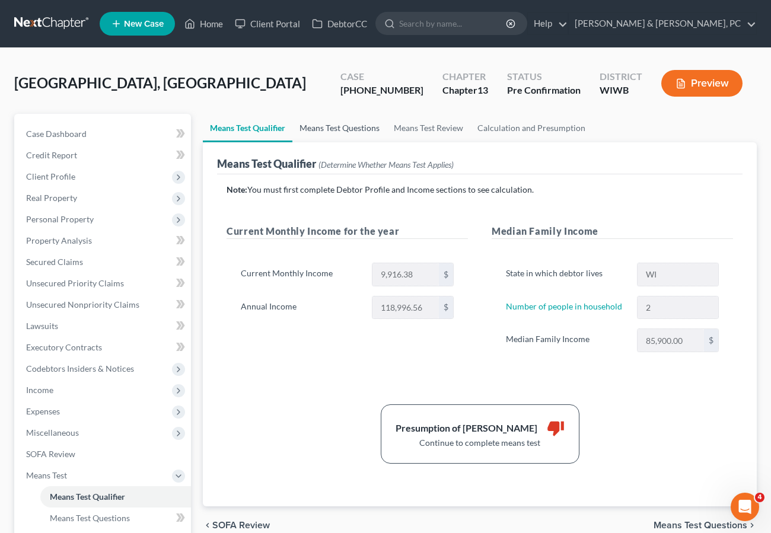
click at [338, 125] on link "Means Test Questions" at bounding box center [340, 128] width 94 height 28
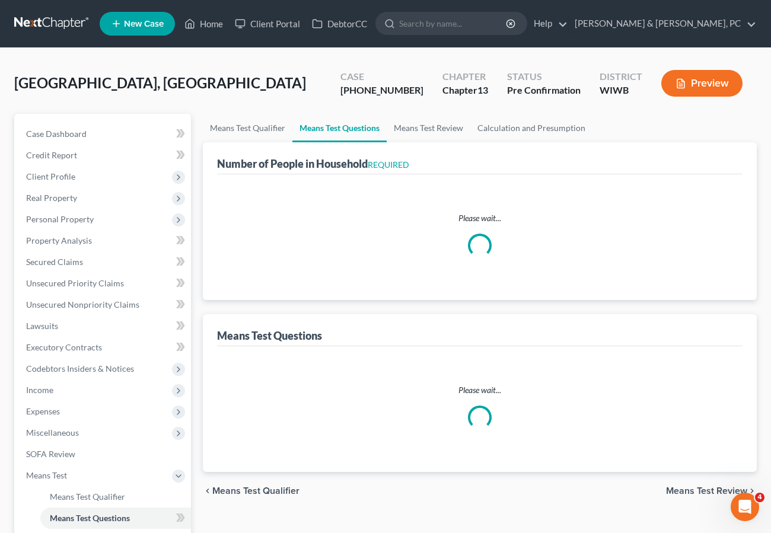
select select "1"
select select "16"
select select "2"
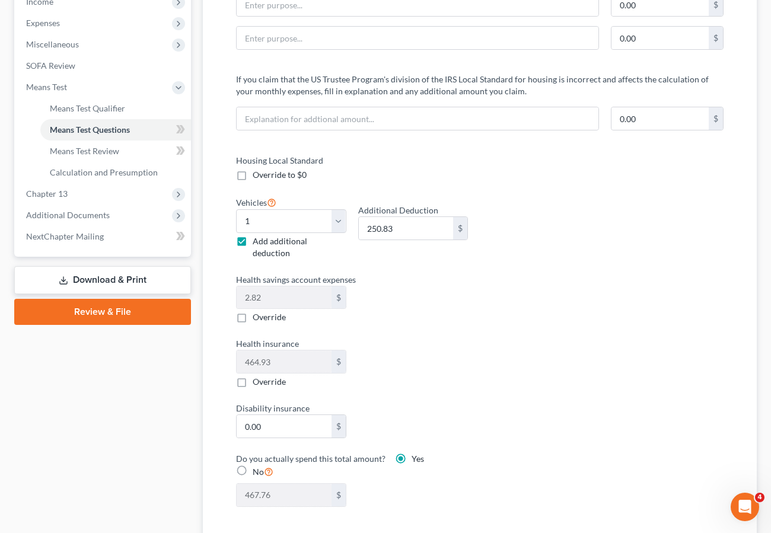
scroll to position [414, 0]
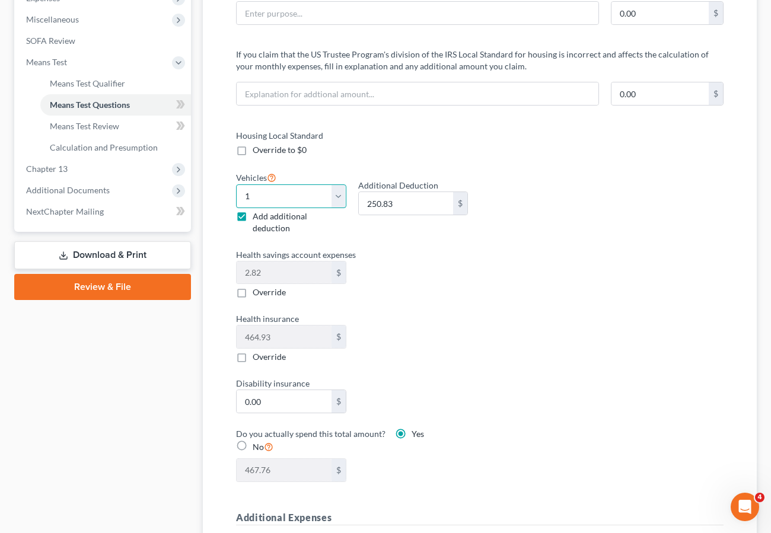
click at [309, 198] on select "Select 0 1 2 3 4 5" at bounding box center [291, 197] width 110 height 24
select select "2"
click at [236, 185] on select "Select 0 1 2 3 4 5" at bounding box center [291, 197] width 110 height 24
click at [586, 284] on div "Housing Local Standard Override to $0 Vehicles Select 0 1 2 3 4 5 Add additiona…" at bounding box center [479, 312] width 511 height 367
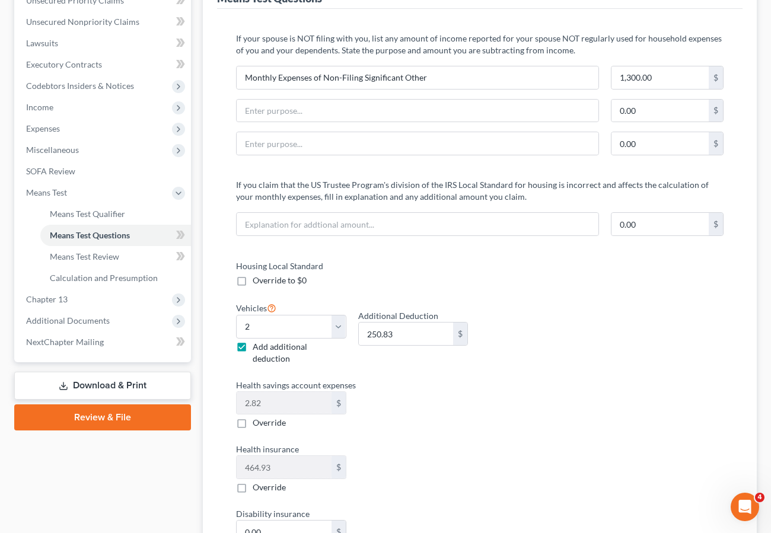
scroll to position [0, 0]
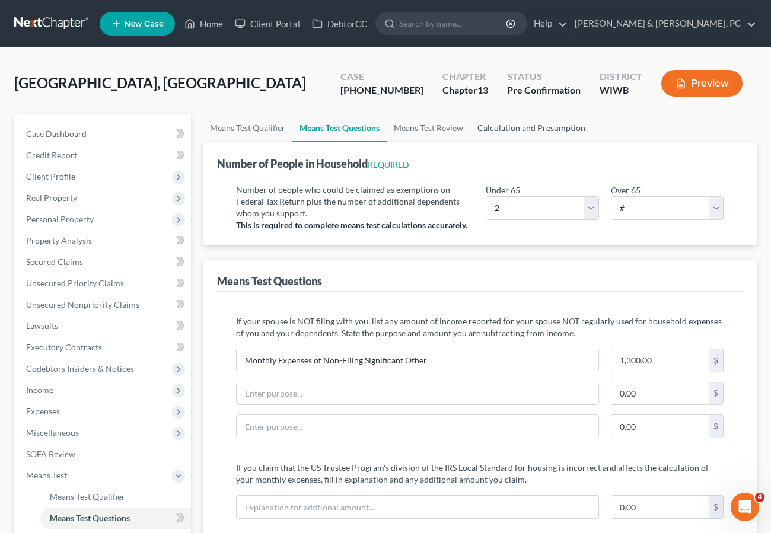
click at [538, 131] on link "Calculation and Presumption" at bounding box center [532, 128] width 122 height 28
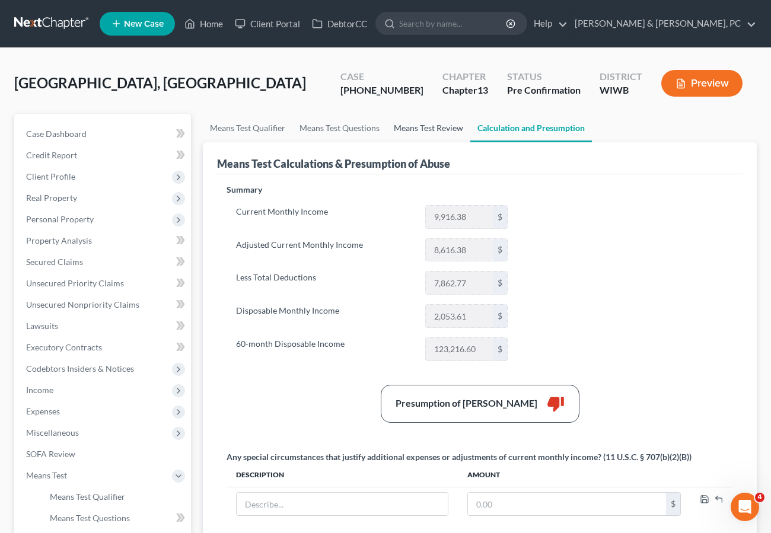
click at [417, 128] on link "Means Test Review" at bounding box center [429, 128] width 84 height 28
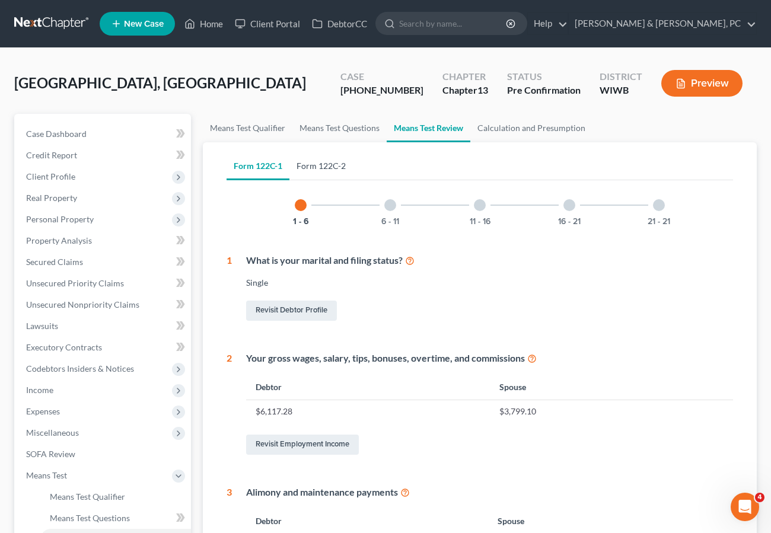
click at [321, 161] on link "Form 122C-2" at bounding box center [321, 166] width 63 height 28
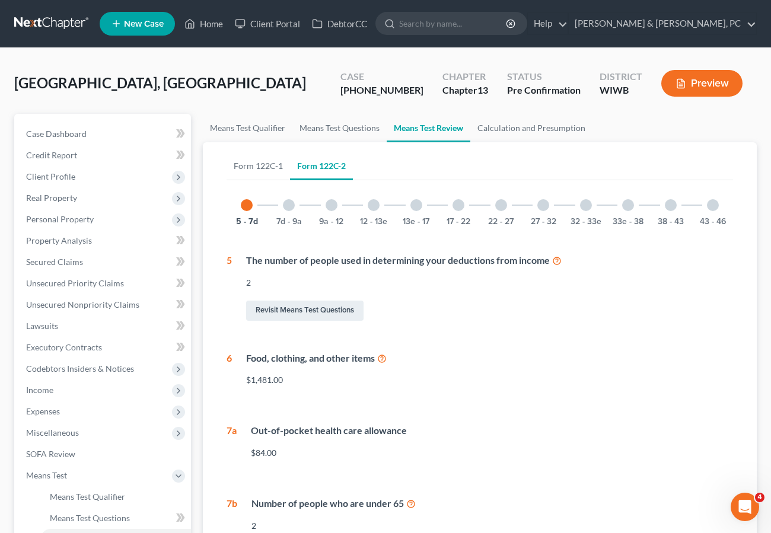
click at [292, 206] on div at bounding box center [289, 205] width 12 height 12
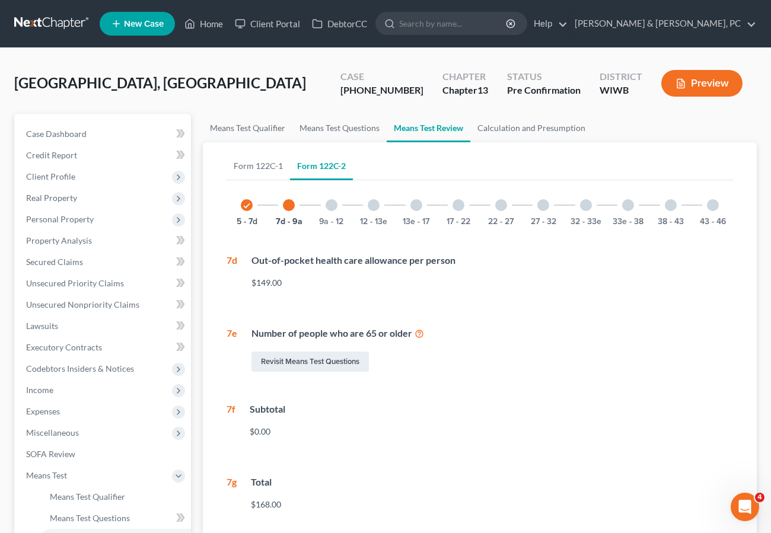
click at [330, 204] on div at bounding box center [332, 205] width 12 height 12
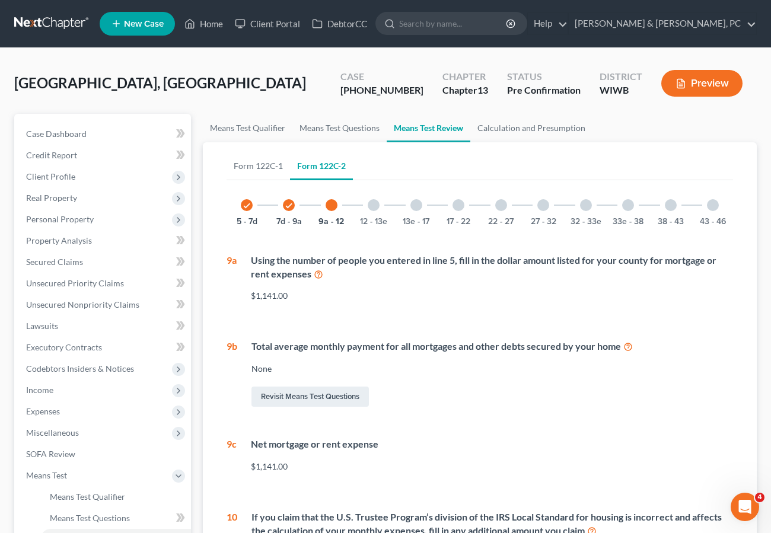
click at [370, 202] on div at bounding box center [374, 205] width 12 height 12
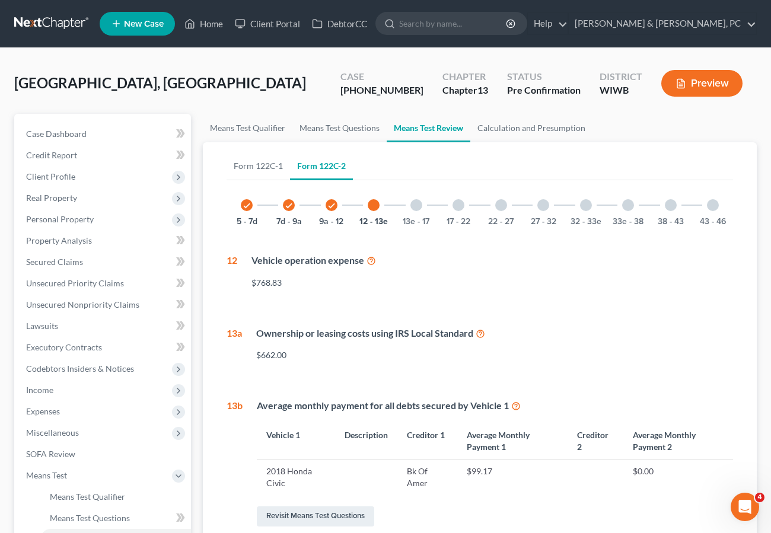
click at [417, 204] on div at bounding box center [417, 205] width 12 height 12
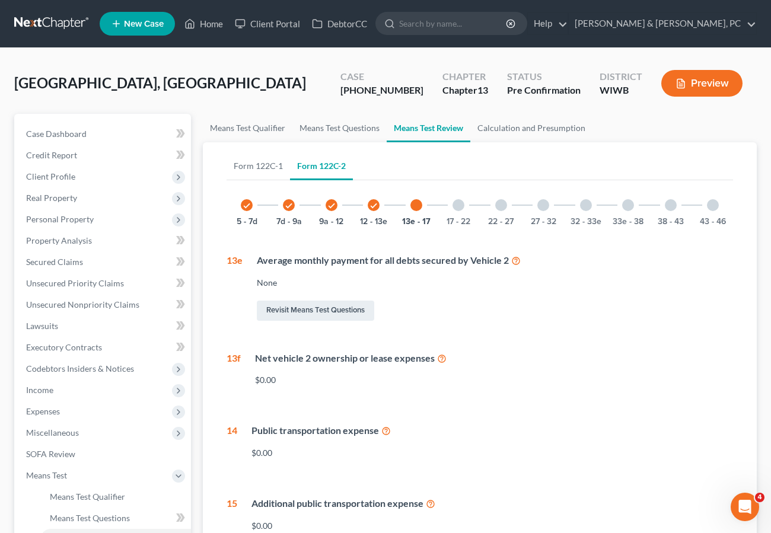
click at [459, 205] on div at bounding box center [459, 205] width 12 height 12
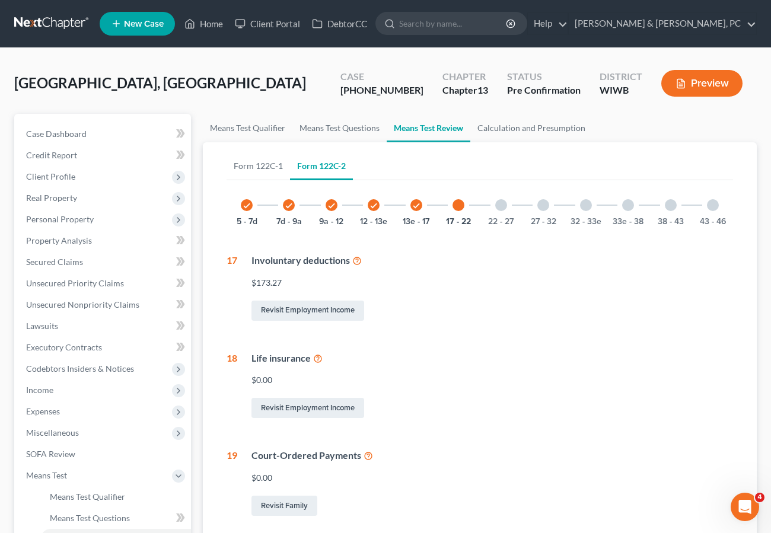
click at [504, 206] on div at bounding box center [501, 205] width 12 height 12
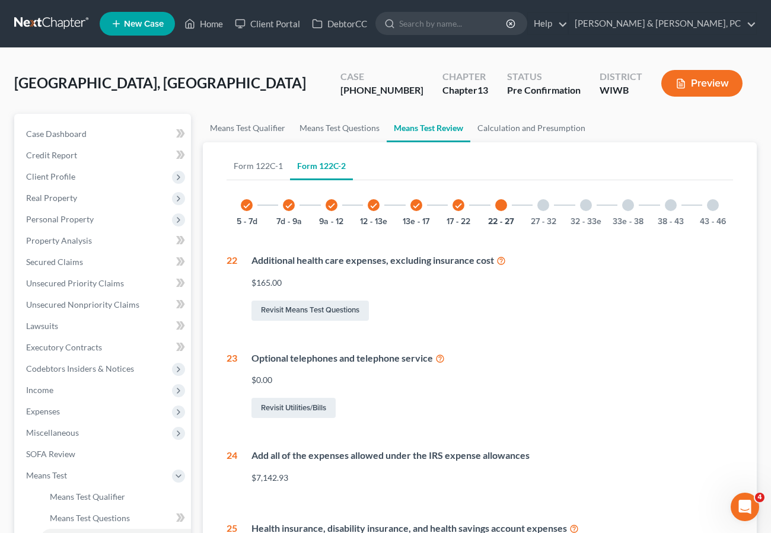
click at [715, 205] on div at bounding box center [713, 205] width 12 height 12
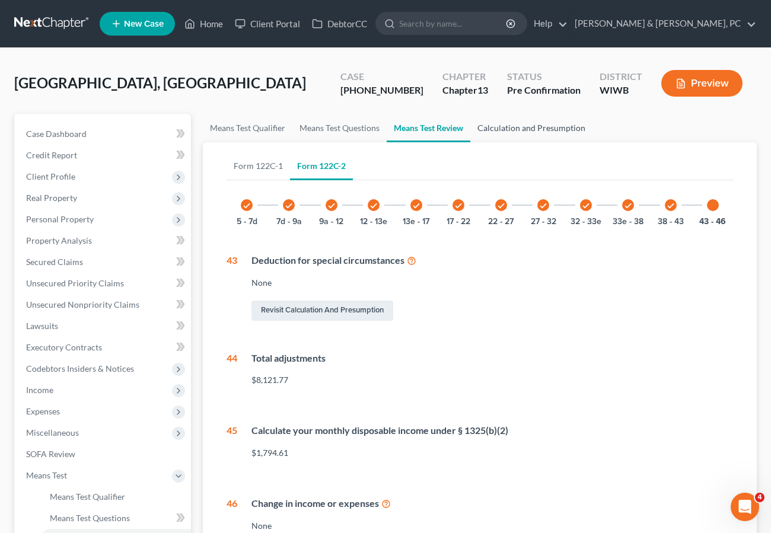
click at [524, 123] on link "Calculation and Presumption" at bounding box center [532, 128] width 122 height 28
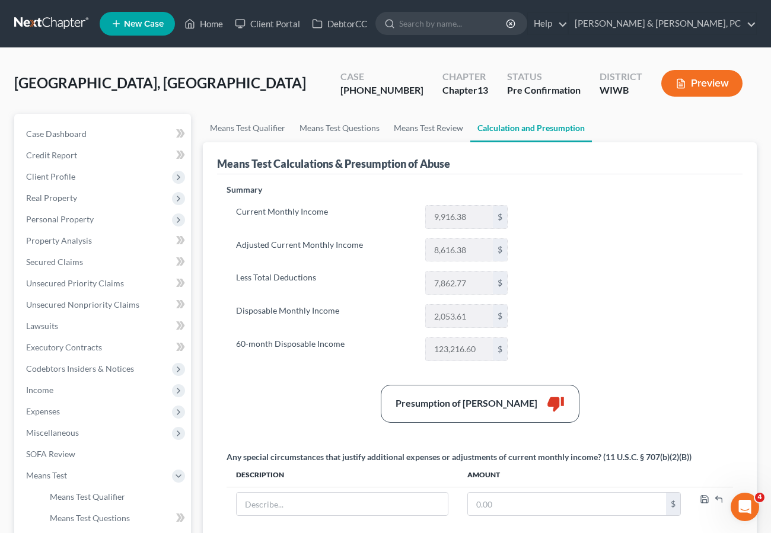
click at [680, 76] on button "Preview" at bounding box center [702, 83] width 81 height 27
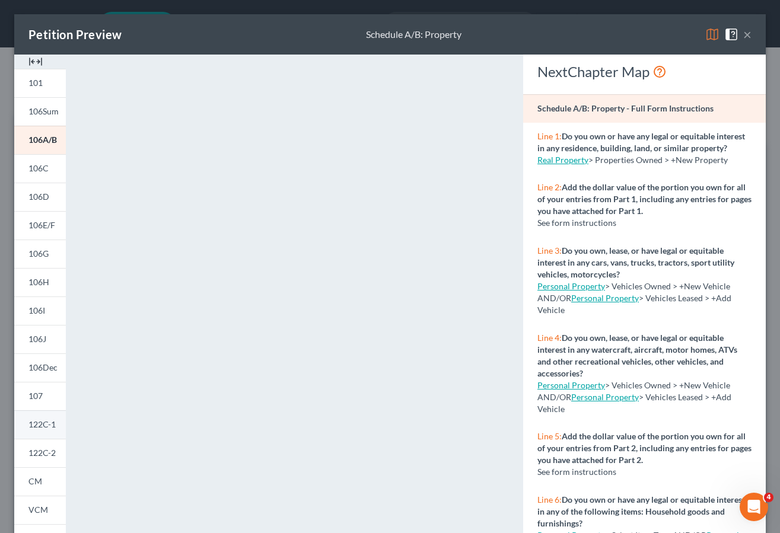
click at [46, 427] on span "122C-1" at bounding box center [41, 425] width 27 height 10
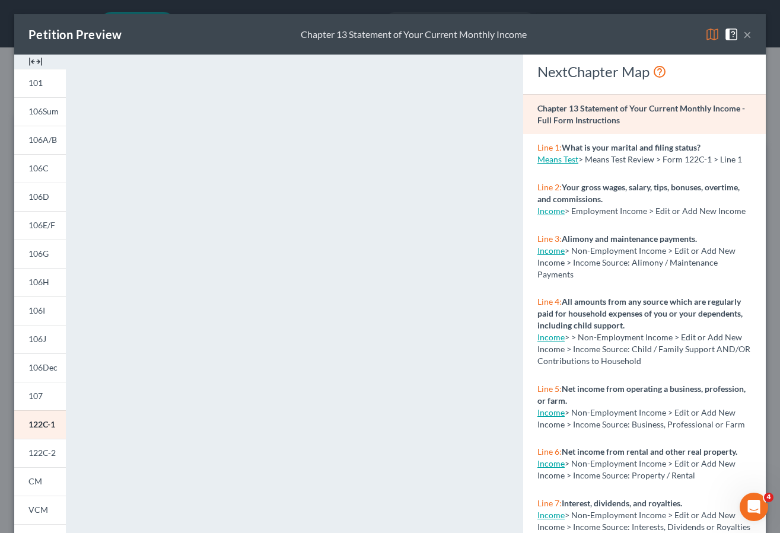
click at [743, 34] on button "×" at bounding box center [747, 34] width 8 height 14
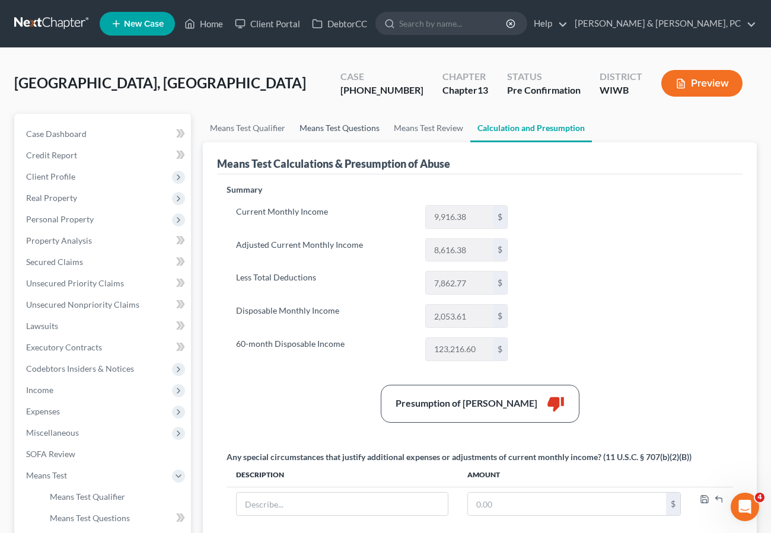
click at [339, 125] on link "Means Test Questions" at bounding box center [340, 128] width 94 height 28
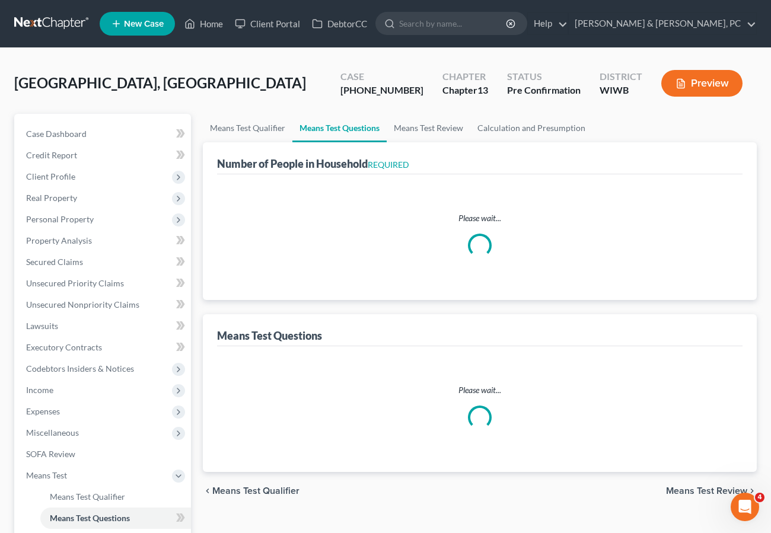
select select "1"
select select "16"
select select "2"
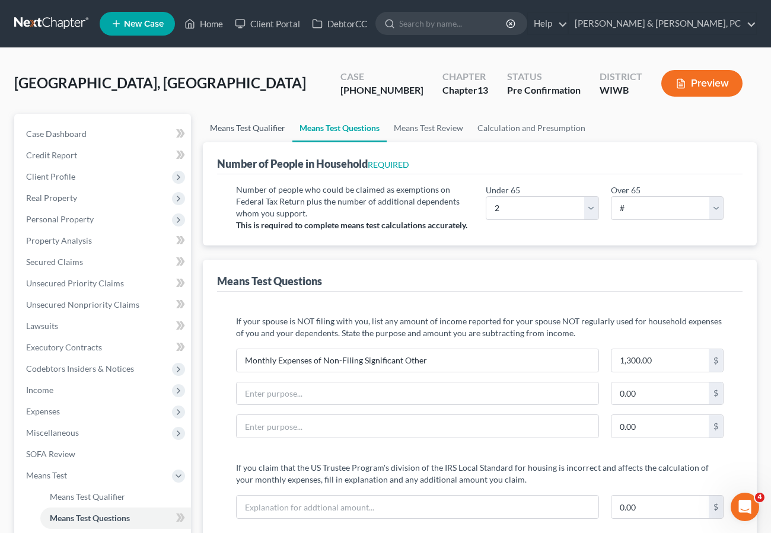
click at [241, 128] on link "Means Test Qualifier" at bounding box center [248, 128] width 90 height 28
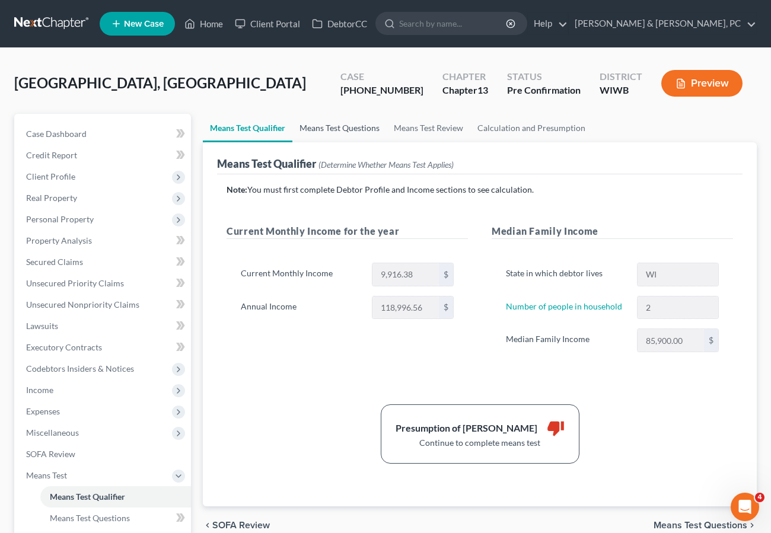
click at [344, 128] on link "Means Test Questions" at bounding box center [340, 128] width 94 height 28
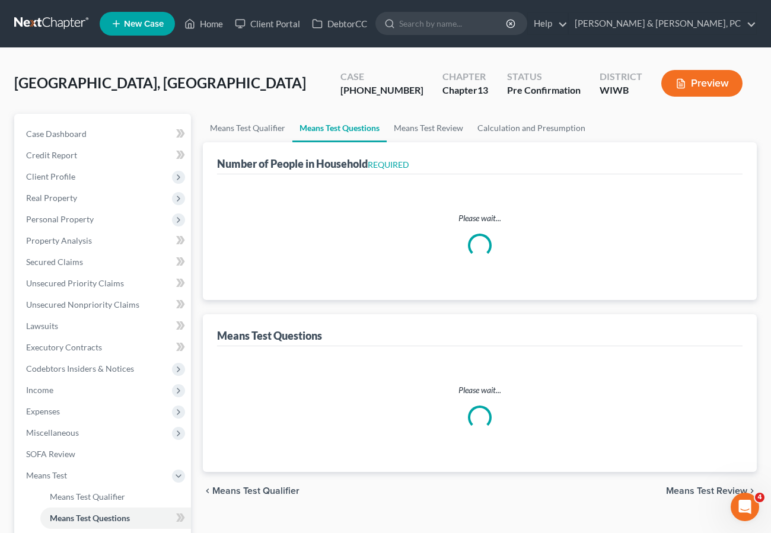
select select "1"
select select "16"
select select "2"
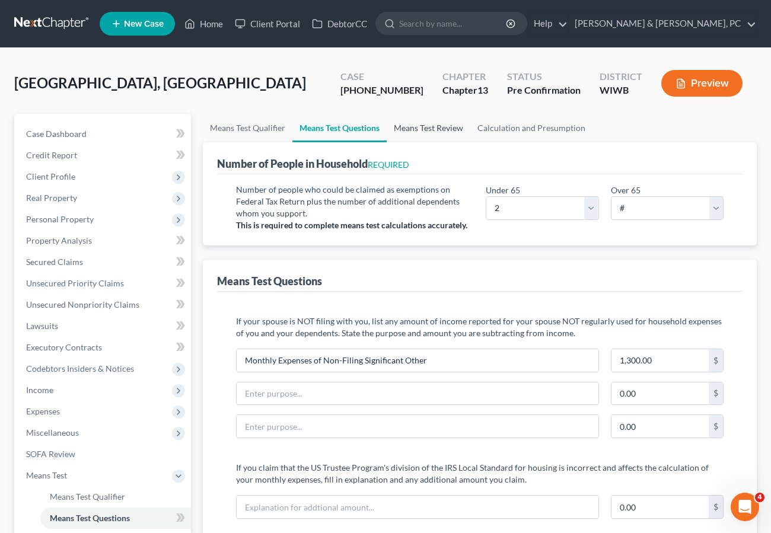
click at [420, 125] on link "Means Test Review" at bounding box center [429, 128] width 84 height 28
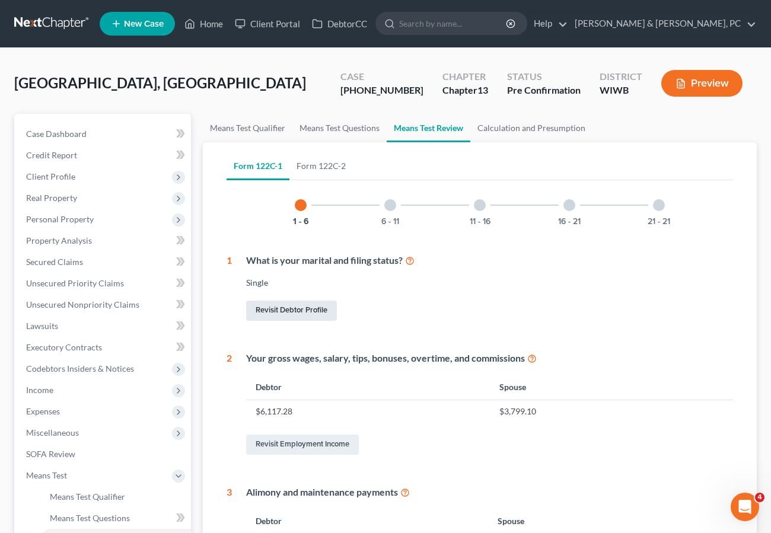
click at [282, 309] on link "Revisit Debtor Profile" at bounding box center [291, 311] width 91 height 20
select select "0"
select select "1"
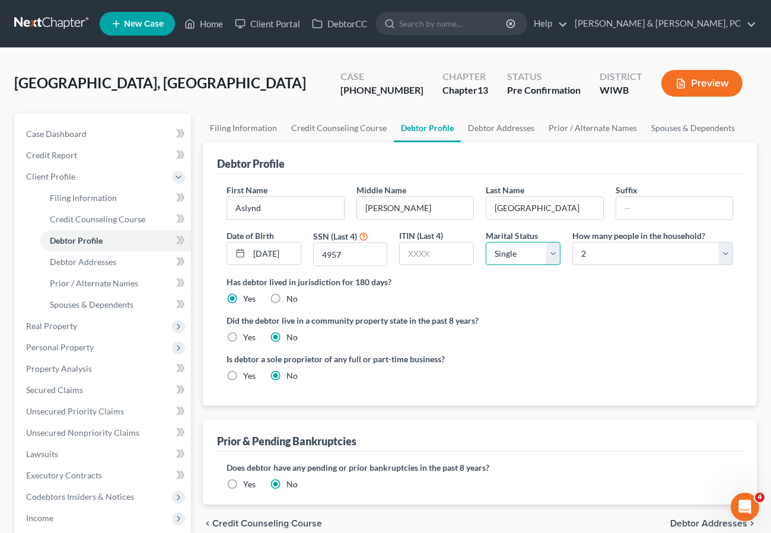
click at [522, 256] on select "Select Single Married Separated Divorced Widowed" at bounding box center [523, 254] width 75 height 24
click at [428, 282] on label "Has debtor lived in jurisdiction for 180 days?" at bounding box center [480, 282] width 507 height 12
click at [492, 125] on link "Debtor Addresses" at bounding box center [501, 128] width 81 height 28
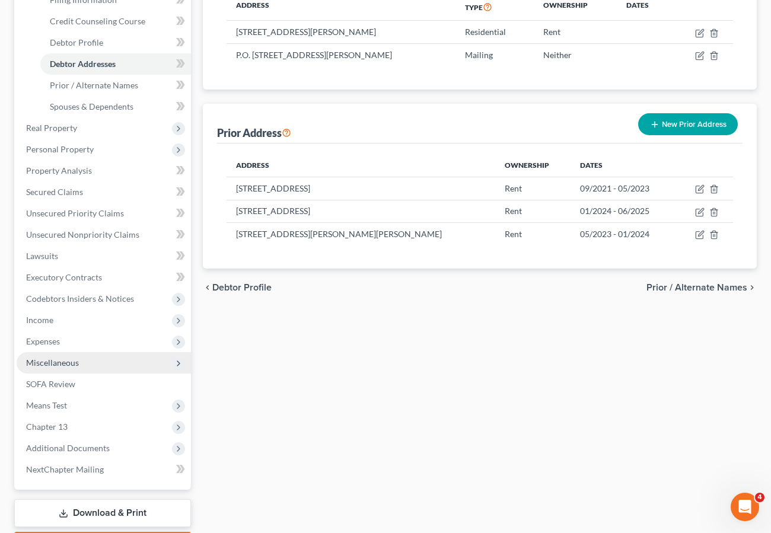
click at [55, 364] on span "Miscellaneous" at bounding box center [52, 363] width 53 height 10
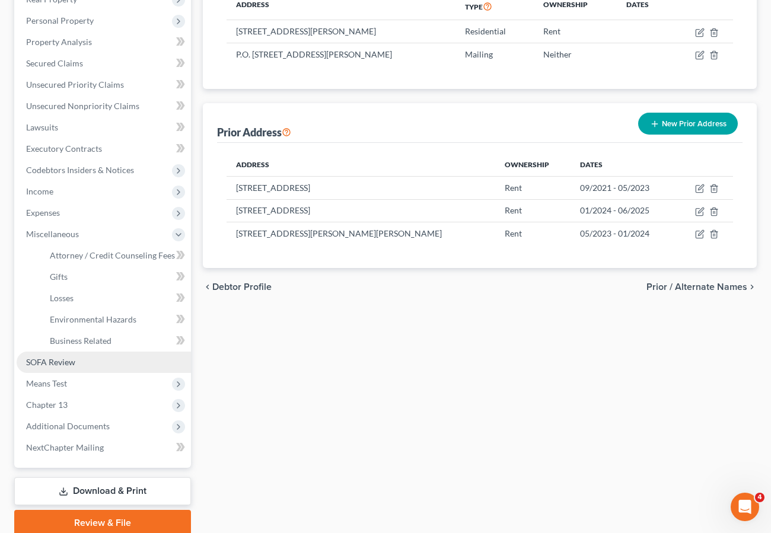
click at [56, 361] on span "SOFA Review" at bounding box center [50, 362] width 49 height 10
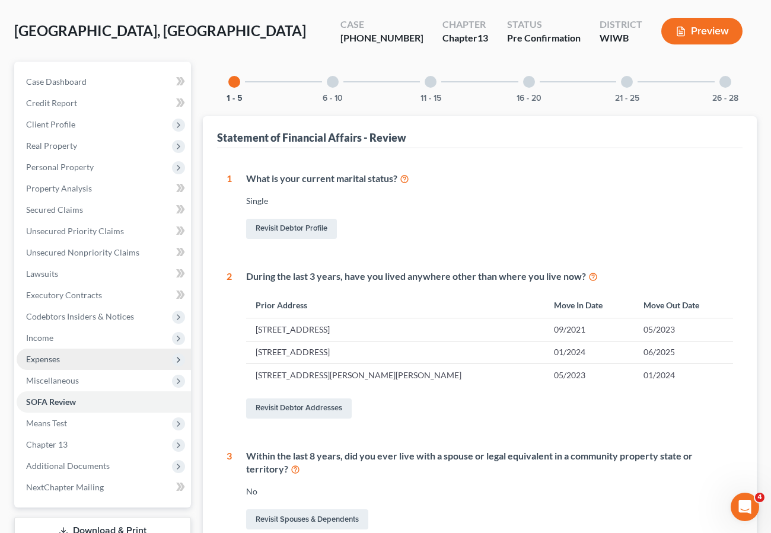
scroll to position [72, 0]
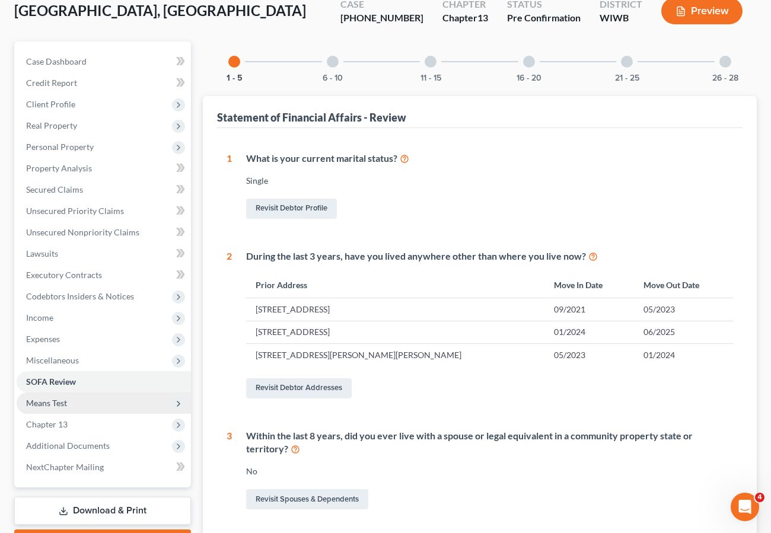
click at [53, 398] on span "Means Test" at bounding box center [46, 403] width 41 height 10
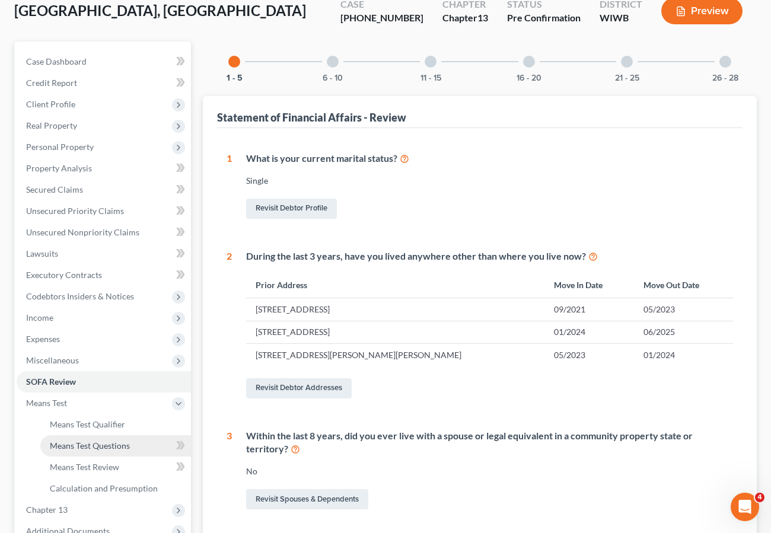
click at [104, 440] on link "Means Test Questions" at bounding box center [115, 446] width 151 height 21
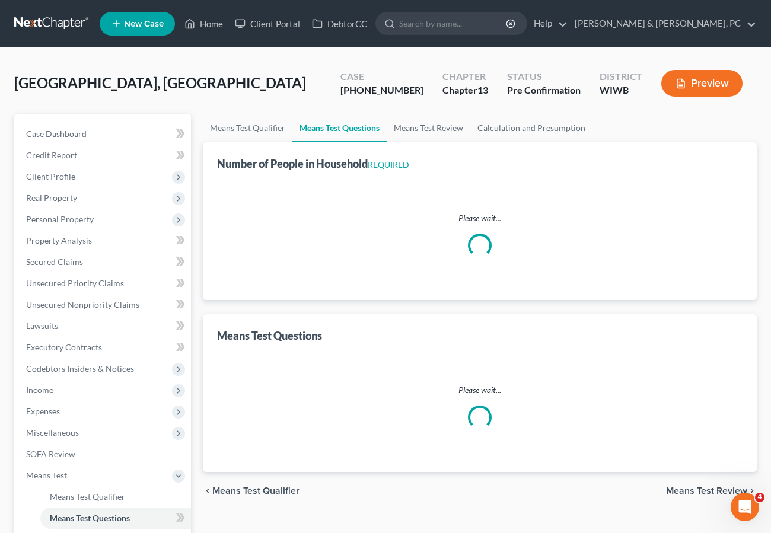
select select "1"
select select "16"
select select "2"
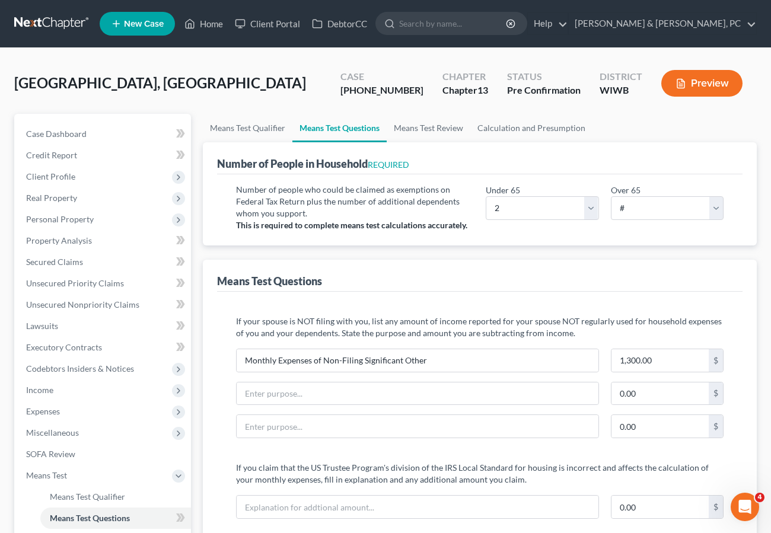
click at [689, 79] on button "Preview" at bounding box center [702, 83] width 81 height 27
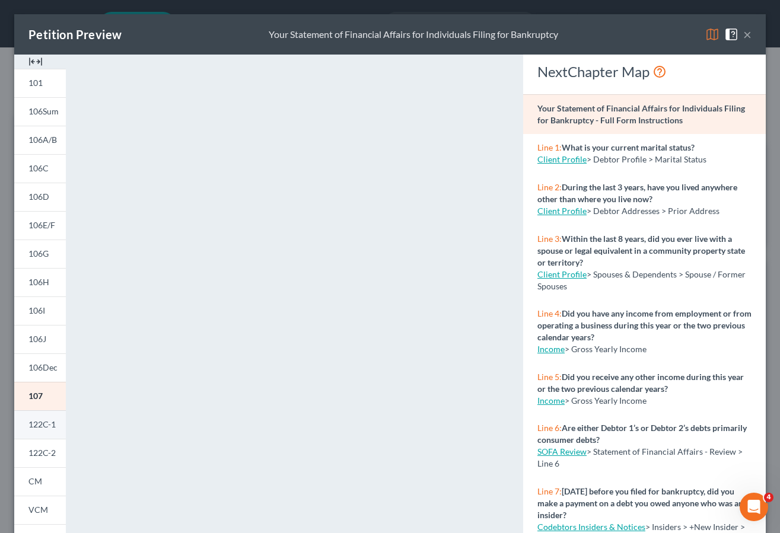
click at [47, 428] on span "122C-1" at bounding box center [41, 425] width 27 height 10
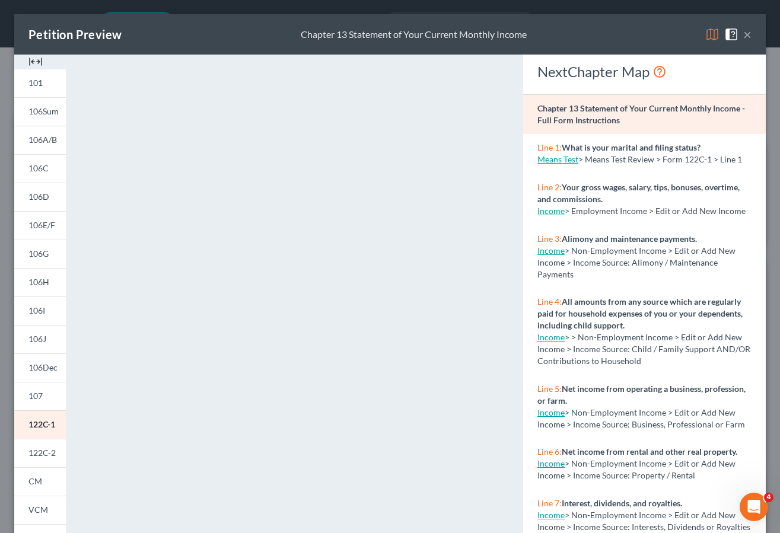
click at [743, 31] on button "×" at bounding box center [747, 34] width 8 height 14
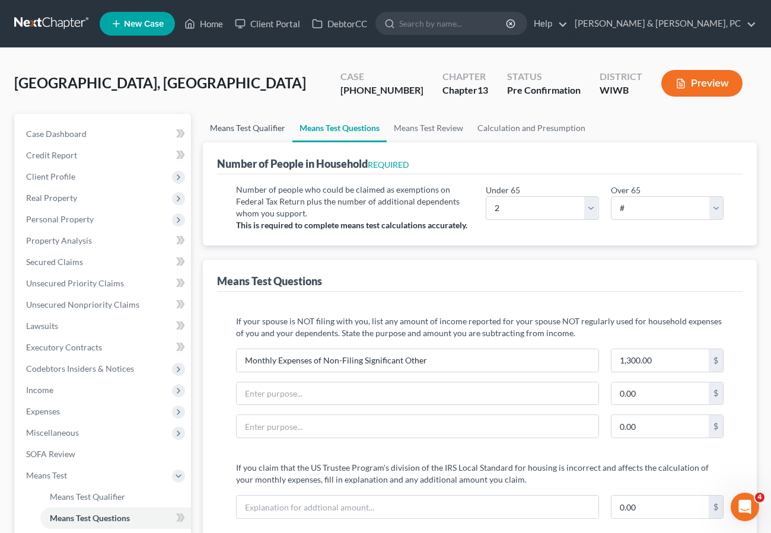
click at [247, 123] on link "Means Test Qualifier" at bounding box center [248, 128] width 90 height 28
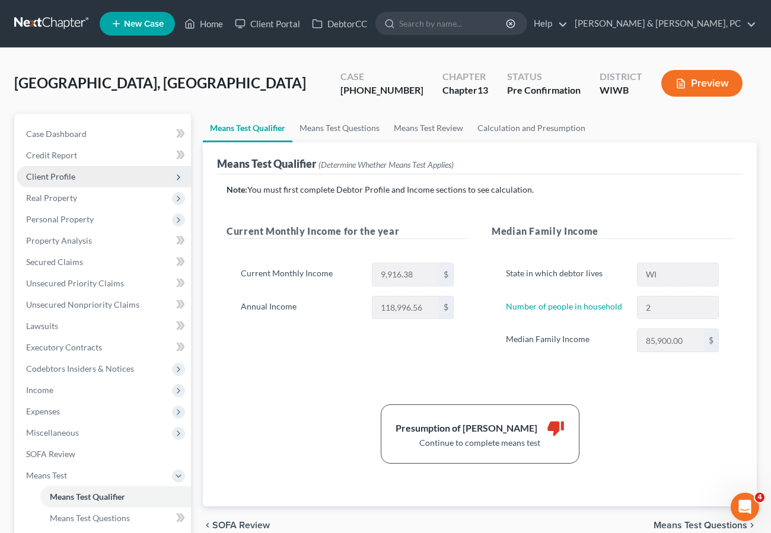
click at [69, 177] on span "Client Profile" at bounding box center [50, 176] width 49 height 10
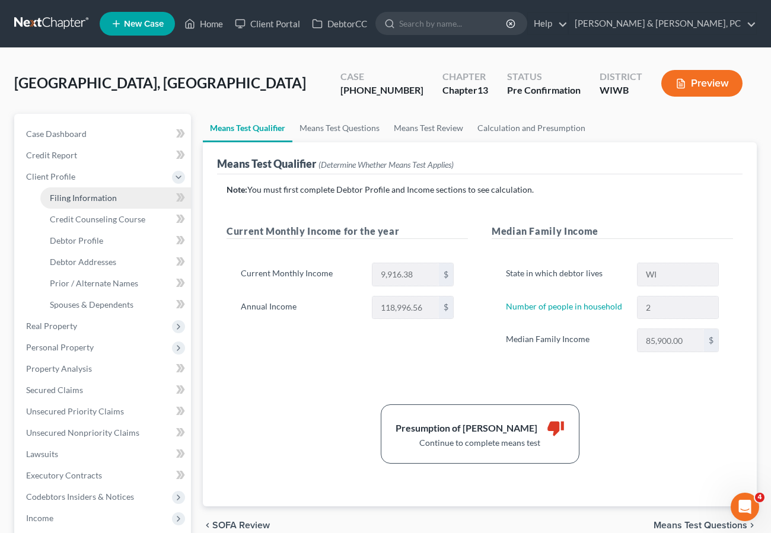
click at [94, 195] on span "Filing Information" at bounding box center [83, 198] width 67 height 10
select select "1"
select select "0"
select select "3"
select select "52"
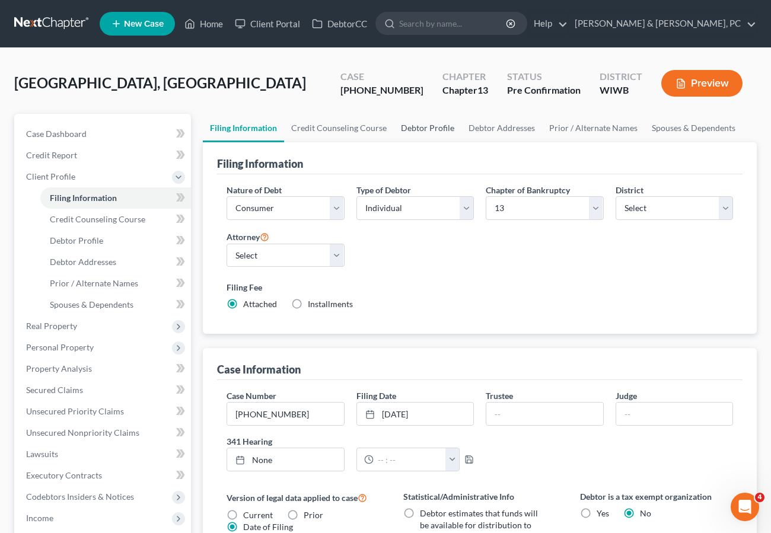
click at [445, 131] on link "Debtor Profile" at bounding box center [428, 128] width 68 height 28
select select "0"
select select "1"
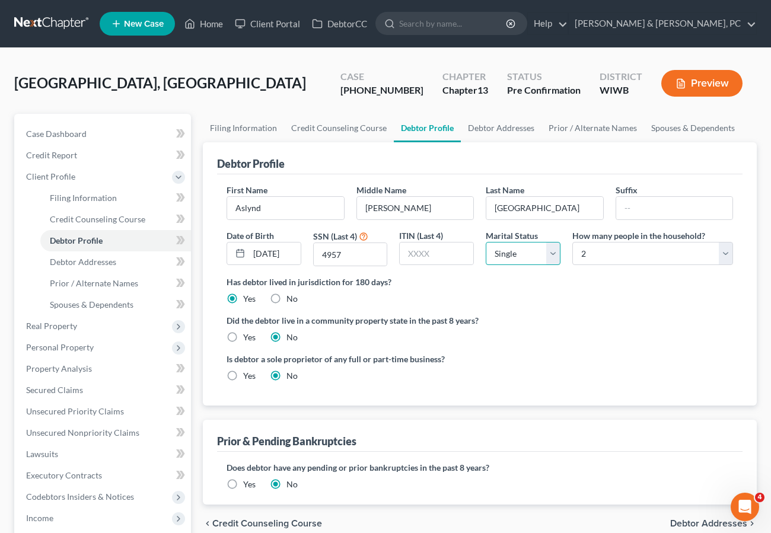
click at [526, 259] on select "Select Single Married Separated Divorced Widowed" at bounding box center [523, 254] width 75 height 24
select select "1"
click at [486, 242] on select "Select Single Married Separated Divorced Widowed" at bounding box center [523, 254] width 75 height 24
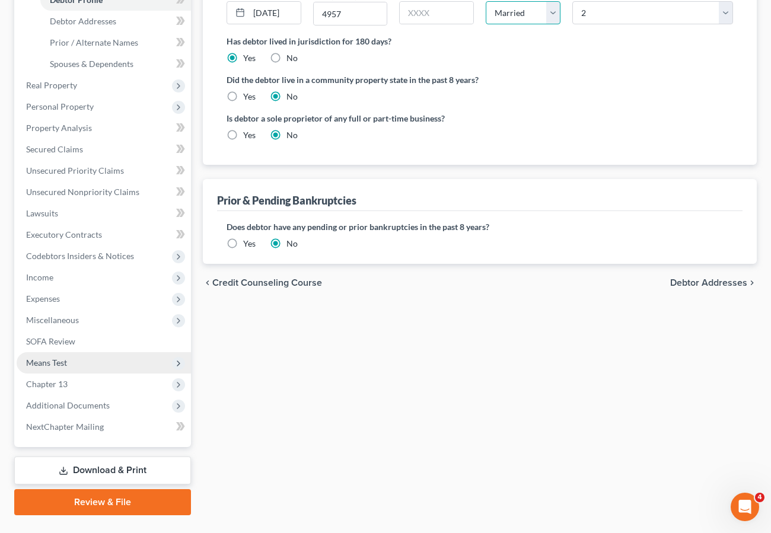
scroll to position [250, 0]
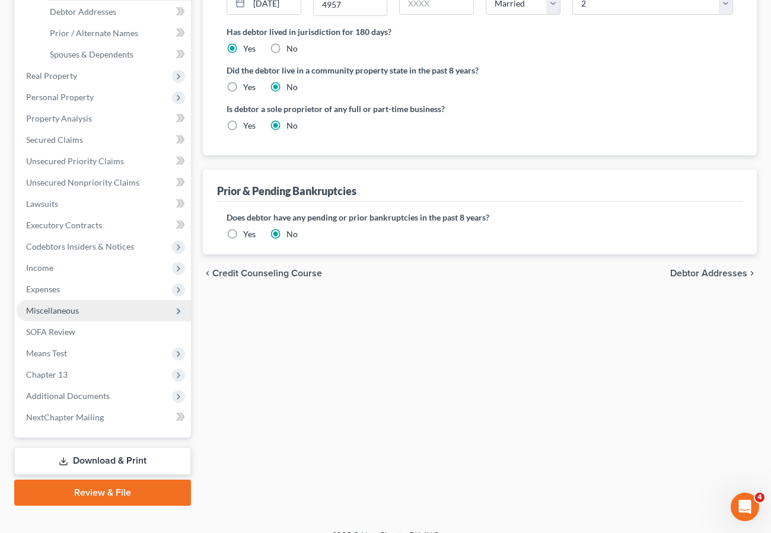
click at [61, 307] on span "Miscellaneous" at bounding box center [52, 311] width 53 height 10
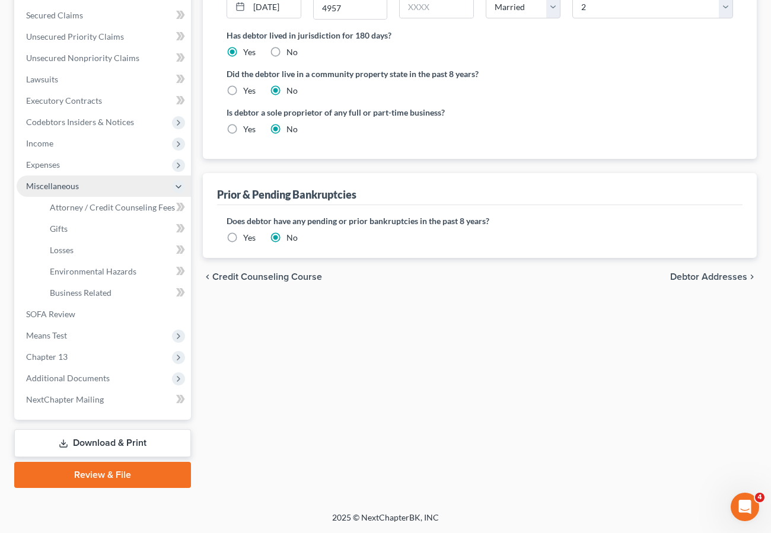
scroll to position [247, 0]
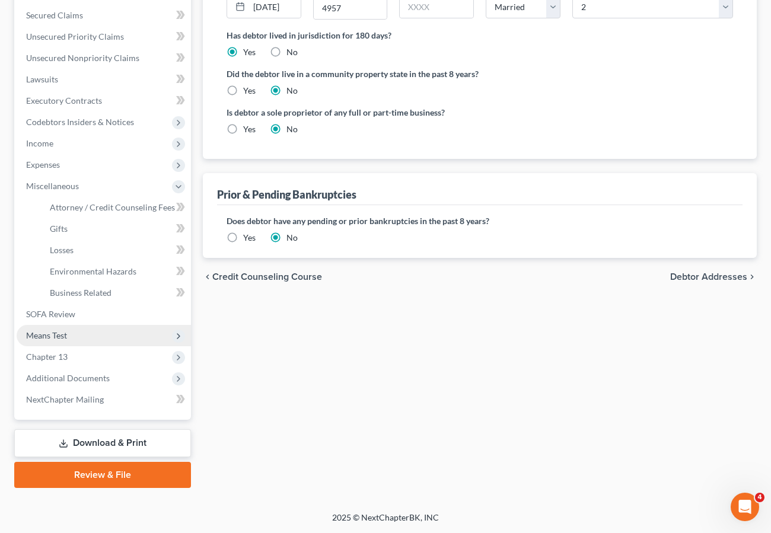
click at [58, 333] on span "Means Test" at bounding box center [46, 335] width 41 height 10
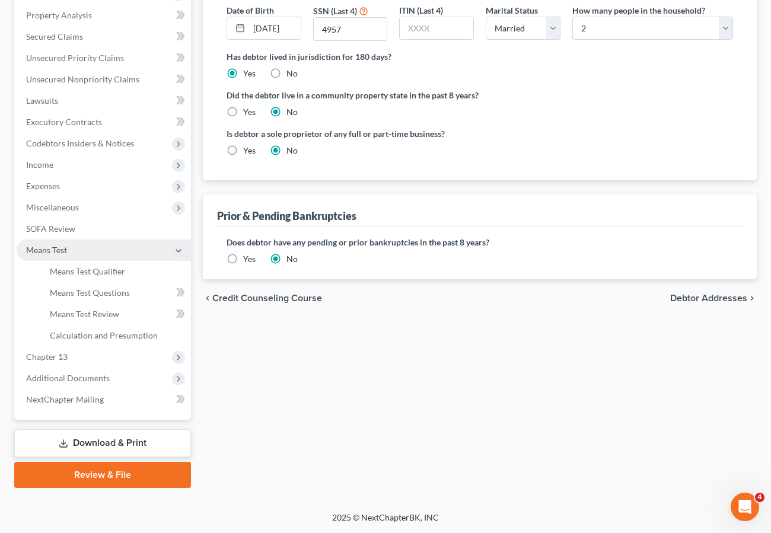
scroll to position [225, 0]
click at [72, 261] on link "Means Test Qualifier" at bounding box center [115, 271] width 151 height 21
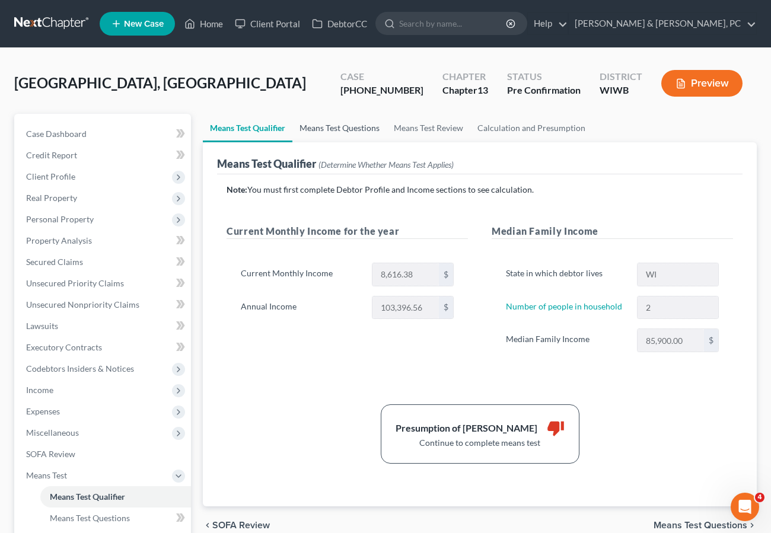
click at [344, 131] on link "Means Test Questions" at bounding box center [340, 128] width 94 height 28
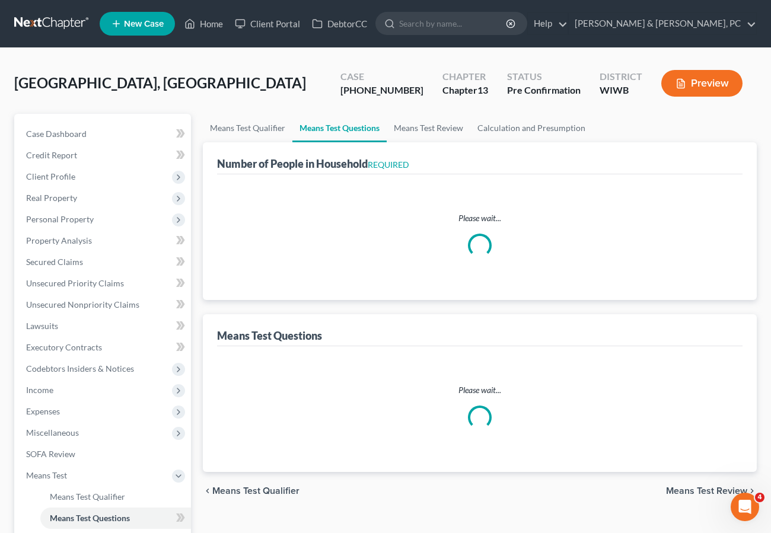
select select "1"
select select "16"
select select "2"
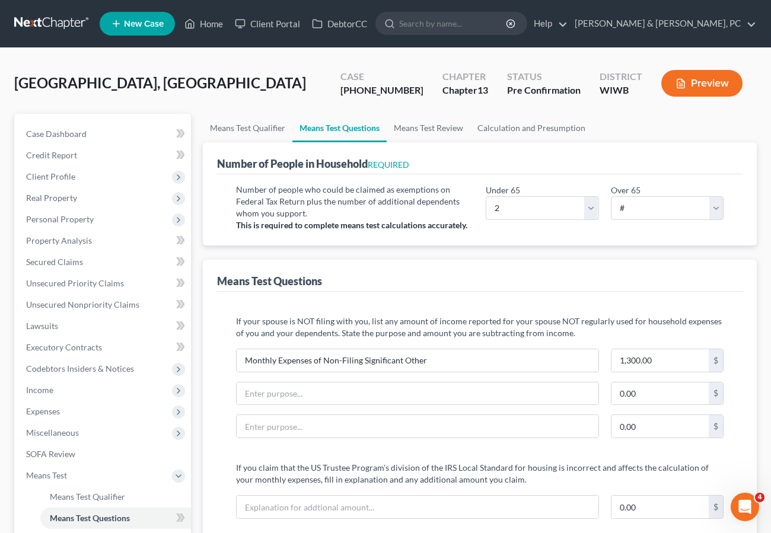
click at [704, 81] on button "Preview" at bounding box center [702, 83] width 81 height 27
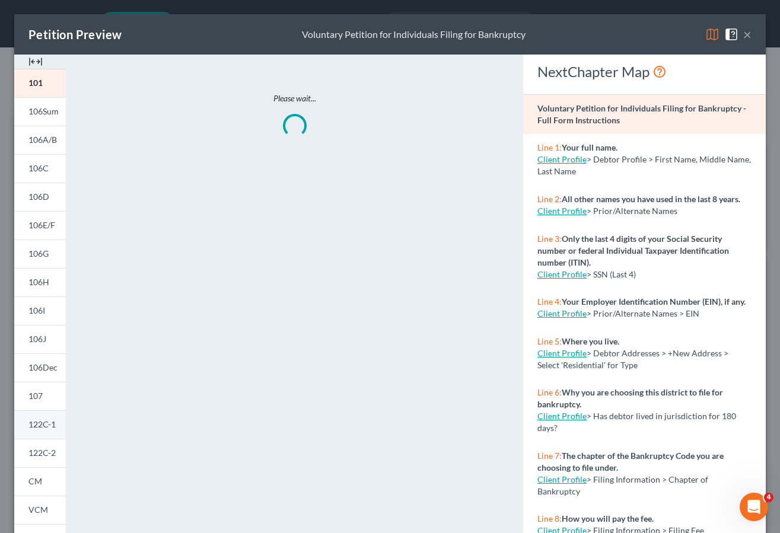
click at [43, 422] on span "122C-1" at bounding box center [41, 425] width 27 height 10
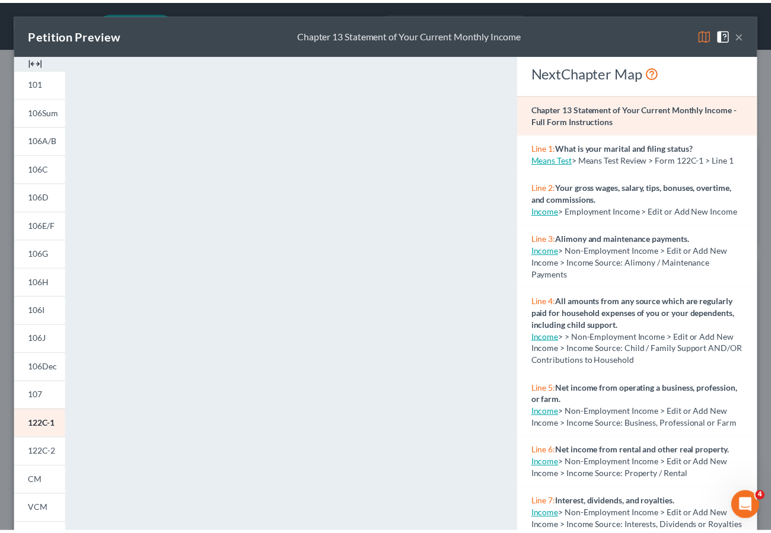
scroll to position [5, 0]
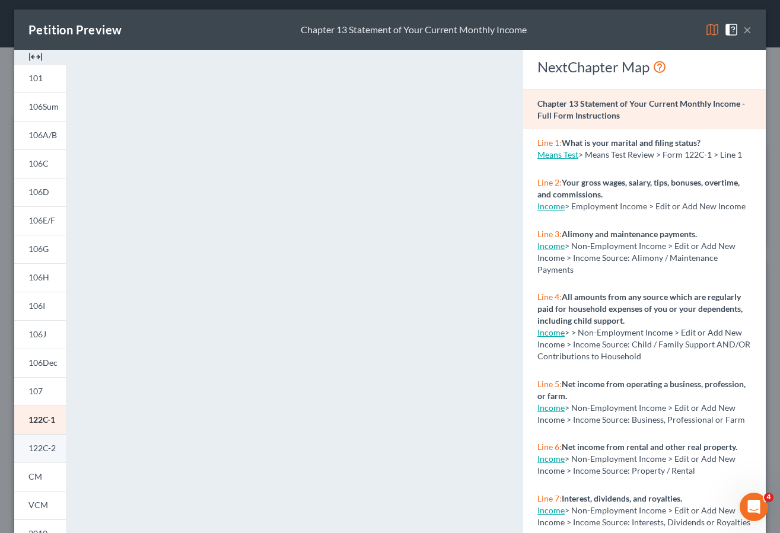
click at [47, 442] on link "122C-2" at bounding box center [40, 448] width 52 height 28
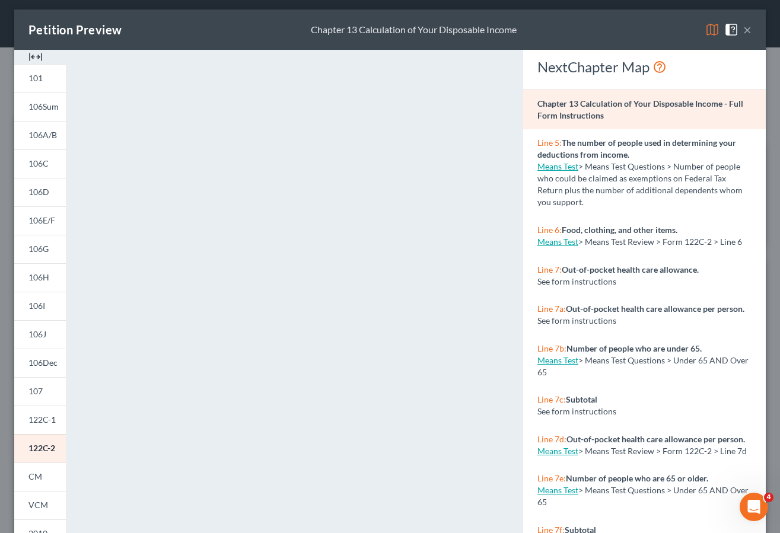
click at [743, 27] on button "×" at bounding box center [747, 30] width 8 height 14
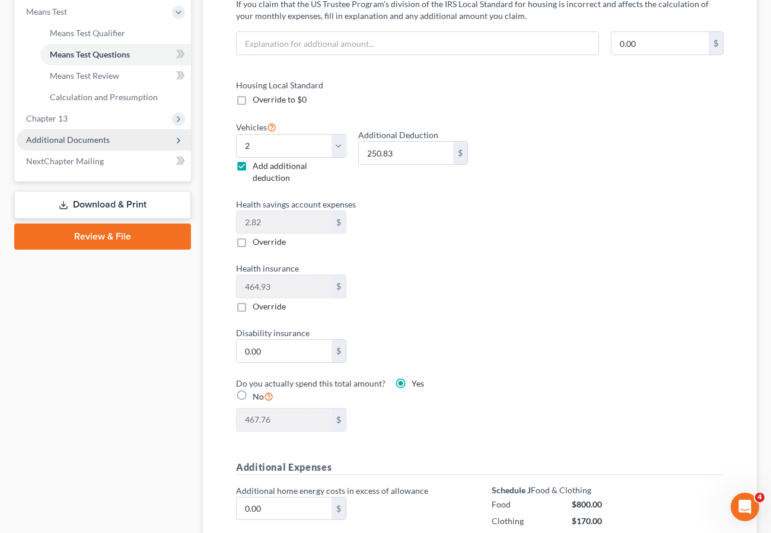
scroll to position [436, 0]
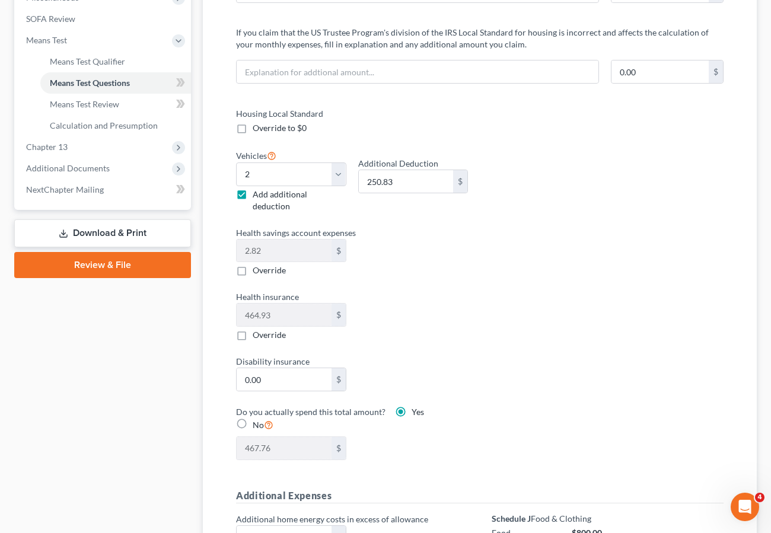
click at [100, 240] on link "Download & Print" at bounding box center [102, 234] width 177 height 28
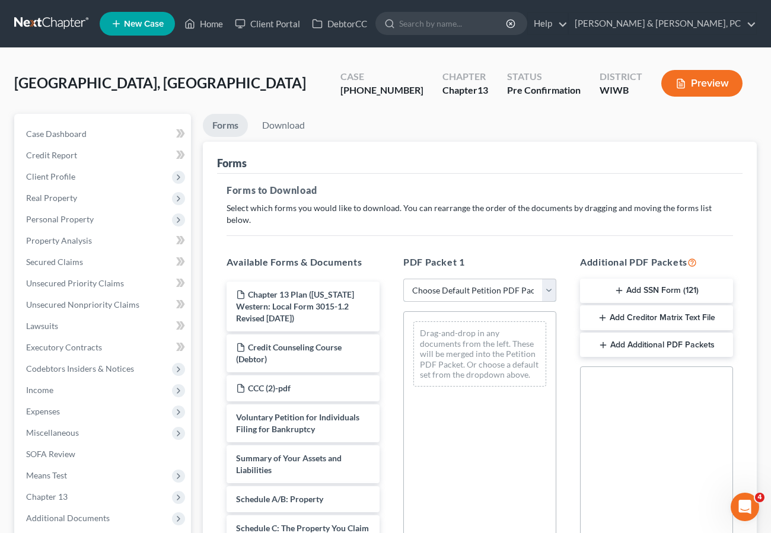
click at [471, 279] on select "Choose Default Petition PDF Packet Complete Bankruptcy Petition (all forms and …" at bounding box center [479, 291] width 153 height 24
select select "2"
click at [403, 279] on select "Choose Default Petition PDF Packet Complete Bankruptcy Petition (all forms and …" at bounding box center [479, 291] width 153 height 24
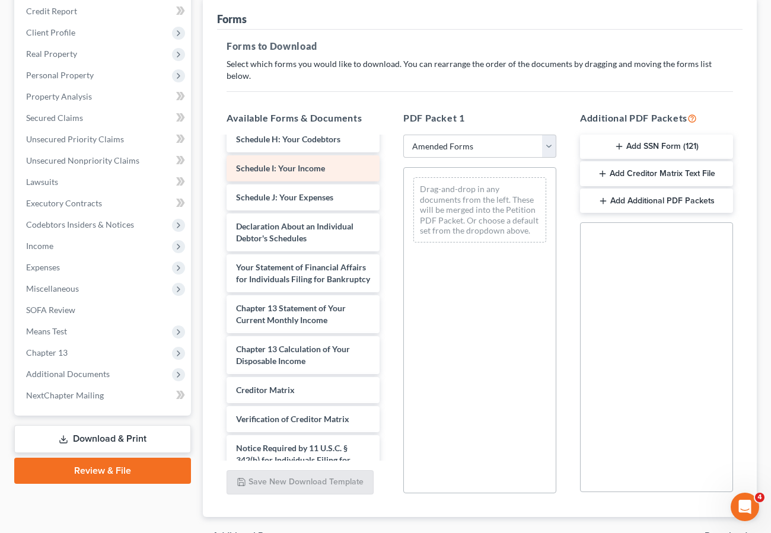
scroll to position [297, 0]
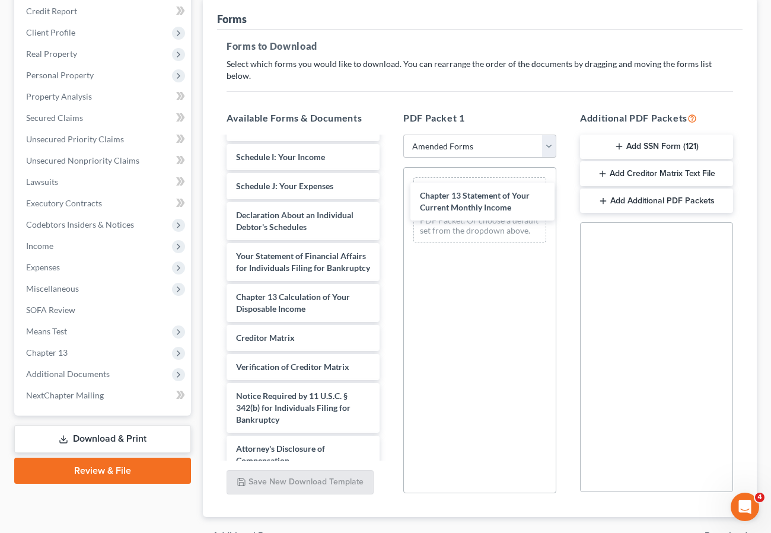
drag, startPoint x: 288, startPoint y: 295, endPoint x: 441, endPoint y: 220, distance: 169.8
click at [389, 190] on div "Chapter 13 Statement of Your Current Monthly Income Voluntary Petition for Indi…" at bounding box center [303, 157] width 172 height 634
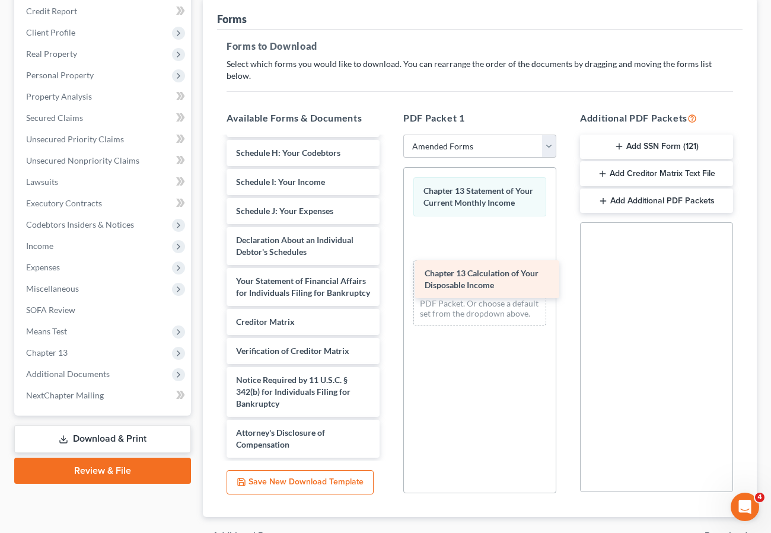
scroll to position [284, 0]
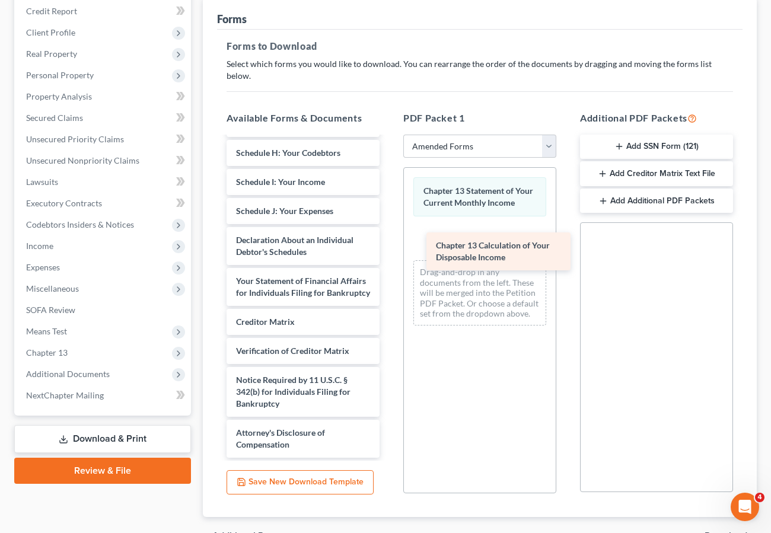
drag, startPoint x: 279, startPoint y: 299, endPoint x: 478, endPoint y: 240, distance: 208.0
click at [389, 240] on div "Chapter 13 Calculation of Your Disposable Income Voluntary Petition for Individ…" at bounding box center [303, 161] width 172 height 593
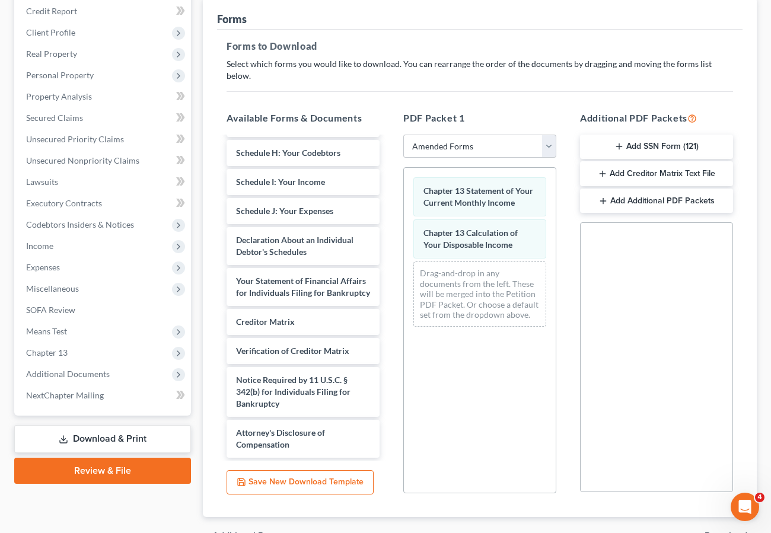
click at [713, 532] on span "Download" at bounding box center [726, 536] width 43 height 9
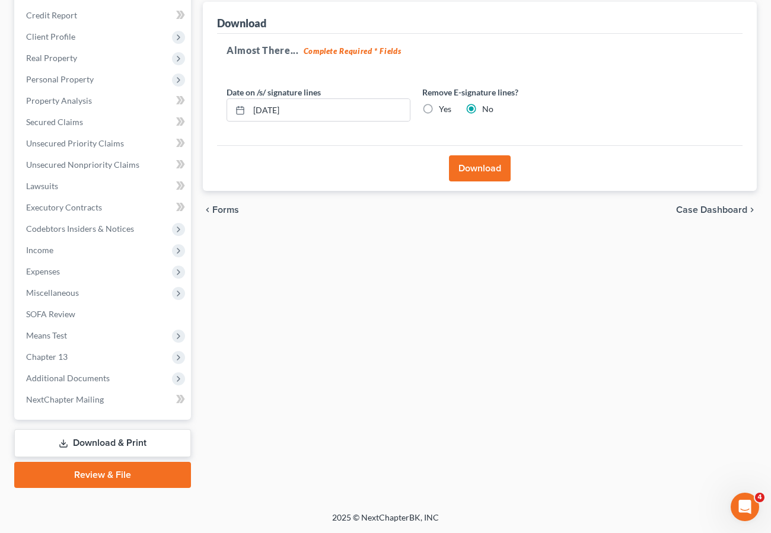
scroll to position [140, 0]
click at [465, 167] on button "Download" at bounding box center [480, 168] width 62 height 26
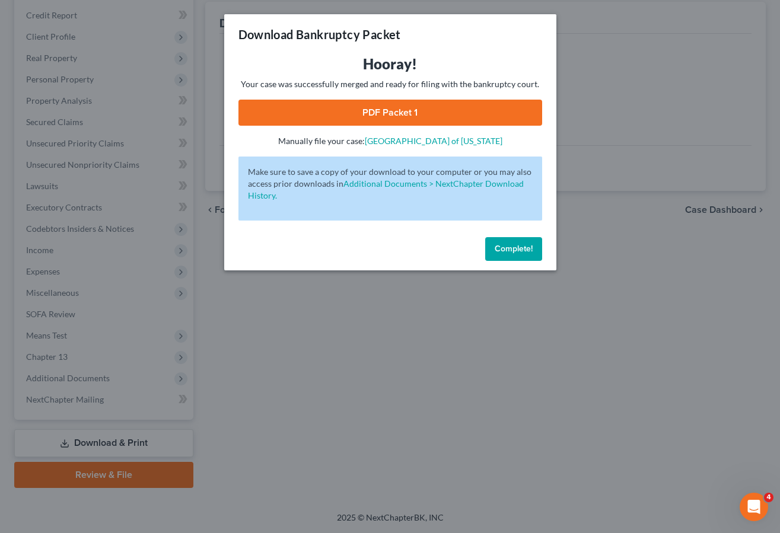
click at [383, 105] on link "PDF Packet 1" at bounding box center [391, 113] width 304 height 26
drag, startPoint x: 516, startPoint y: 247, endPoint x: 428, endPoint y: 253, distance: 88.0
click at [516, 247] on span "Complete!" at bounding box center [514, 249] width 38 height 10
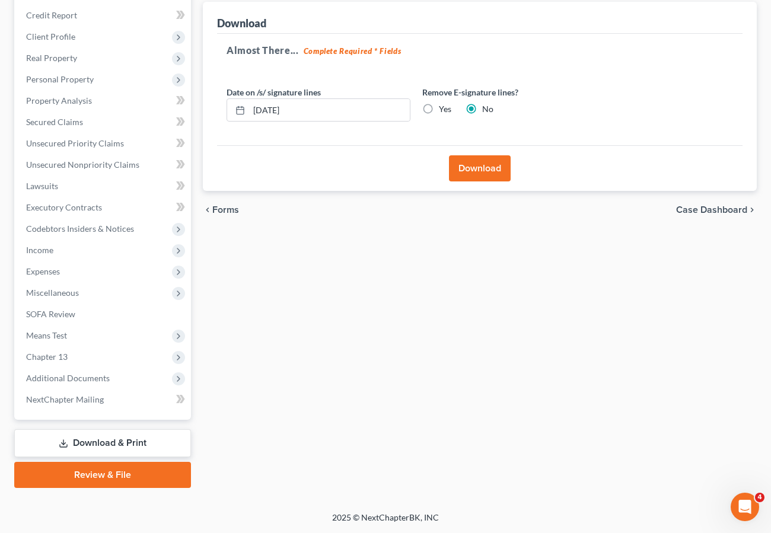
scroll to position [0, 0]
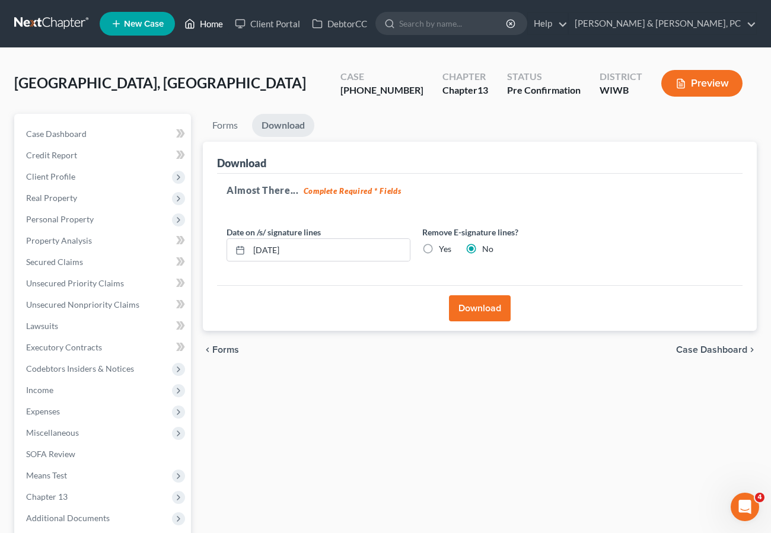
click at [204, 23] on link "Home" at bounding box center [204, 23] width 50 height 21
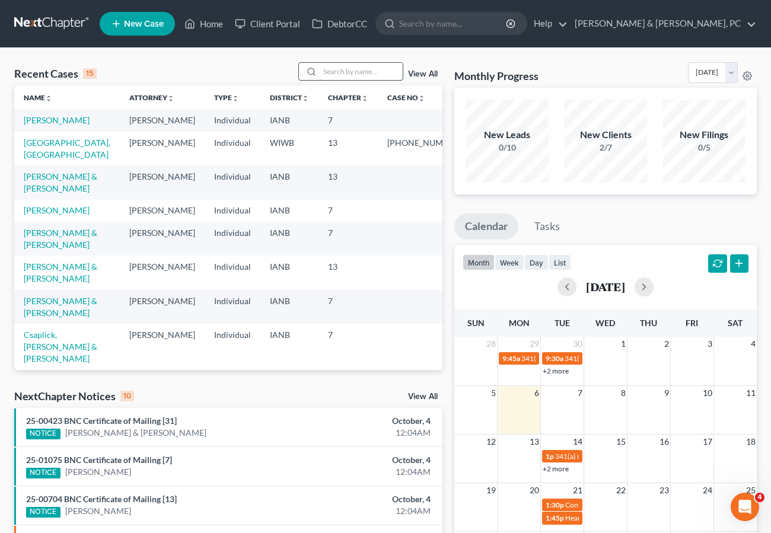
click at [342, 72] on input "search" at bounding box center [361, 71] width 83 height 17
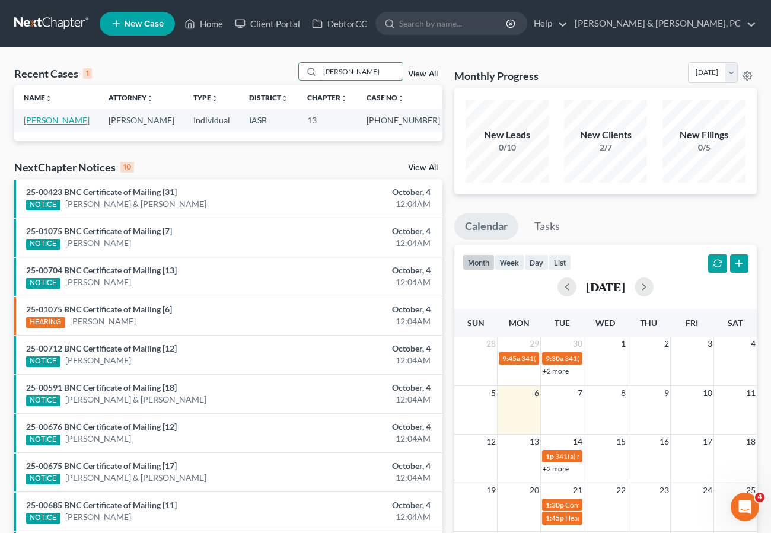
type input "[PERSON_NAME]"
click at [43, 119] on link "[PERSON_NAME]" at bounding box center [57, 120] width 66 height 10
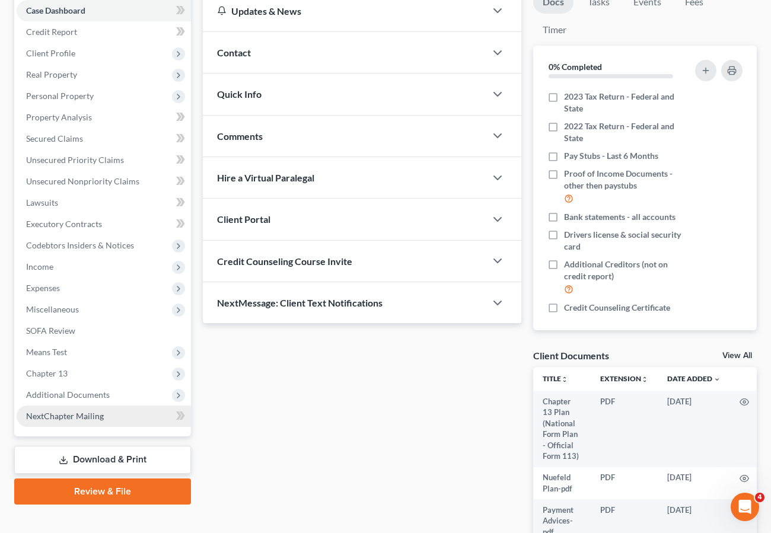
scroll to position [132, 0]
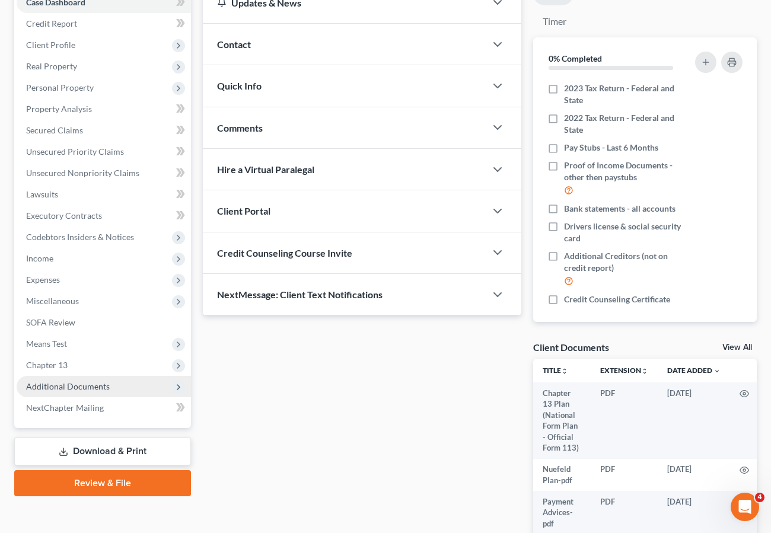
drag, startPoint x: 71, startPoint y: 387, endPoint x: 90, endPoint y: 409, distance: 28.6
click at [71, 387] on span "Additional Documents" at bounding box center [68, 387] width 84 height 10
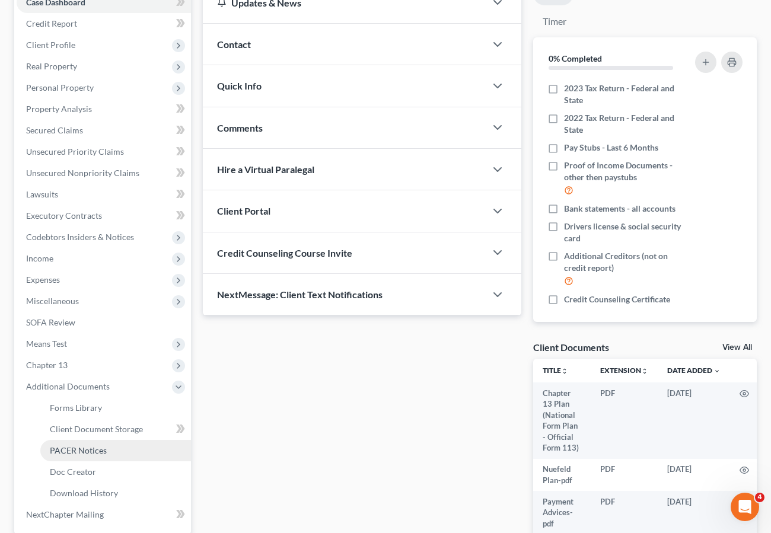
click at [88, 449] on span "PACER Notices" at bounding box center [78, 451] width 57 height 10
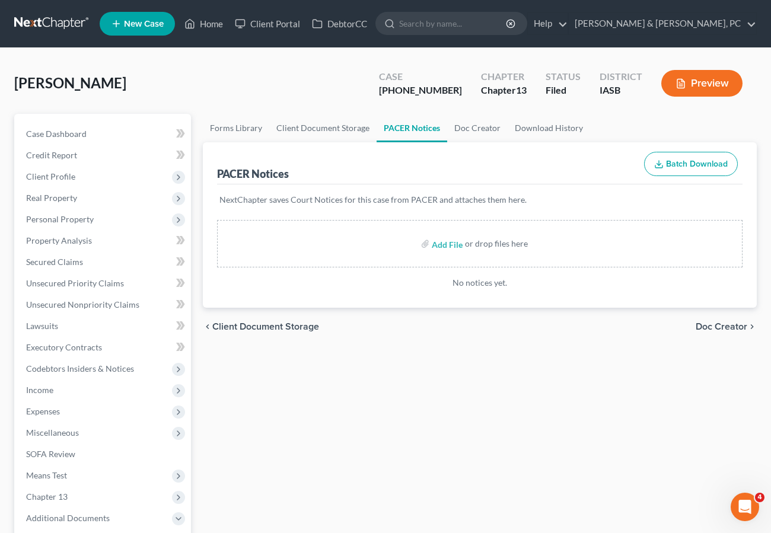
click at [501, 421] on div "Forms Library Client Document Storage PACER Notices Doc Creator Download Histor…" at bounding box center [480, 424] width 566 height 621
click at [204, 23] on link "Home" at bounding box center [204, 23] width 50 height 21
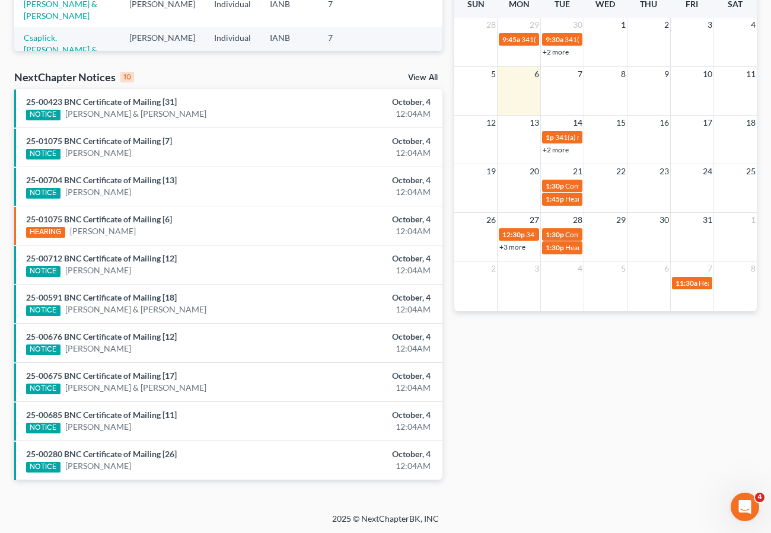
scroll to position [320, 0]
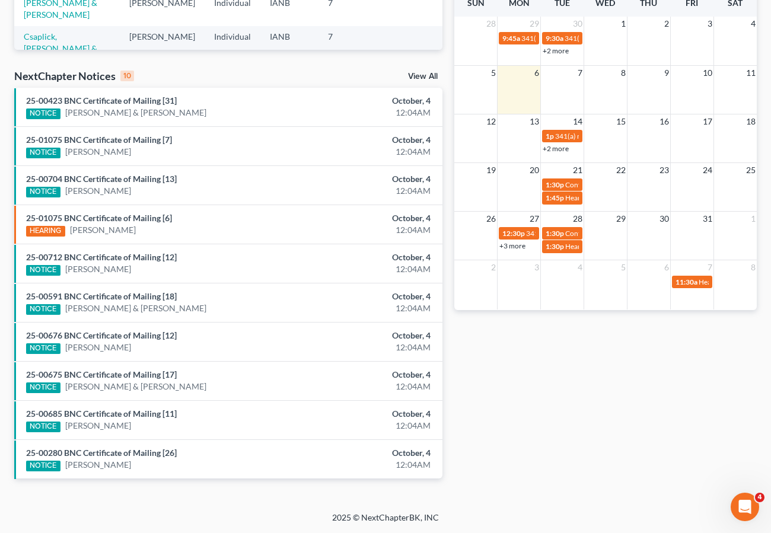
click at [420, 74] on link "View All" at bounding box center [423, 76] width 30 height 8
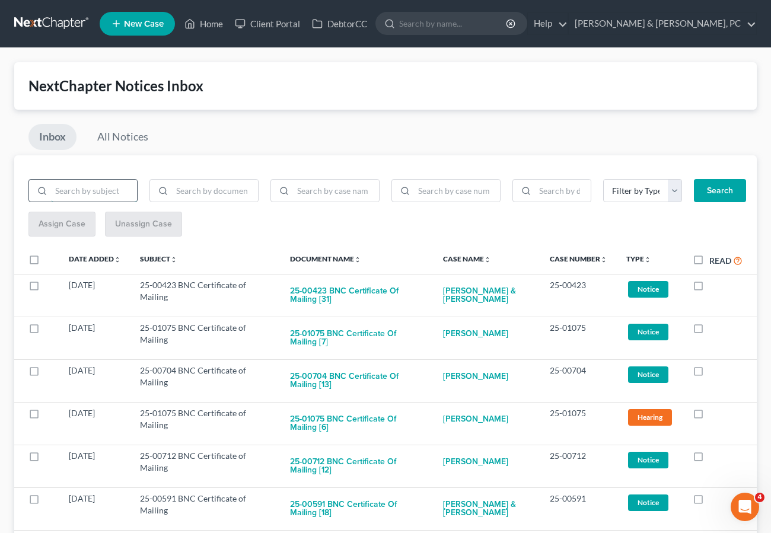
click at [82, 190] on input "search" at bounding box center [94, 191] width 86 height 23
click at [340, 189] on input "search" at bounding box center [336, 191] width 86 height 23
type input "Nuefeld"
click at [694, 179] on button "Search" at bounding box center [720, 191] width 52 height 24
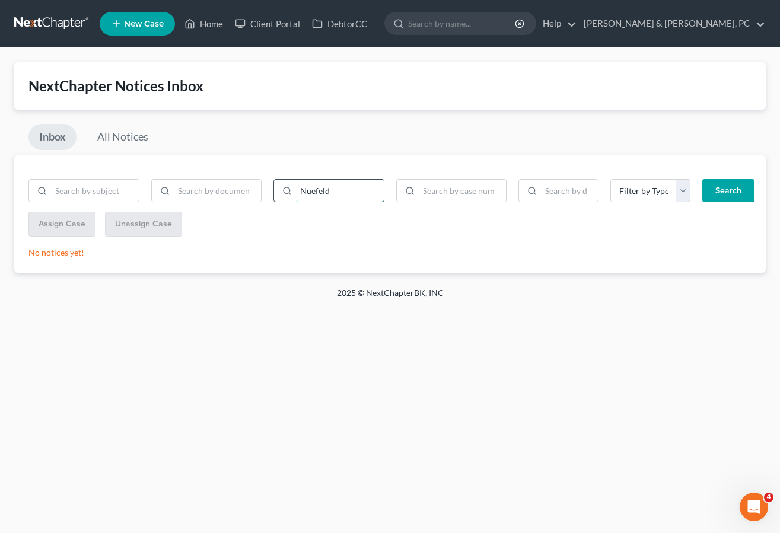
drag, startPoint x: 323, startPoint y: 189, endPoint x: 287, endPoint y: 186, distance: 36.9
click at [287, 186] on div "Nuefeld" at bounding box center [329, 191] width 111 height 24
click at [341, 190] on input "search" at bounding box center [340, 191] width 88 height 23
click at [703, 179] on button "Search" at bounding box center [729, 191] width 52 height 24
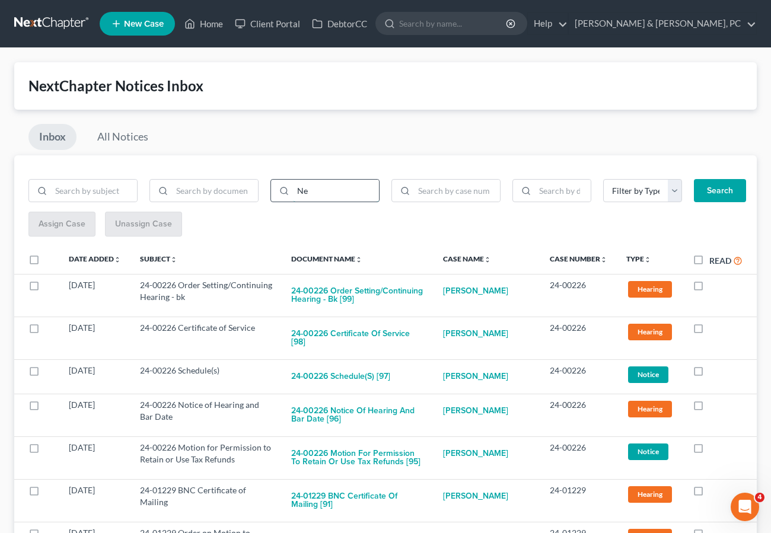
type input "N"
click at [295, 184] on input "search" at bounding box center [336, 191] width 86 height 23
type input "[PERSON_NAME]"
click at [694, 179] on button "Search" at bounding box center [720, 191] width 52 height 24
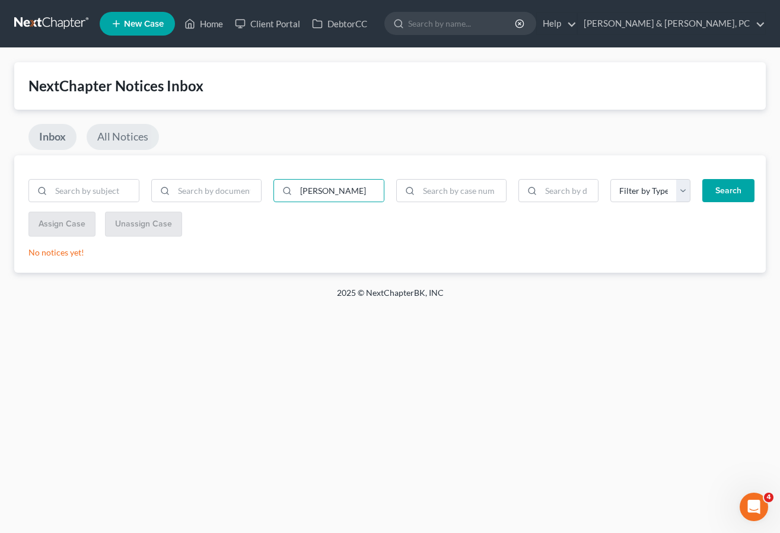
click at [109, 139] on link "All Notices" at bounding box center [123, 137] width 72 height 26
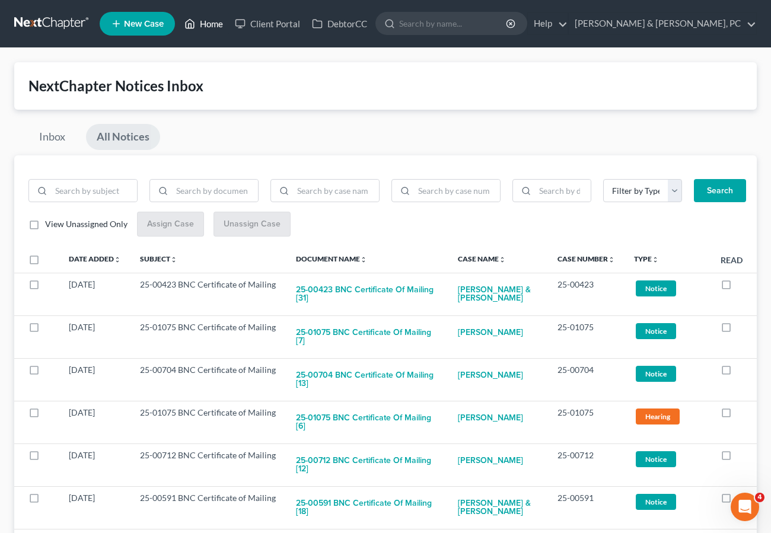
drag, startPoint x: 215, startPoint y: 23, endPoint x: 158, endPoint y: 221, distance: 206.4
click at [215, 23] on link "Home" at bounding box center [204, 23] width 50 height 21
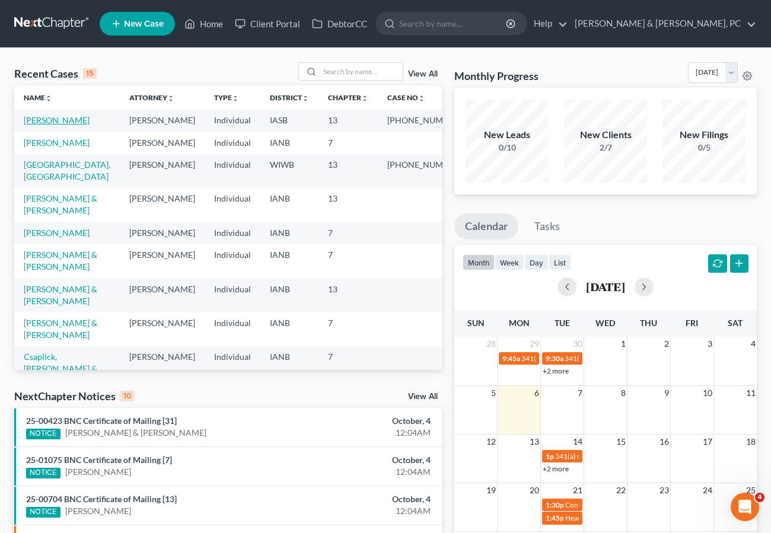
click at [56, 119] on link "[PERSON_NAME]" at bounding box center [57, 120] width 66 height 10
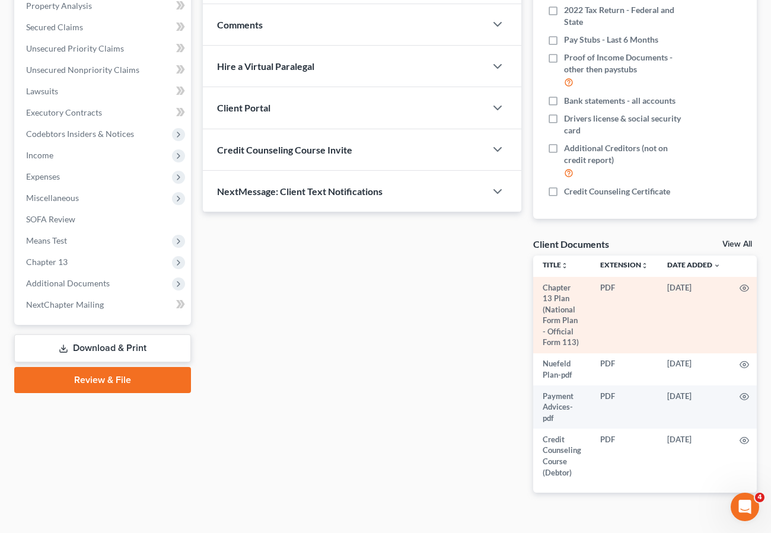
scroll to position [237, 0]
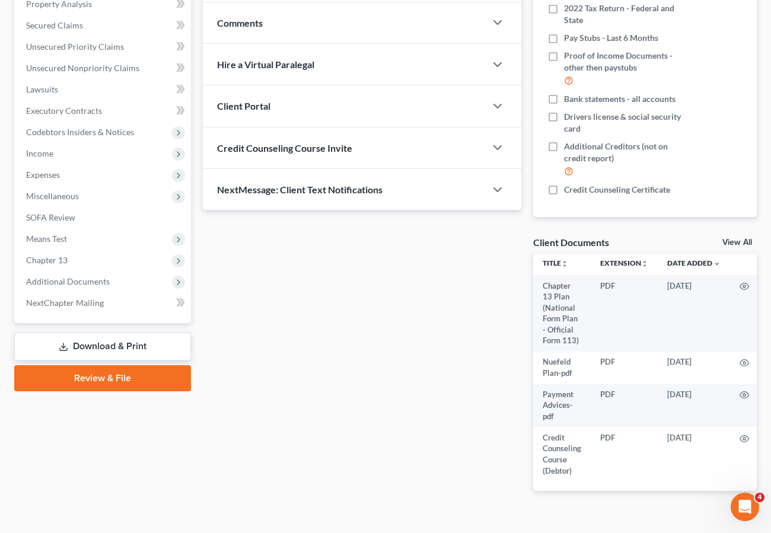
click at [746, 241] on link "View All" at bounding box center [738, 243] width 30 height 8
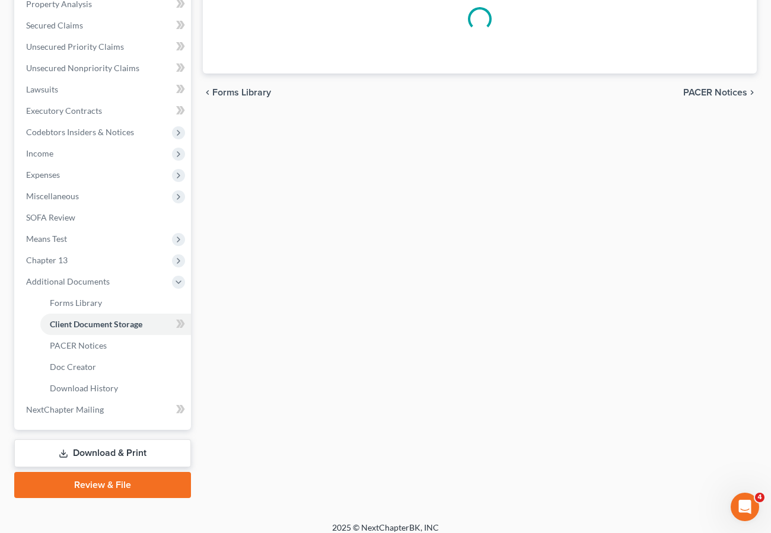
select select "0"
select select "9"
select select "4"
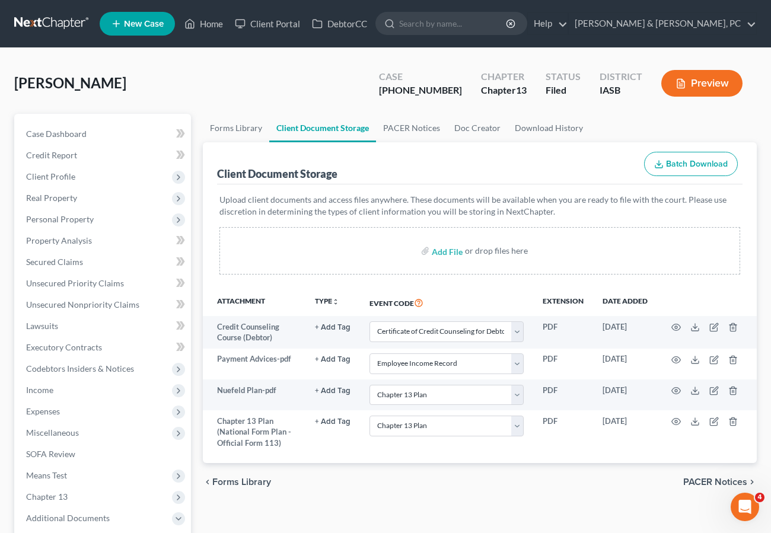
drag, startPoint x: 636, startPoint y: 484, endPoint x: 626, endPoint y: 481, distance: 10.5
click at [631, 482] on div "chevron_left Forms Library PACER Notices chevron_right" at bounding box center [480, 482] width 554 height 38
click at [209, 24] on link "Home" at bounding box center [204, 23] width 50 height 21
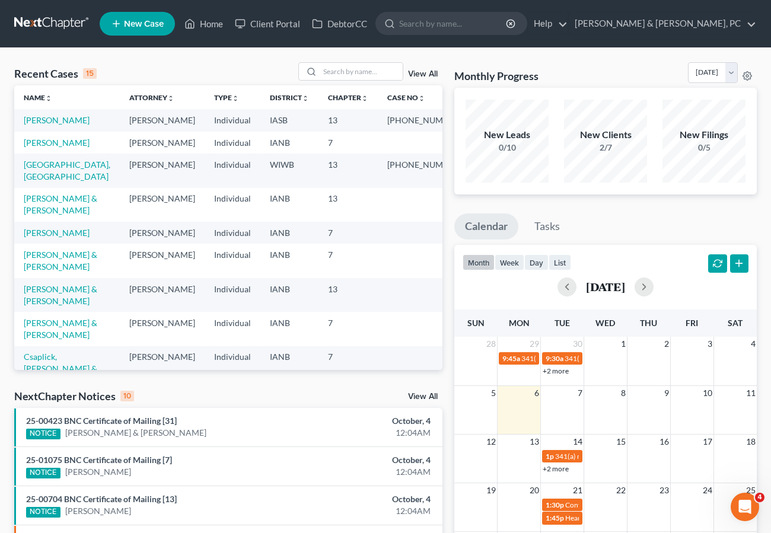
click at [424, 396] on link "View All" at bounding box center [423, 397] width 30 height 8
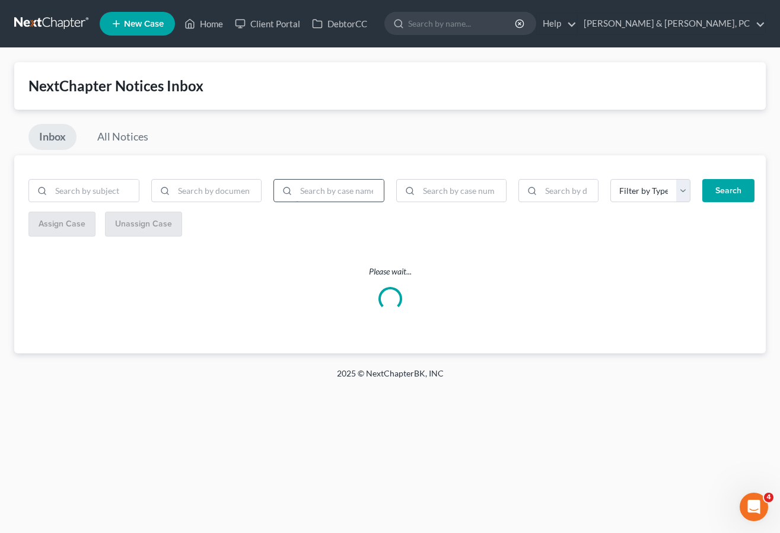
click at [330, 192] on input "search" at bounding box center [340, 191] width 88 height 23
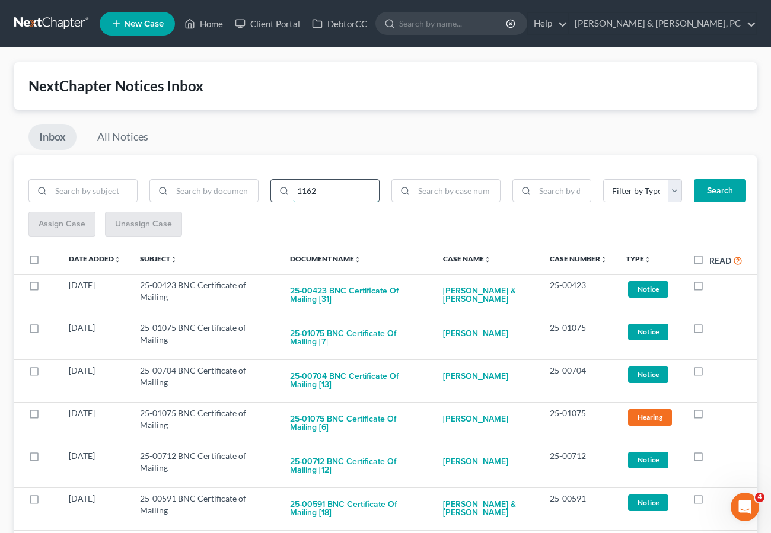
type input "1162"
click at [694, 179] on button "Search" at bounding box center [720, 191] width 52 height 24
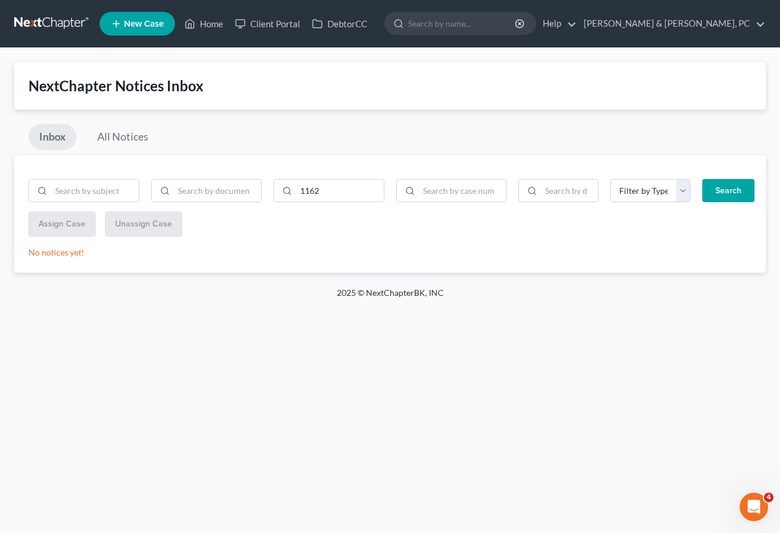
click at [431, 401] on div "Home New Case Client Portal DebtorCC [PERSON_NAME] & [PERSON_NAME], PC [PERSON_…" at bounding box center [390, 266] width 780 height 533
click at [204, 23] on link "Home" at bounding box center [204, 23] width 50 height 21
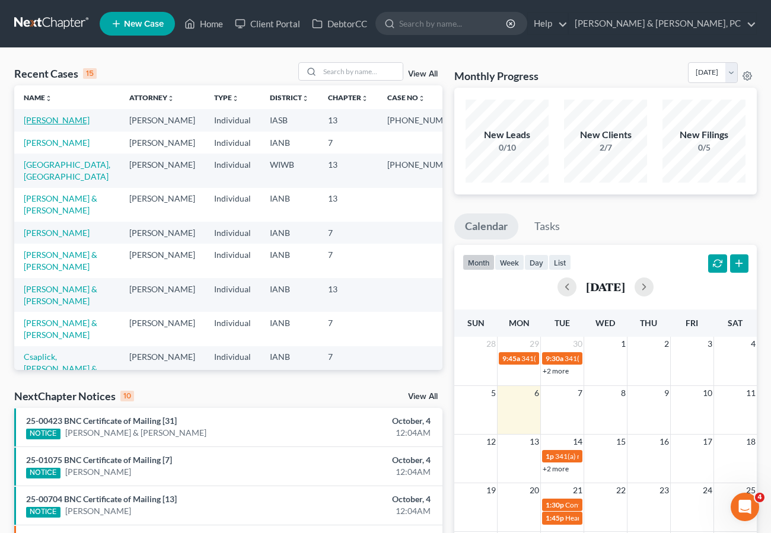
click at [52, 115] on link "[PERSON_NAME]" at bounding box center [57, 120] width 66 height 10
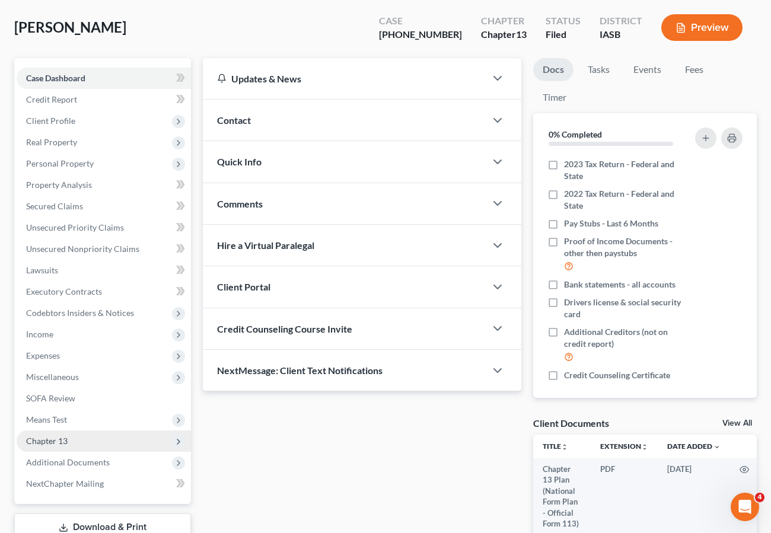
scroll to position [57, 0]
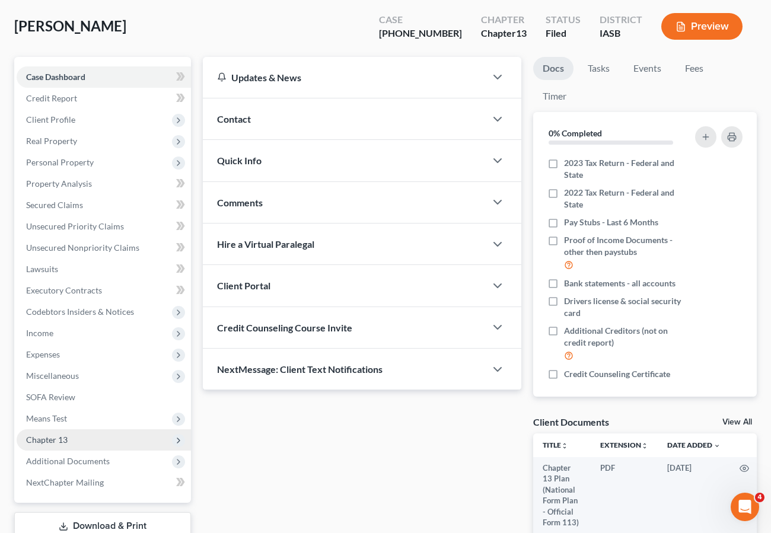
click at [44, 434] on span "Chapter 13" at bounding box center [104, 440] width 174 height 21
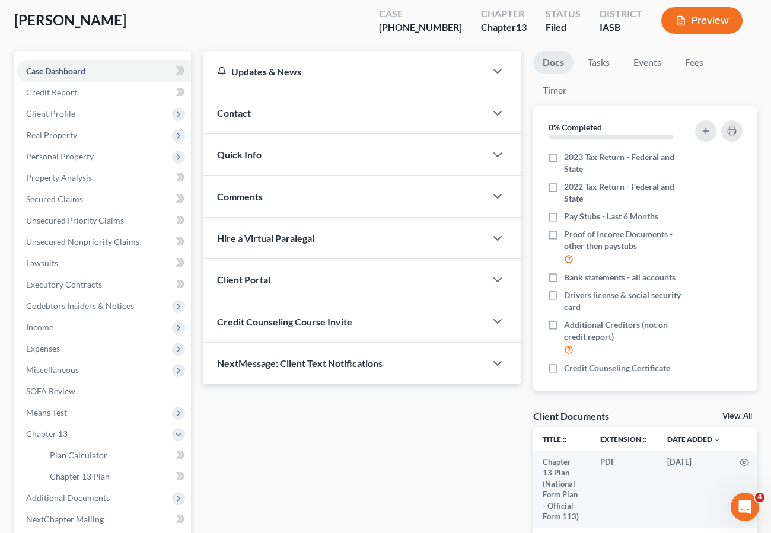
scroll to position [63, 0]
click at [74, 456] on span "Plan Calculator" at bounding box center [79, 455] width 58 height 10
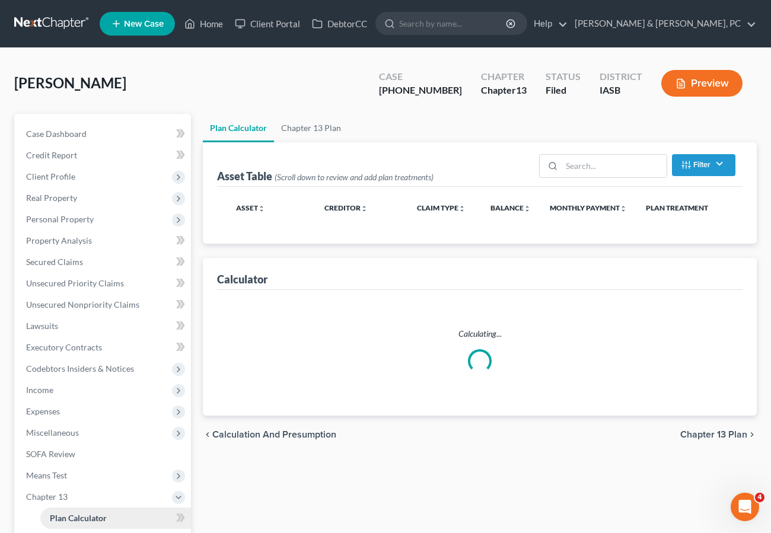
select select "59"
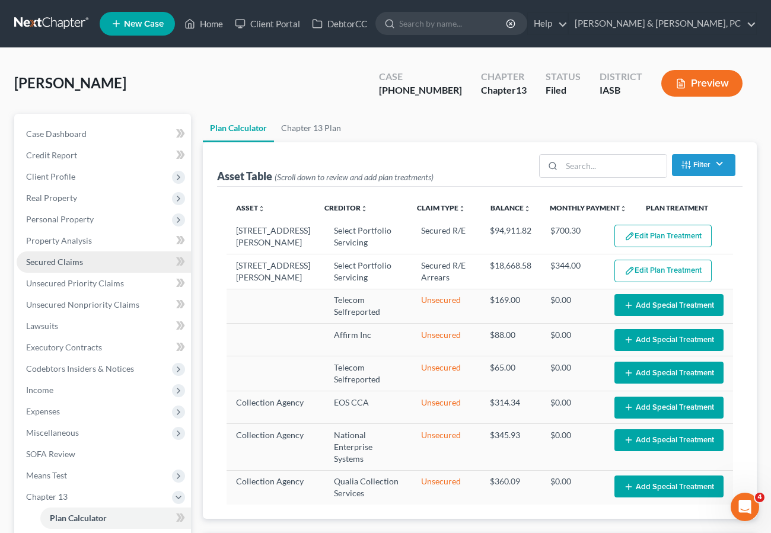
drag, startPoint x: 61, startPoint y: 262, endPoint x: 175, endPoint y: 320, distance: 128.2
click at [60, 262] on span "Secured Claims" at bounding box center [54, 262] width 57 height 10
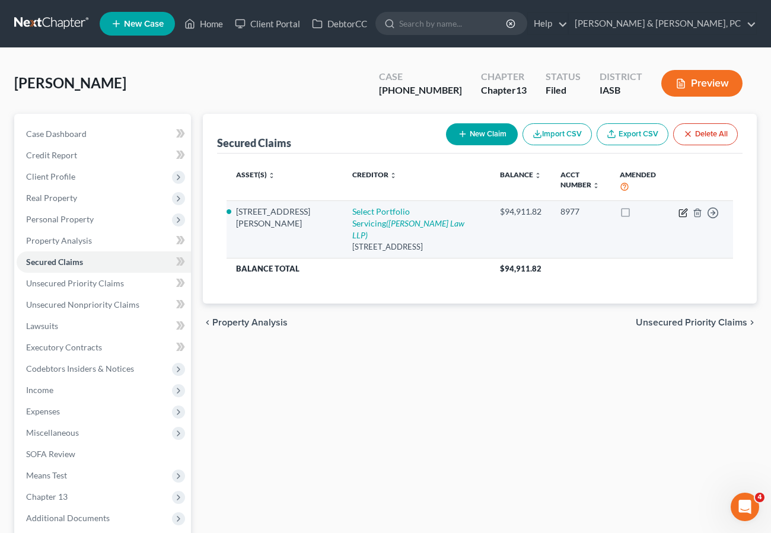
click at [681, 210] on icon "button" at bounding box center [682, 212] width 7 height 7
select select "46"
select select "2"
select select "0"
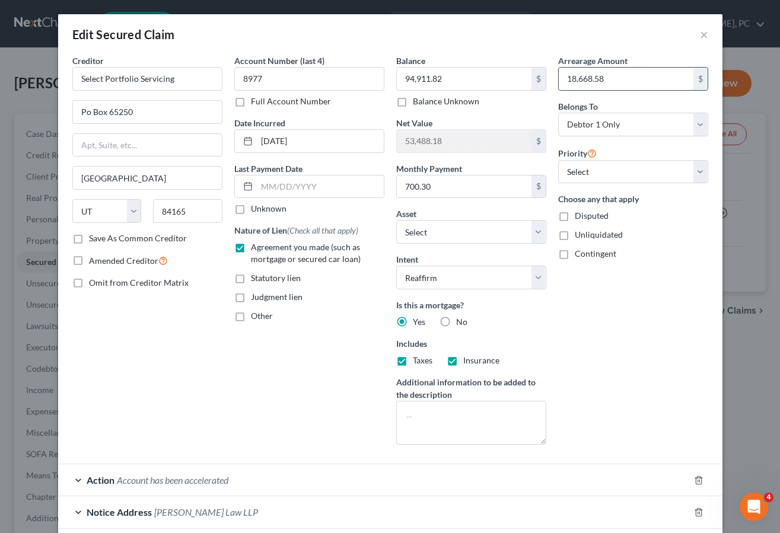
click at [614, 75] on input "18,668.58" at bounding box center [626, 79] width 135 height 23
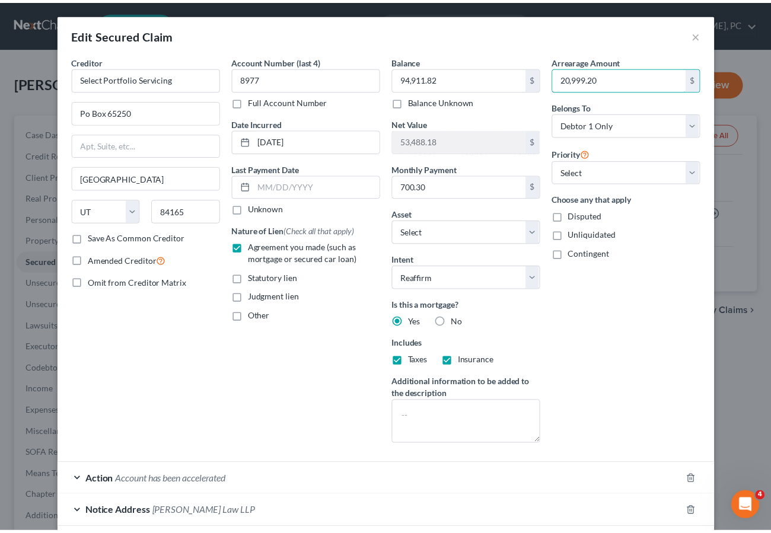
scroll to position [70, 0]
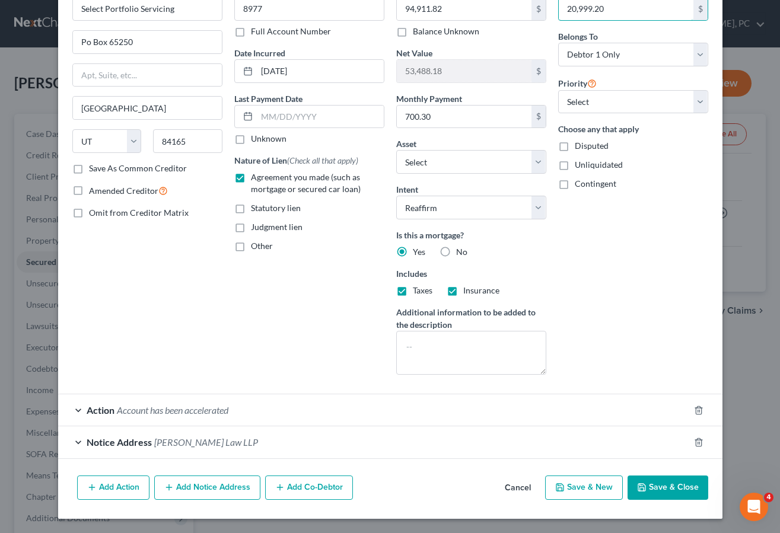
type input "20,999.20"
click at [670, 489] on button "Save & Close" at bounding box center [668, 488] width 81 height 25
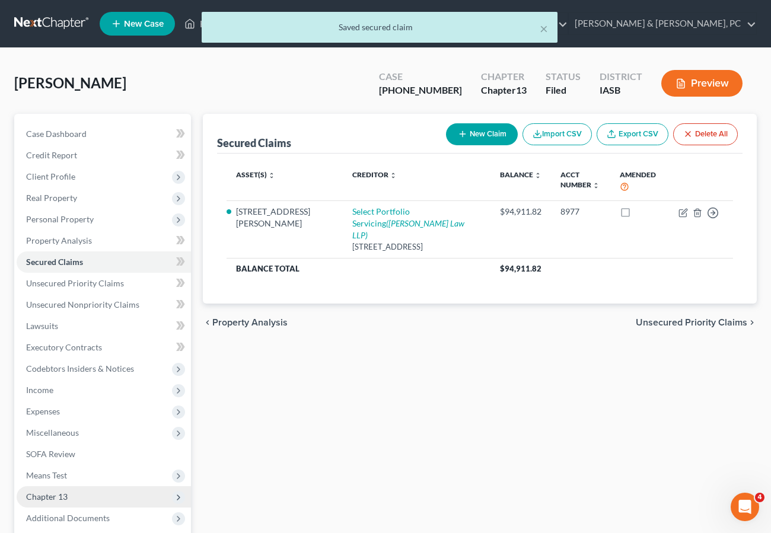
click at [49, 495] on span "Chapter 13" at bounding box center [47, 497] width 42 height 10
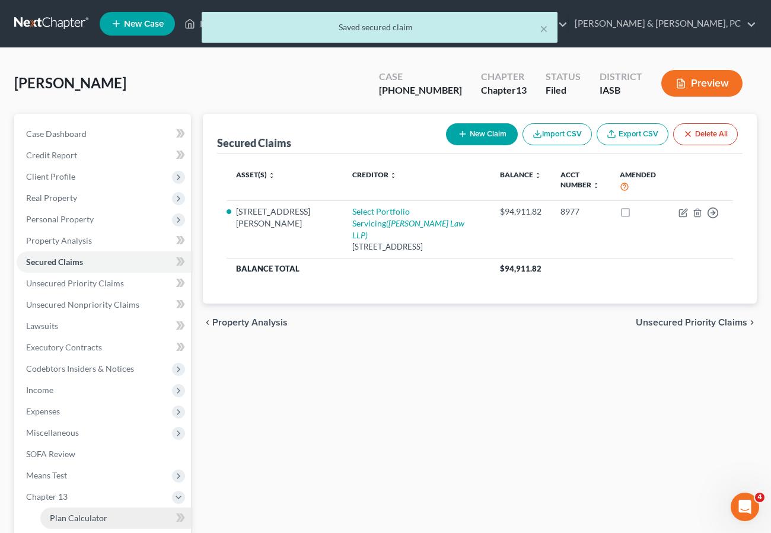
click at [84, 513] on span "Plan Calculator" at bounding box center [79, 518] width 58 height 10
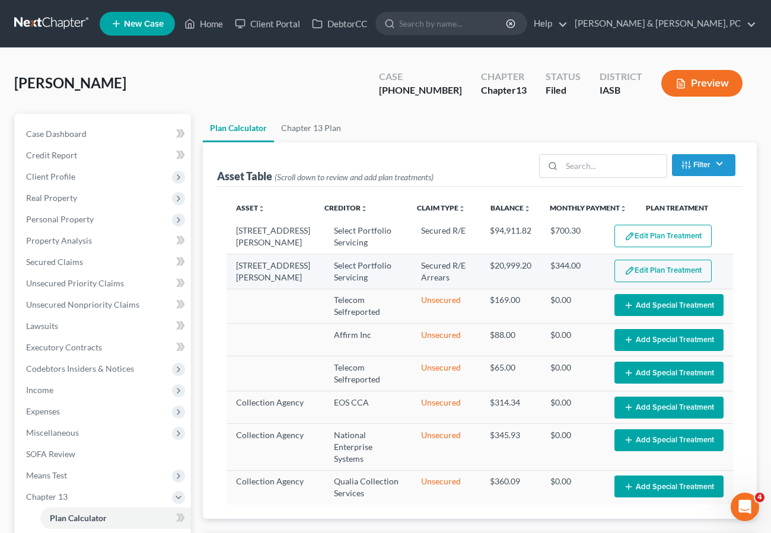
select select "59"
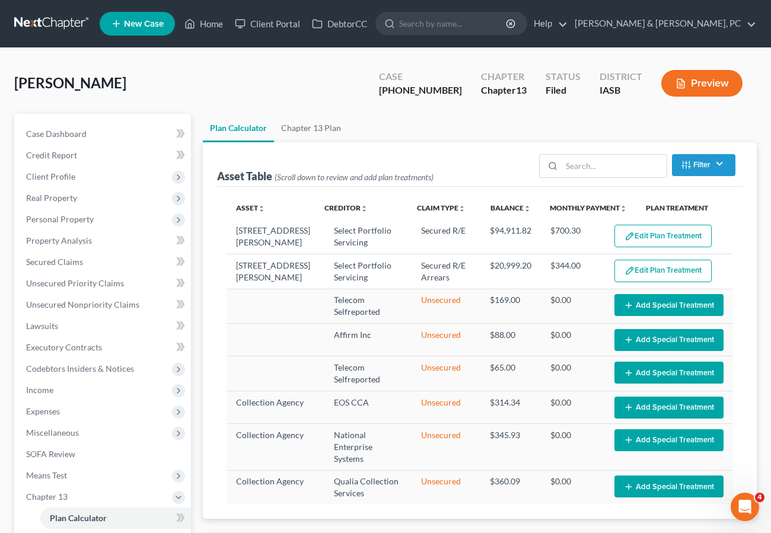
click at [662, 269] on button "Edit Plan Treatment" at bounding box center [663, 271] width 97 height 23
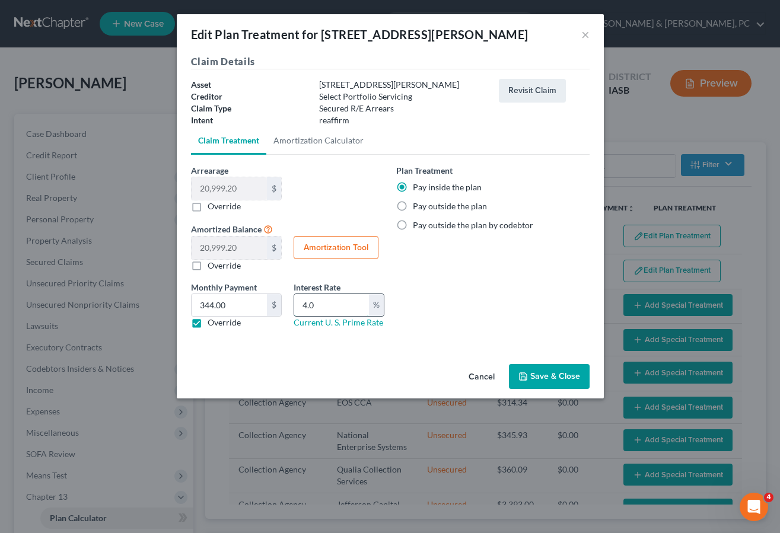
click at [333, 301] on input "4.0" at bounding box center [331, 305] width 75 height 23
drag, startPoint x: 342, startPoint y: 301, endPoint x: 274, endPoint y: 298, distance: 67.7
click at [274, 300] on div "Monthly Payment 349.98 $ 344.00 $ Override Interest Rate 4.0 % Current U. S. Pr…" at bounding box center [287, 310] width 205 height 58
type input "0"
click at [558, 375] on button "Save & Close" at bounding box center [549, 376] width 81 height 25
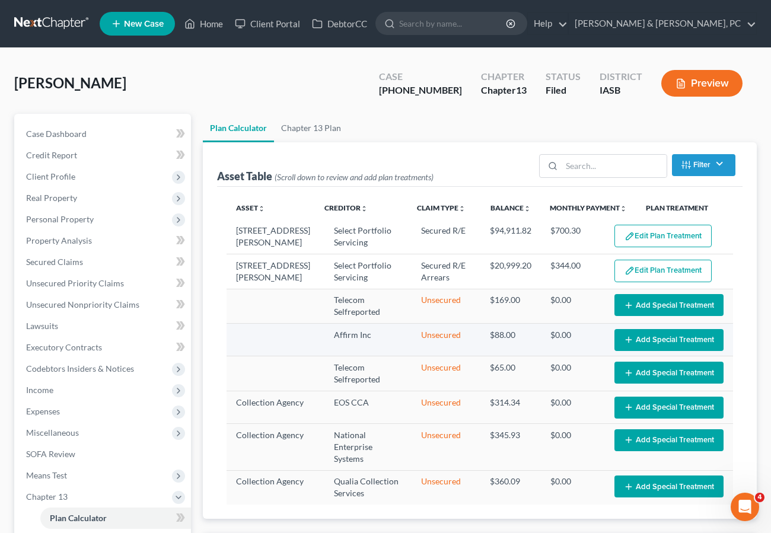
select select "59"
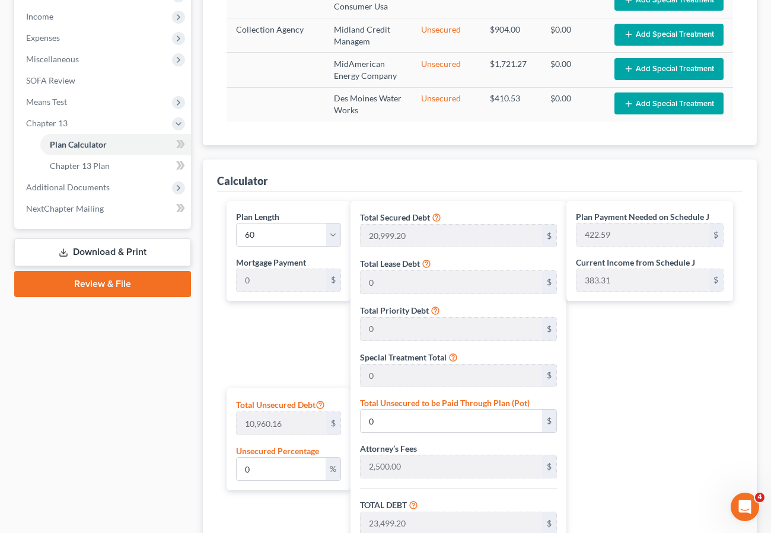
scroll to position [368, 0]
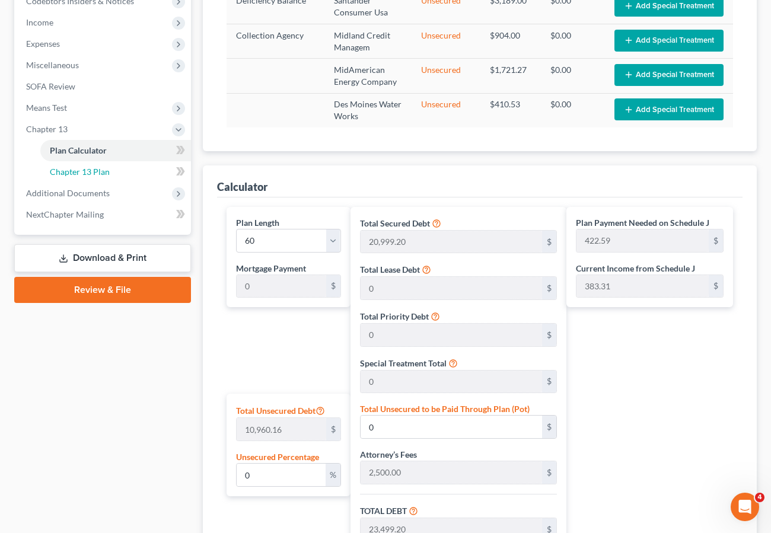
drag, startPoint x: 85, startPoint y: 167, endPoint x: 412, endPoint y: 338, distance: 368.6
click at [85, 167] on span "Chapter 13 Plan" at bounding box center [80, 172] width 60 height 10
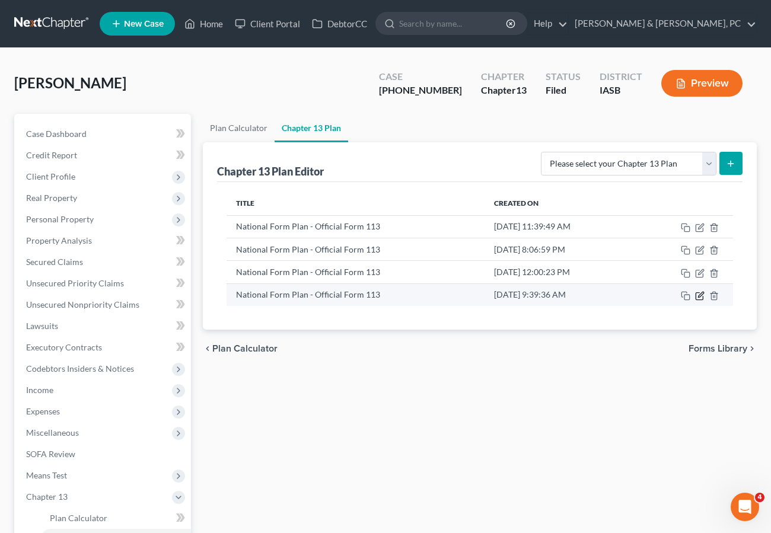
click at [699, 294] on icon "button" at bounding box center [699, 295] width 9 height 9
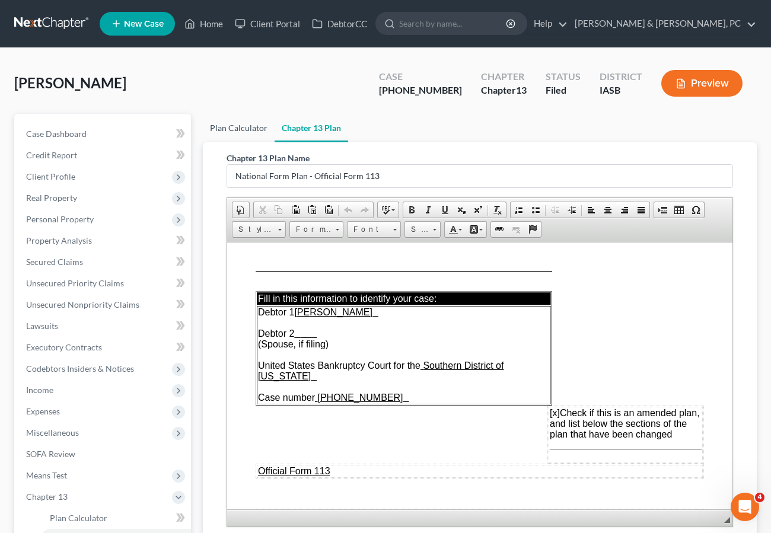
click at [228, 122] on link "Plan Calculator" at bounding box center [239, 128] width 72 height 28
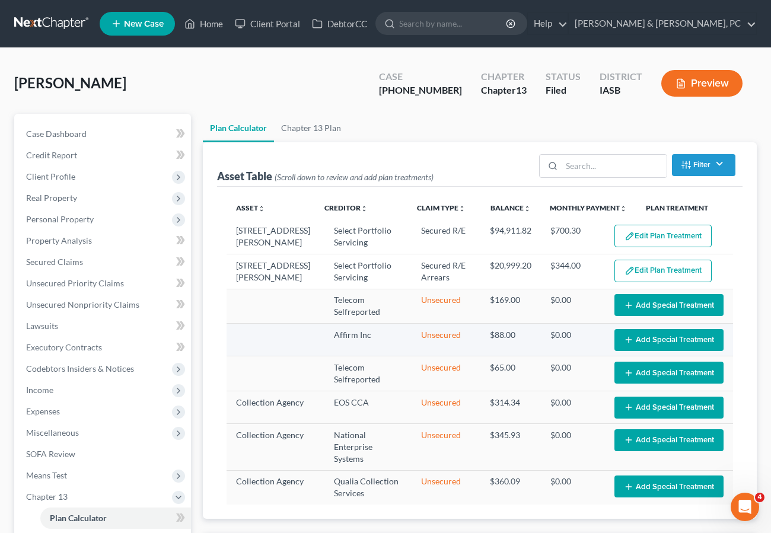
select select "59"
click at [220, 76] on div "[PERSON_NAME] Upgraded Case [PHONE_NUMBER] Chapter Chapter 13 Status Filed Dist…" at bounding box center [385, 88] width 743 height 52
click at [56, 136] on span "Case Dashboard" at bounding box center [56, 134] width 61 height 10
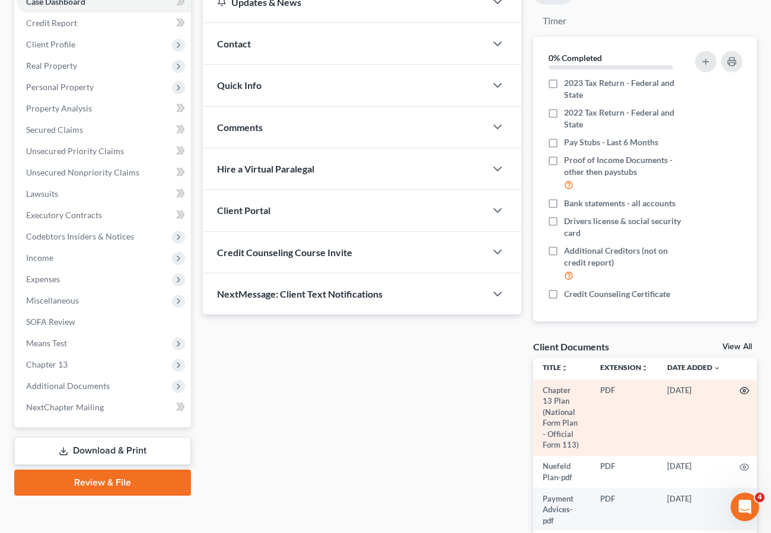
scroll to position [138, 0]
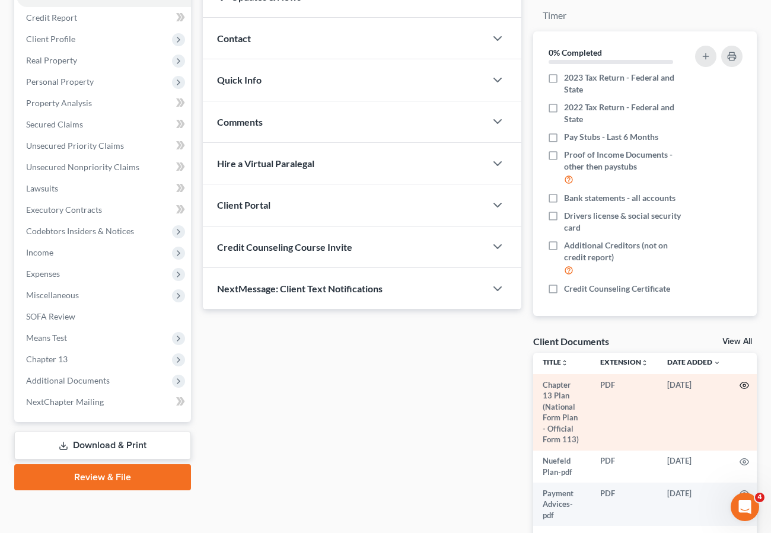
click at [741, 381] on icon "button" at bounding box center [744, 385] width 9 height 9
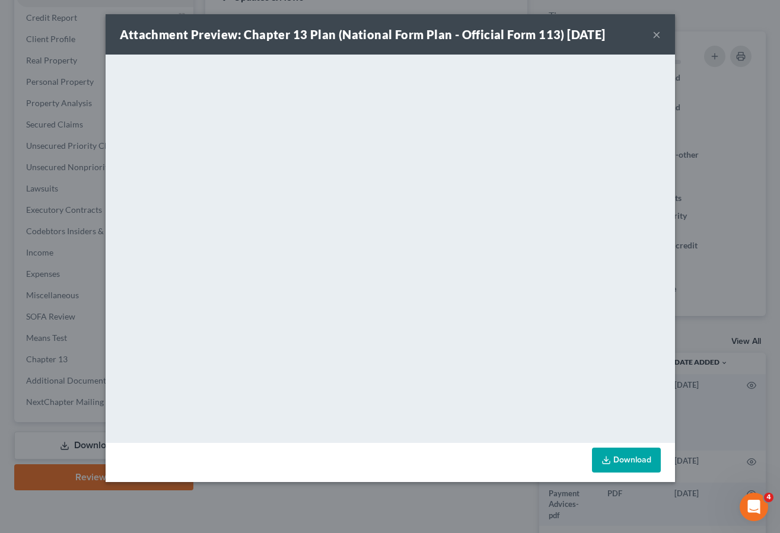
click at [656, 34] on button "×" at bounding box center [657, 34] width 8 height 14
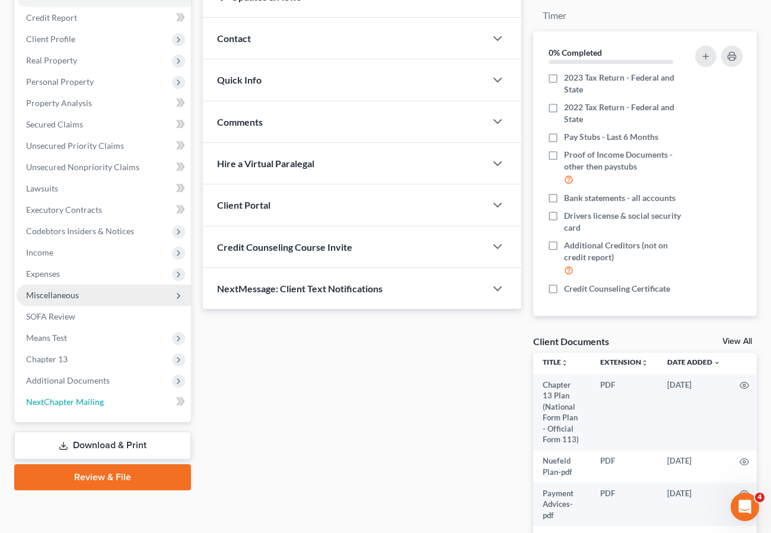
drag, startPoint x: 77, startPoint y: 399, endPoint x: 98, endPoint y: 442, distance: 48.0
click at [77, 399] on span "NextChapter Mailing" at bounding box center [65, 402] width 78 height 10
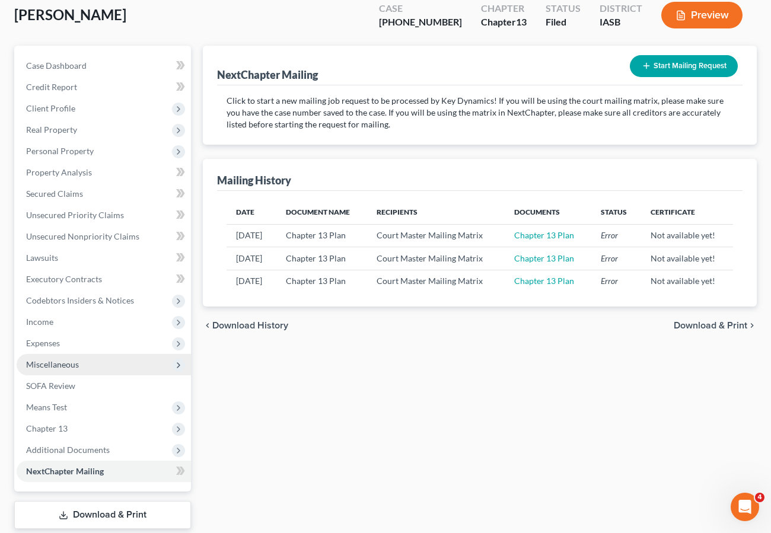
scroll to position [140, 0]
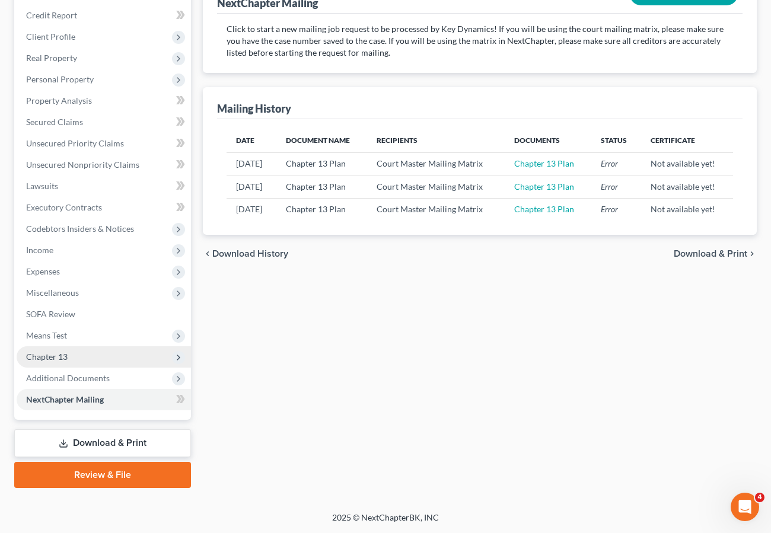
click at [50, 354] on span "Chapter 13" at bounding box center [47, 357] width 42 height 10
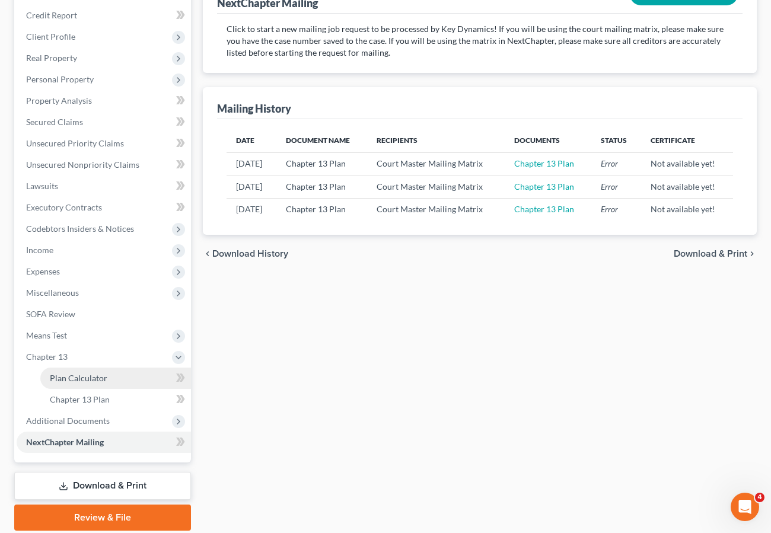
click at [93, 377] on span "Plan Calculator" at bounding box center [79, 378] width 58 height 10
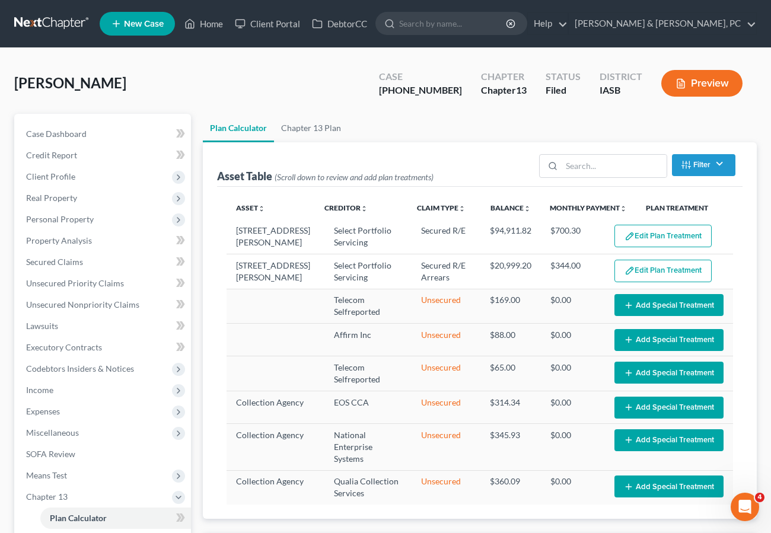
select select "59"
click at [707, 82] on button "Preview" at bounding box center [702, 83] width 81 height 27
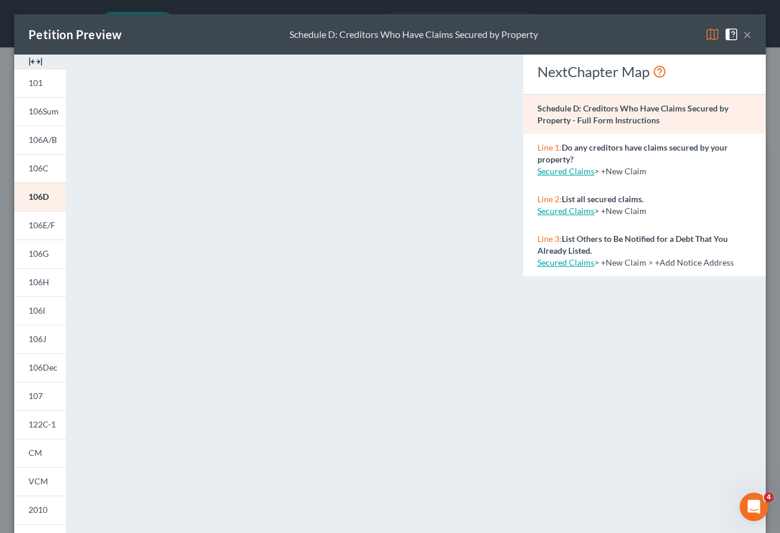
click at [743, 28] on button "×" at bounding box center [747, 34] width 8 height 14
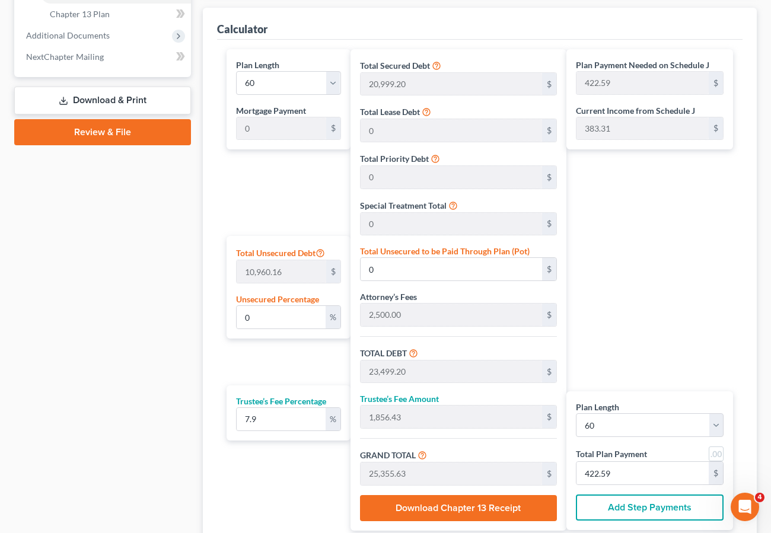
scroll to position [527, 0]
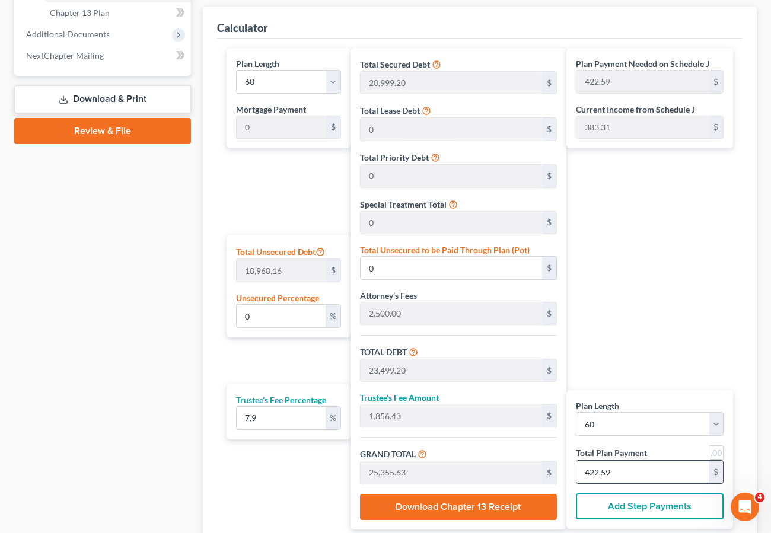
drag, startPoint x: 640, startPoint y: 477, endPoint x: 650, endPoint y: 475, distance: 9.8
click at [641, 476] on input "422.59" at bounding box center [643, 472] width 132 height 23
type input "222.42"
type input "17.57"
type input "239.99"
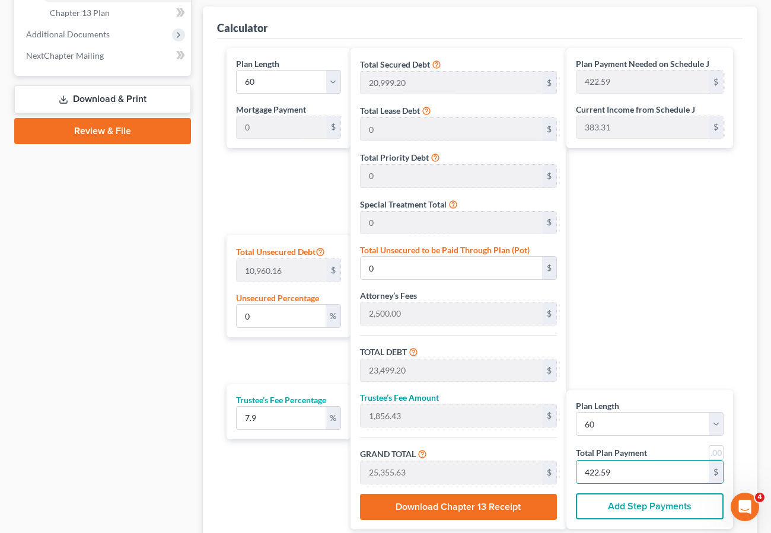
type input "4"
type input "2,502.31"
type input "197.68"
type input "2,700.00"
type input "45"
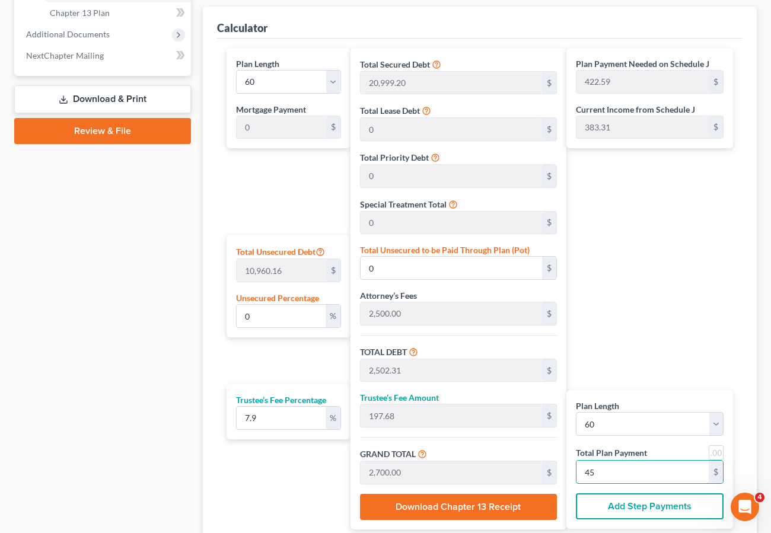
type input "13.90"
type input "1,523.96"
type input "25,023.16"
type input "1,976.83"
type input "26,999.99"
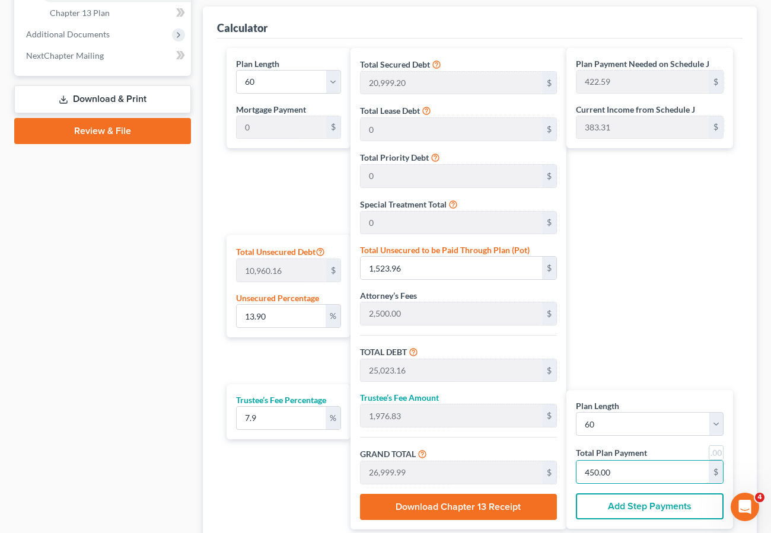
type input "450.00"
click at [500, 23] on div "Calculator" at bounding box center [480, 23] width 526 height 32
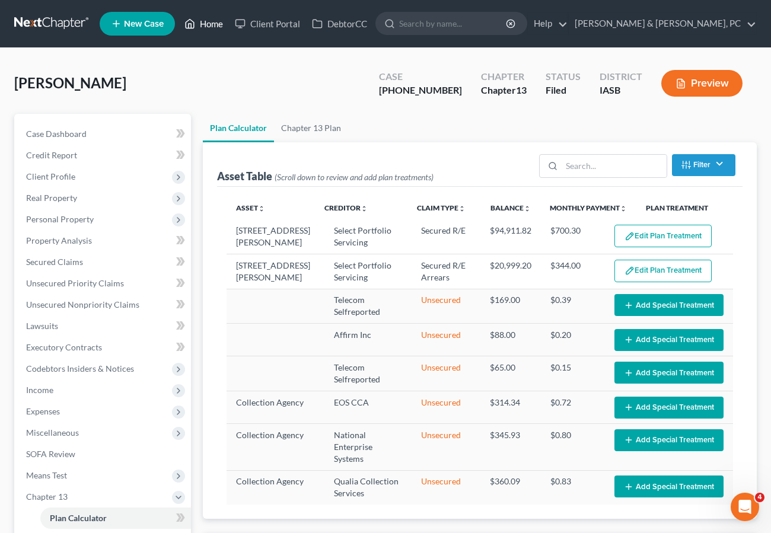
click at [223, 20] on link "Home" at bounding box center [204, 23] width 50 height 21
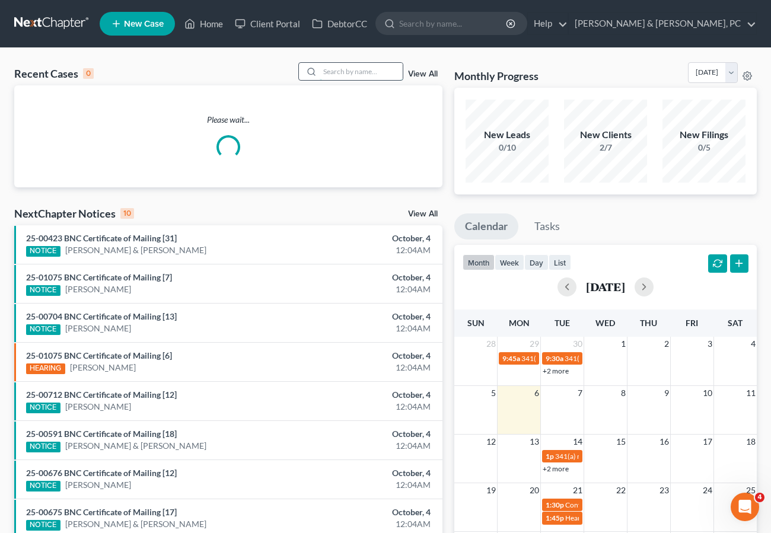
click at [368, 64] on input "search" at bounding box center [361, 71] width 83 height 17
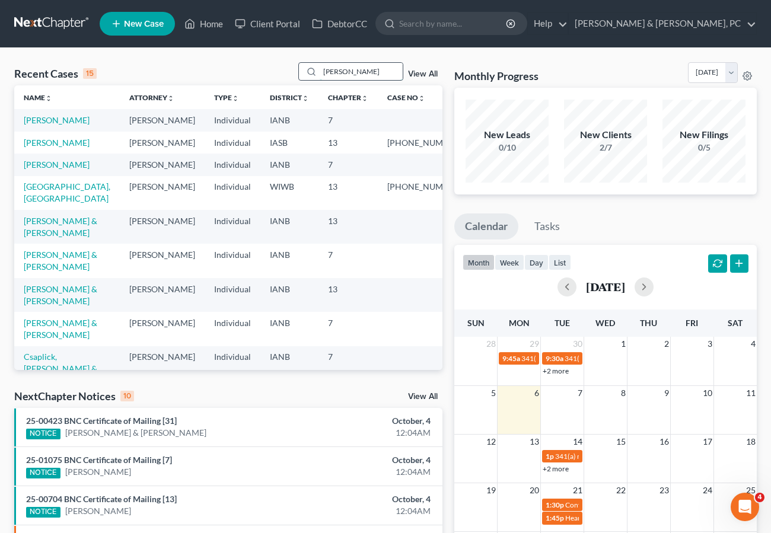
type input "[PERSON_NAME]"
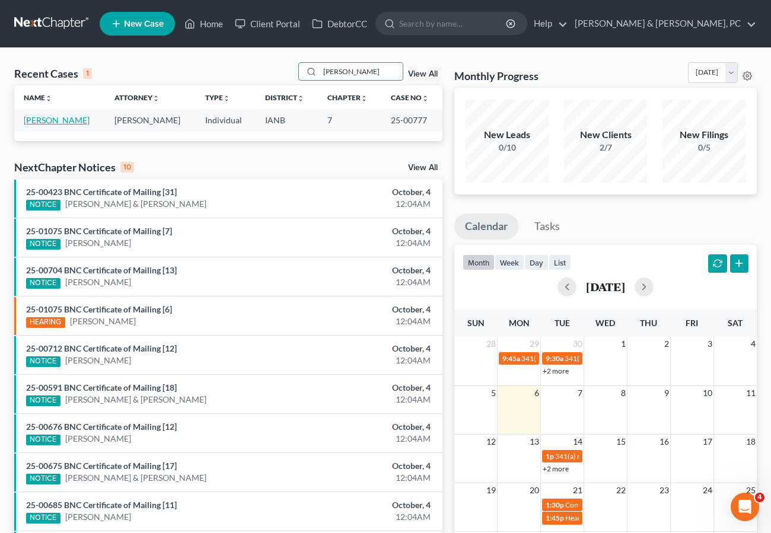
click at [31, 125] on link "[PERSON_NAME]" at bounding box center [57, 120] width 66 height 10
